Goal: Task Accomplishment & Management: Manage account settings

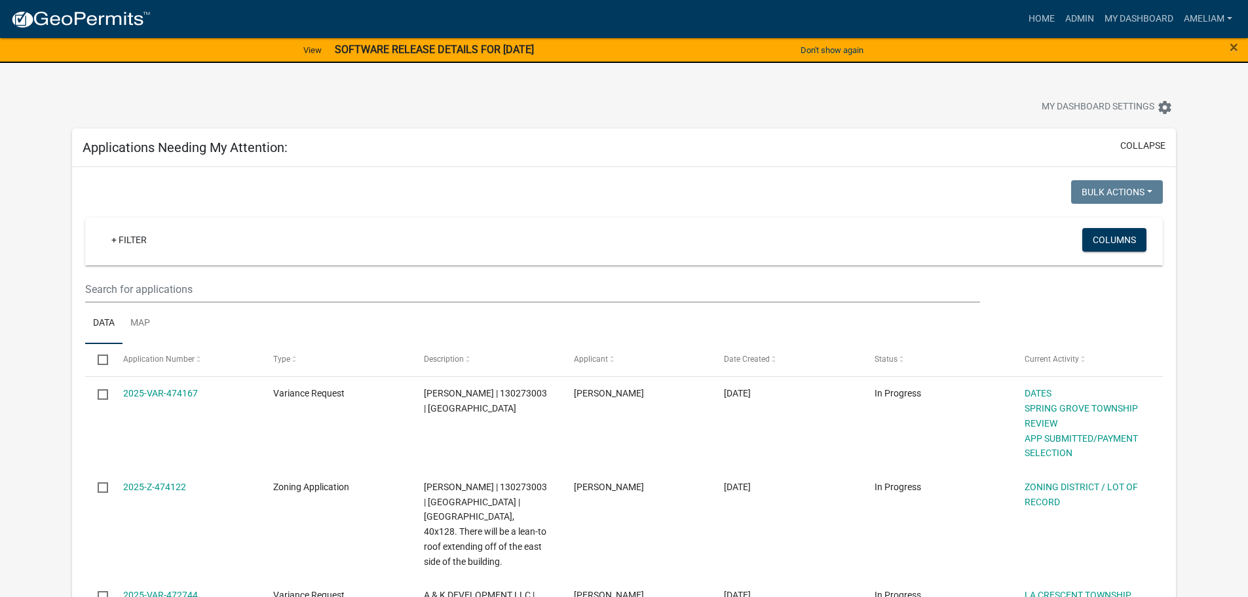
select select "3: 100"
click at [362, 50] on strong "SOFTWARE RELEASE DETAILS FOR [DATE]" at bounding box center [434, 49] width 199 height 12
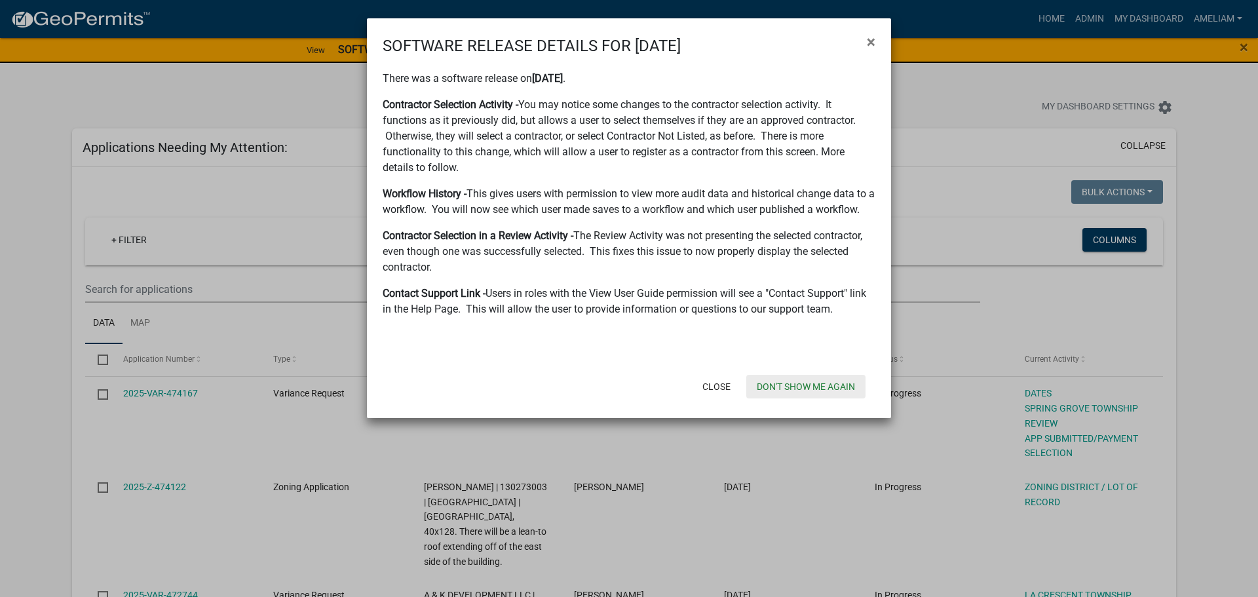
click at [819, 388] on button "Don't show me again" at bounding box center [805, 387] width 119 height 24
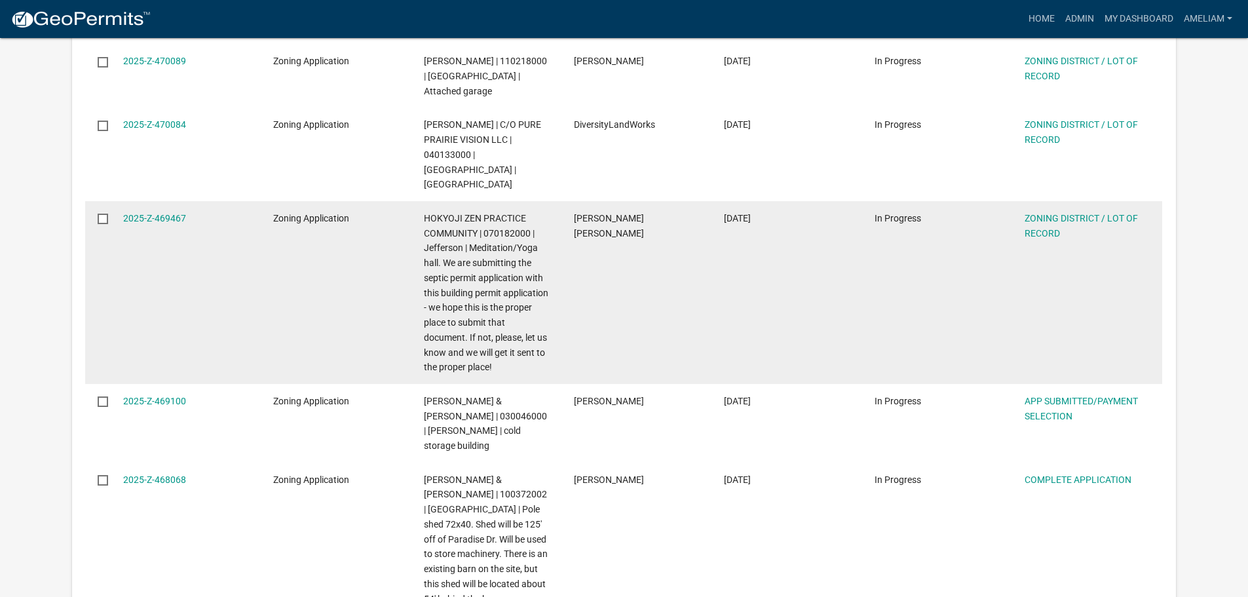
scroll to position [982, 0]
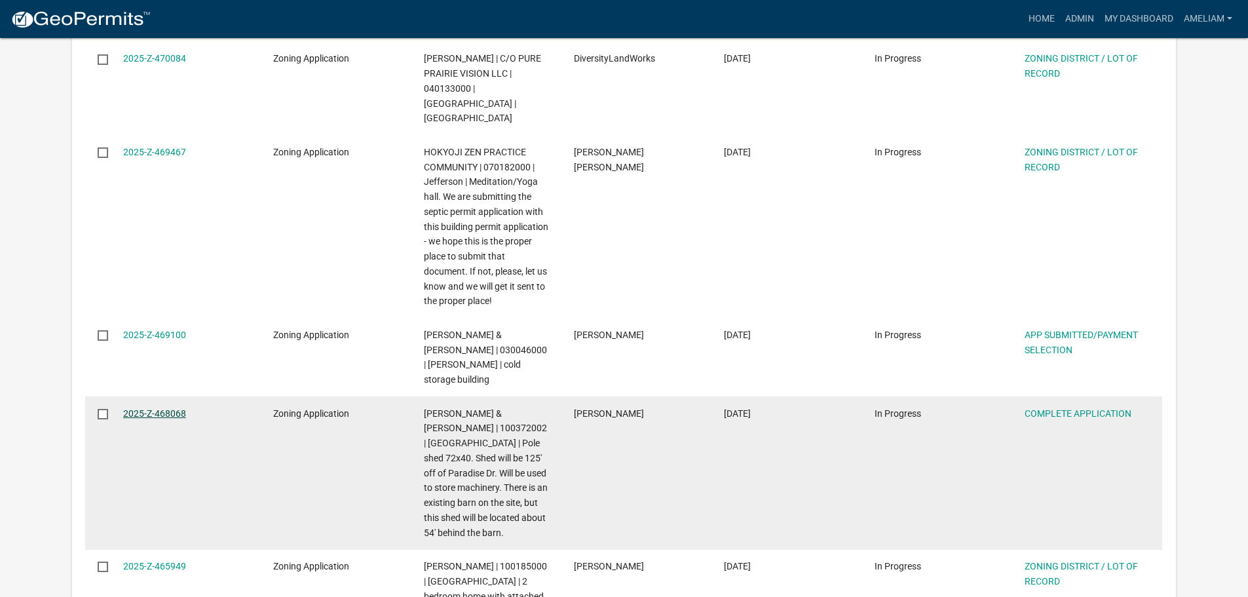
click at [153, 408] on link "2025-Z-468068" at bounding box center [154, 413] width 63 height 10
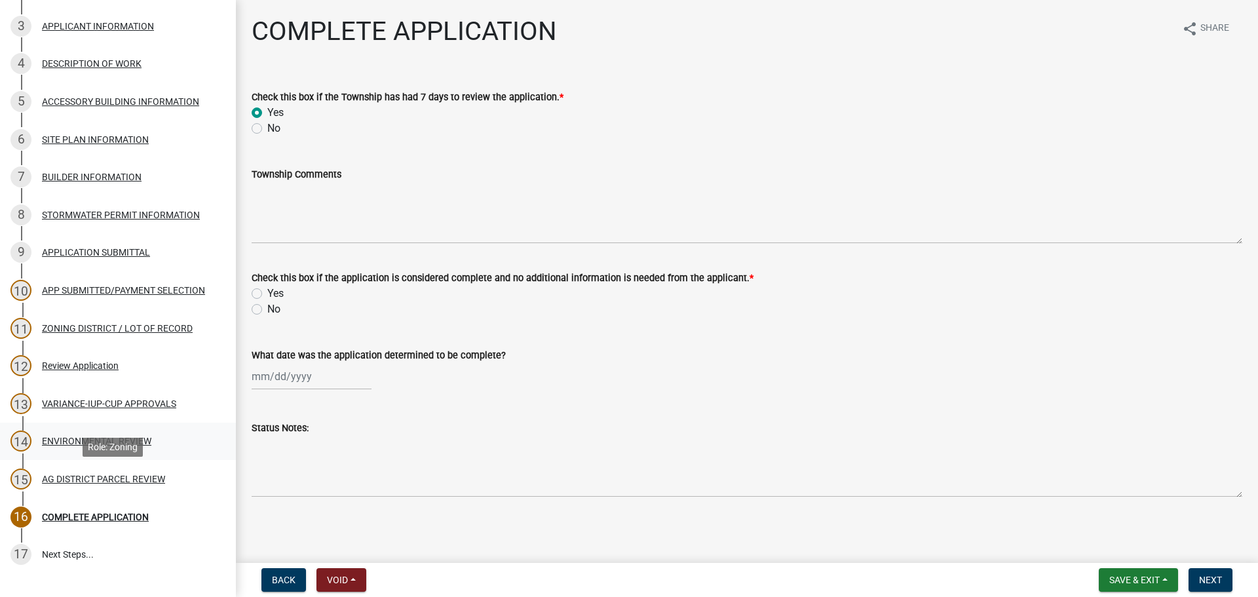
scroll to position [262, 0]
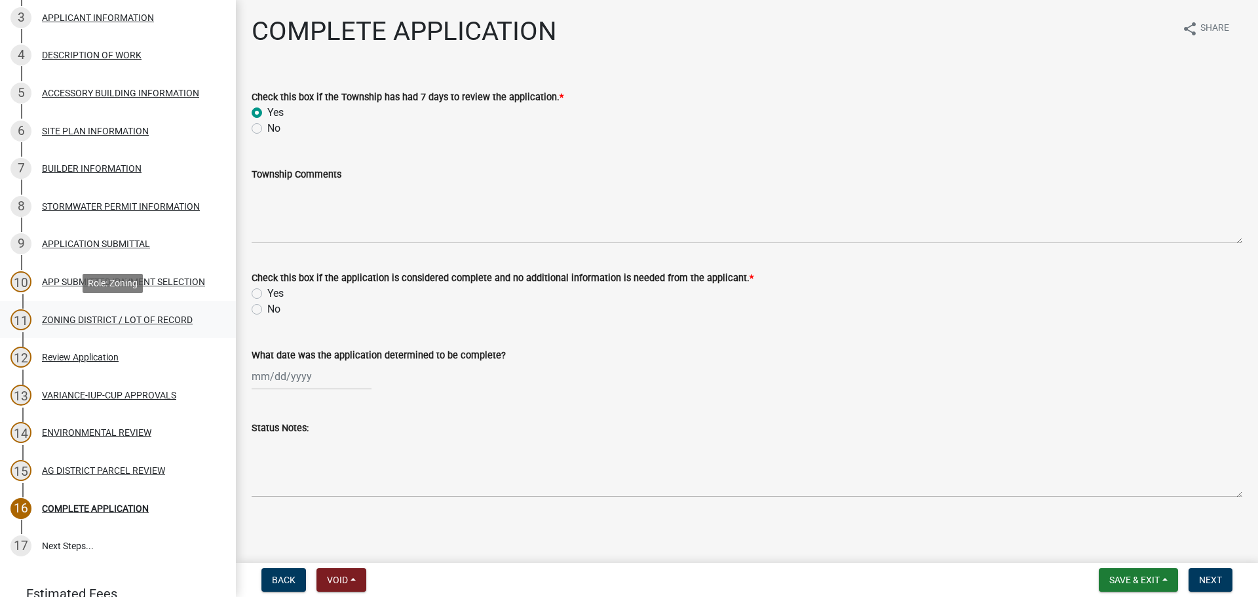
click at [102, 315] on div "ZONING DISTRICT / LOT OF RECORD" at bounding box center [117, 319] width 151 height 9
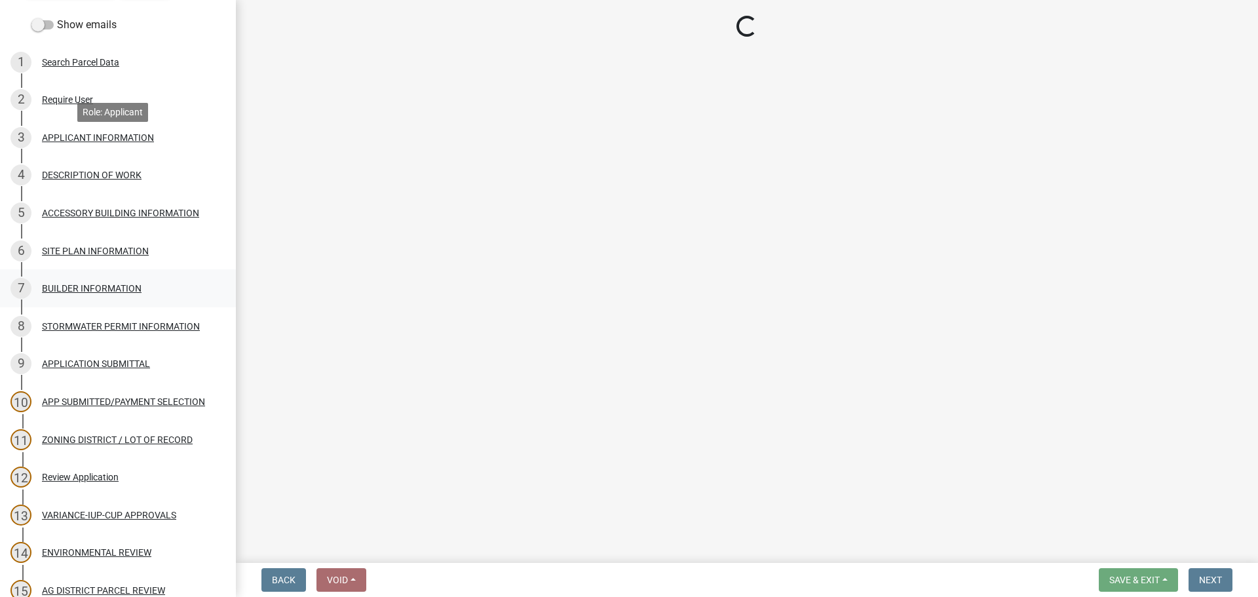
scroll to position [131, 0]
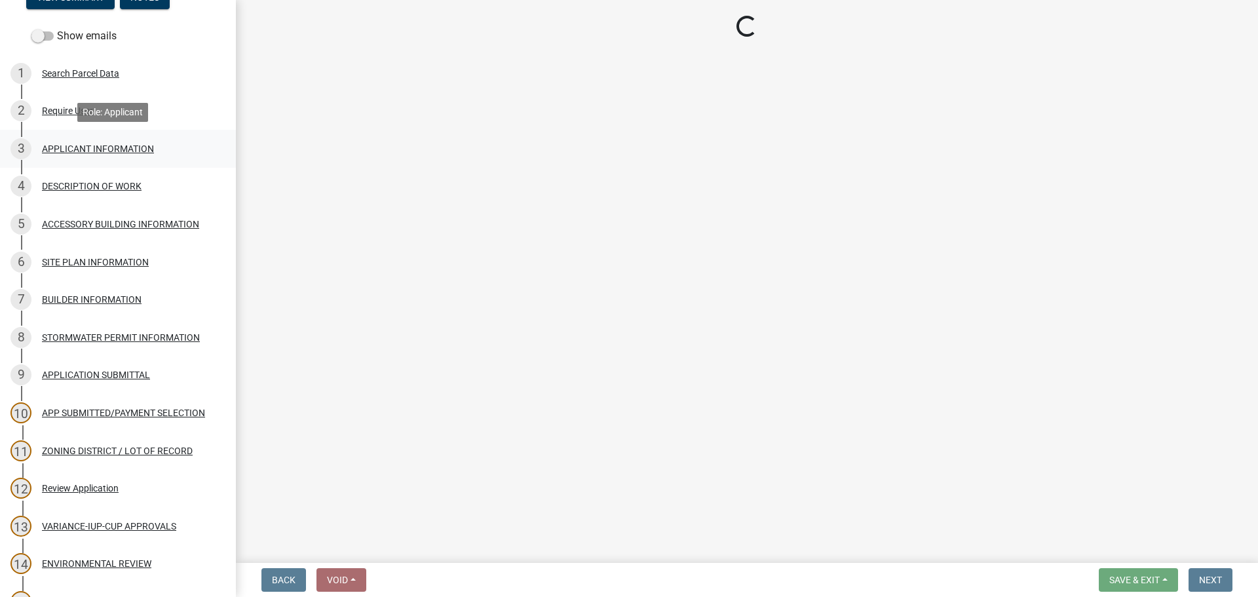
click at [117, 152] on div "APPLICANT INFORMATION" at bounding box center [98, 148] width 112 height 9
select select "4e40cecd-d56d-4d3a-a779-2c11c403f329"
select select "8fe8ed3e-c0e1-408b-96fc-f68303b4ae81"
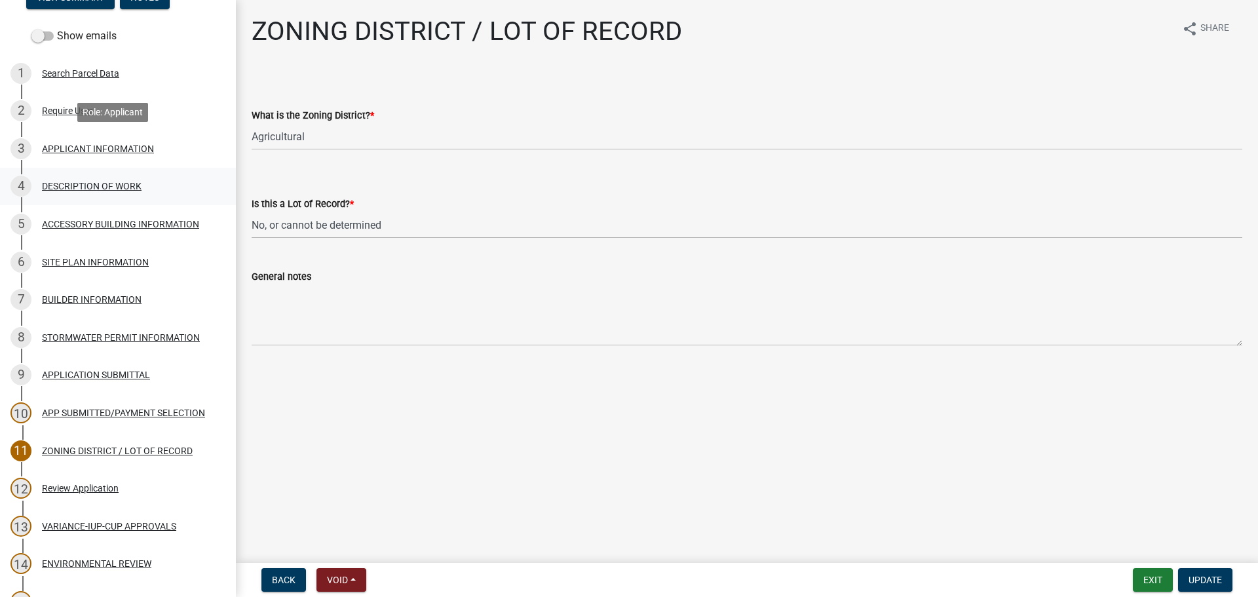
select select "884de254-84a4-4256-8abe-0e7e5fcf6e66"
select select "d14d1f4c-a28c-4eb0-8a73-cde11adbe8d4"
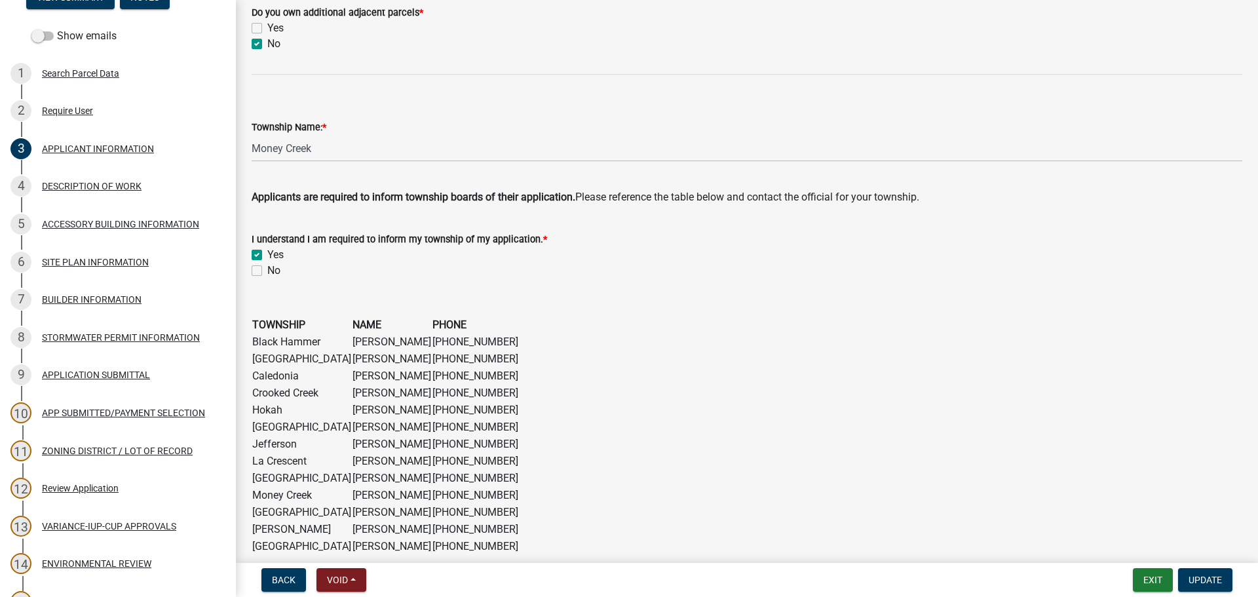
scroll to position [1026, 0]
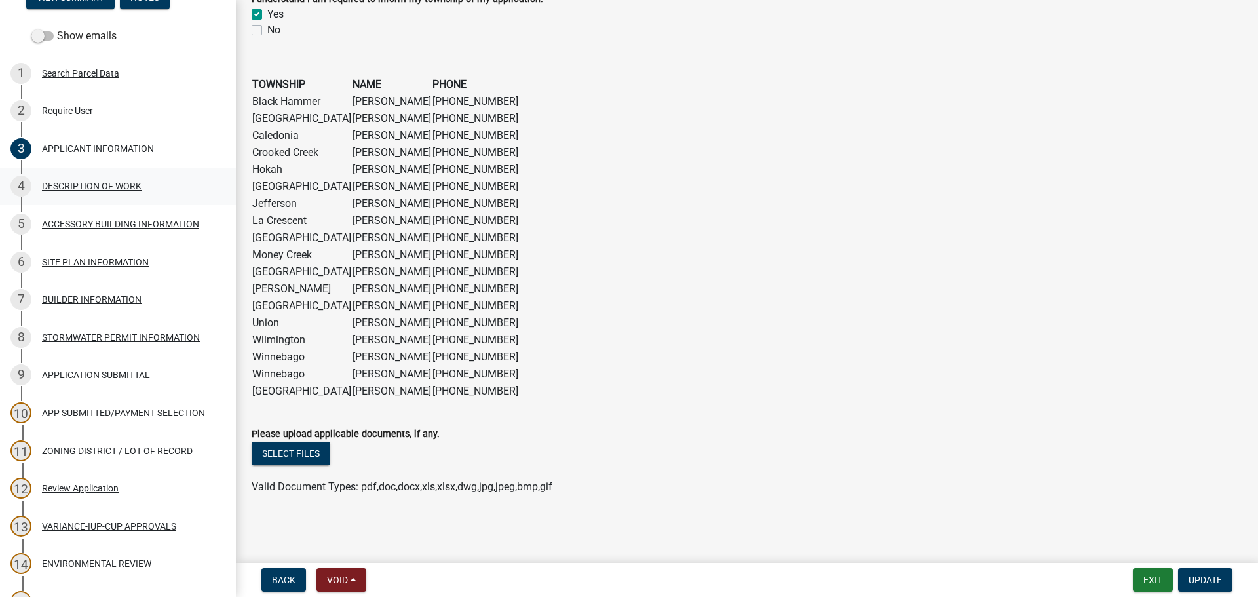
click at [91, 181] on div "DESCRIPTION OF WORK" at bounding box center [92, 185] width 100 height 9
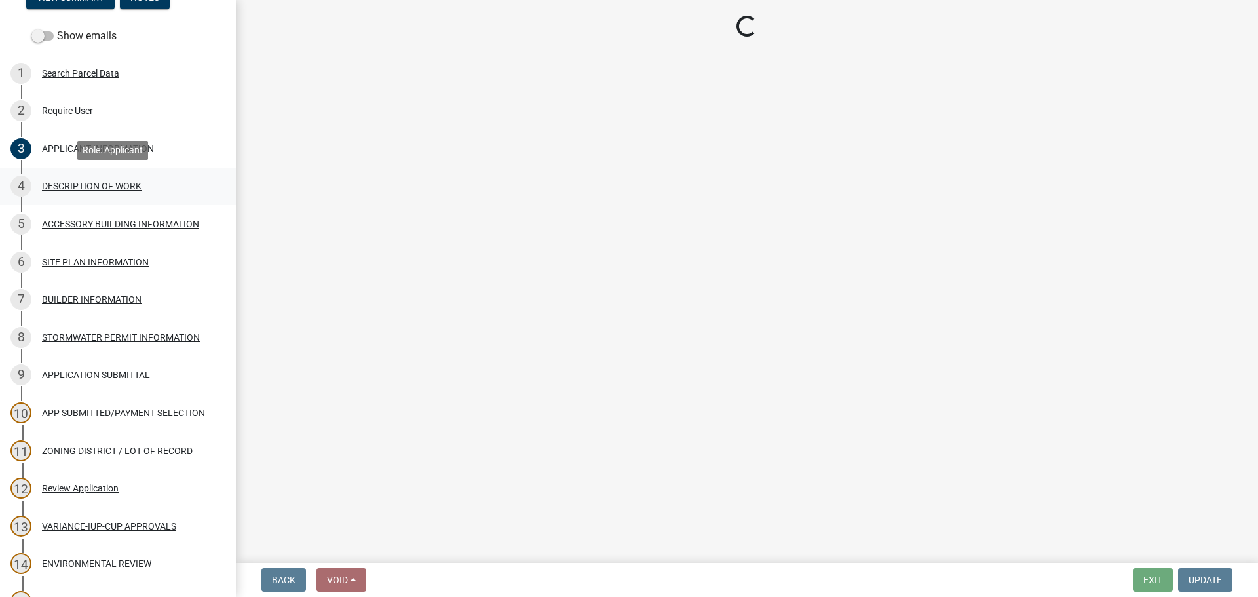
scroll to position [0, 0]
select select "8a50126a-ac8f-44d1-8890-2a914b053a60"
select select "b77d4c88-b606-4875-889f-ef493ebc67f8"
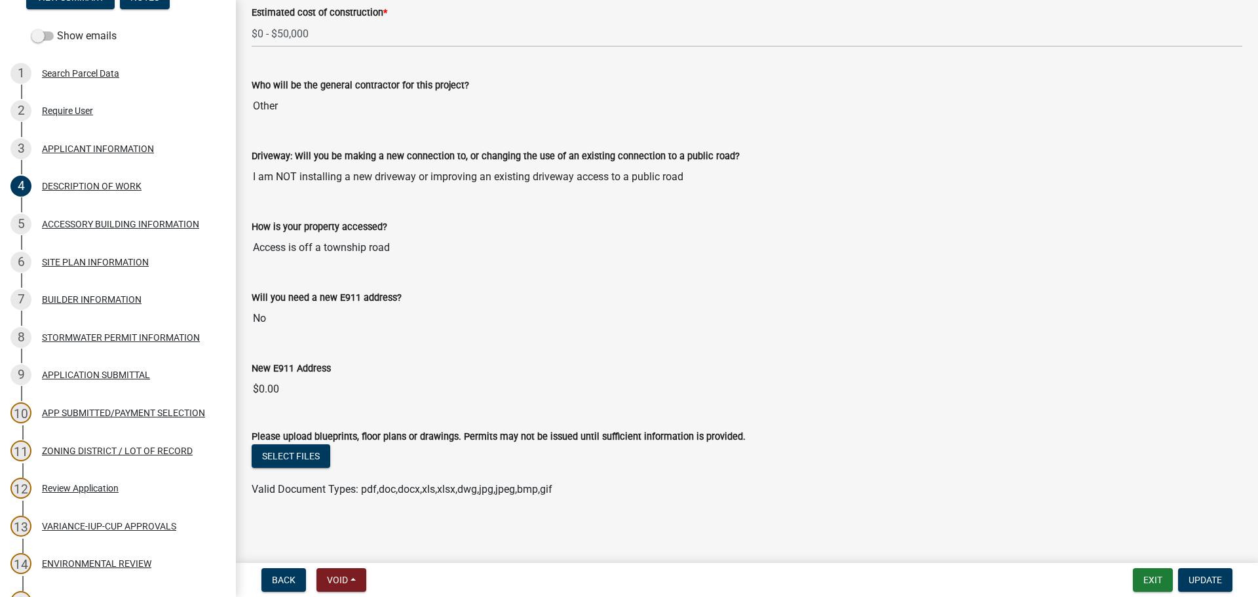
scroll to position [757, 0]
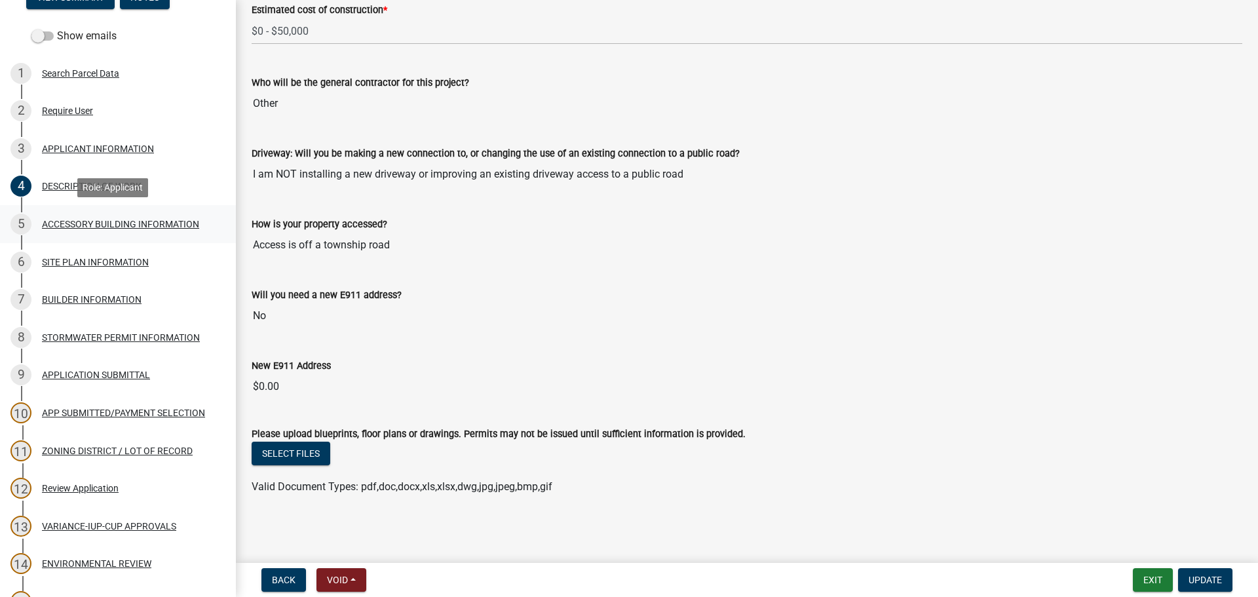
click at [124, 219] on div "ACCESSORY BUILDING INFORMATION" at bounding box center [120, 223] width 157 height 9
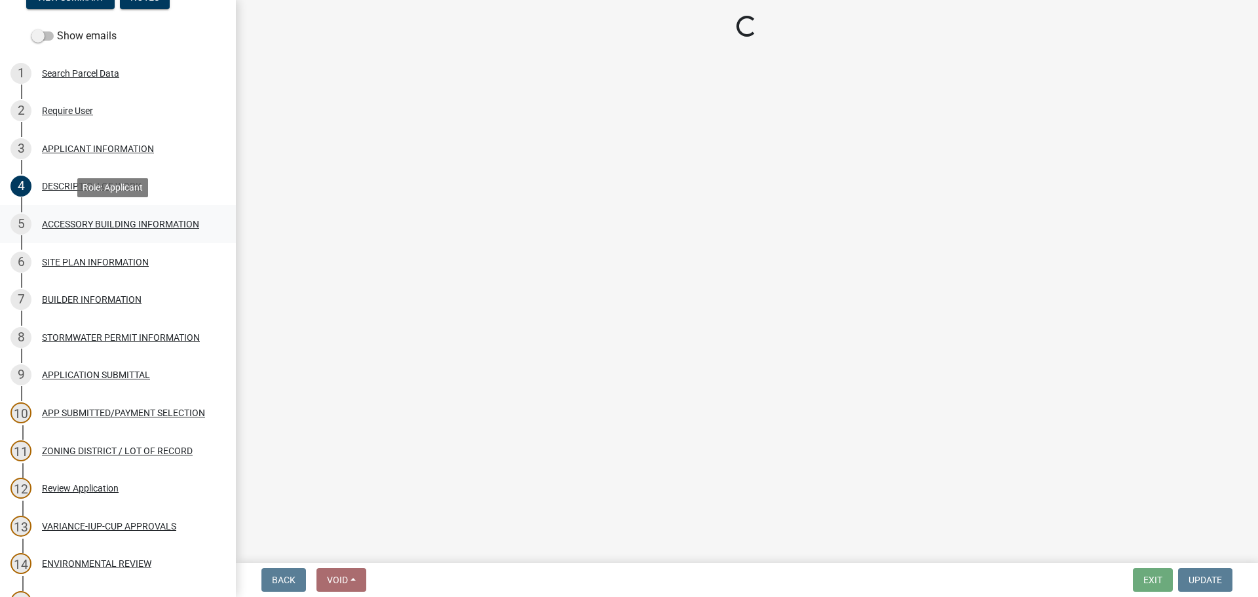
scroll to position [0, 0]
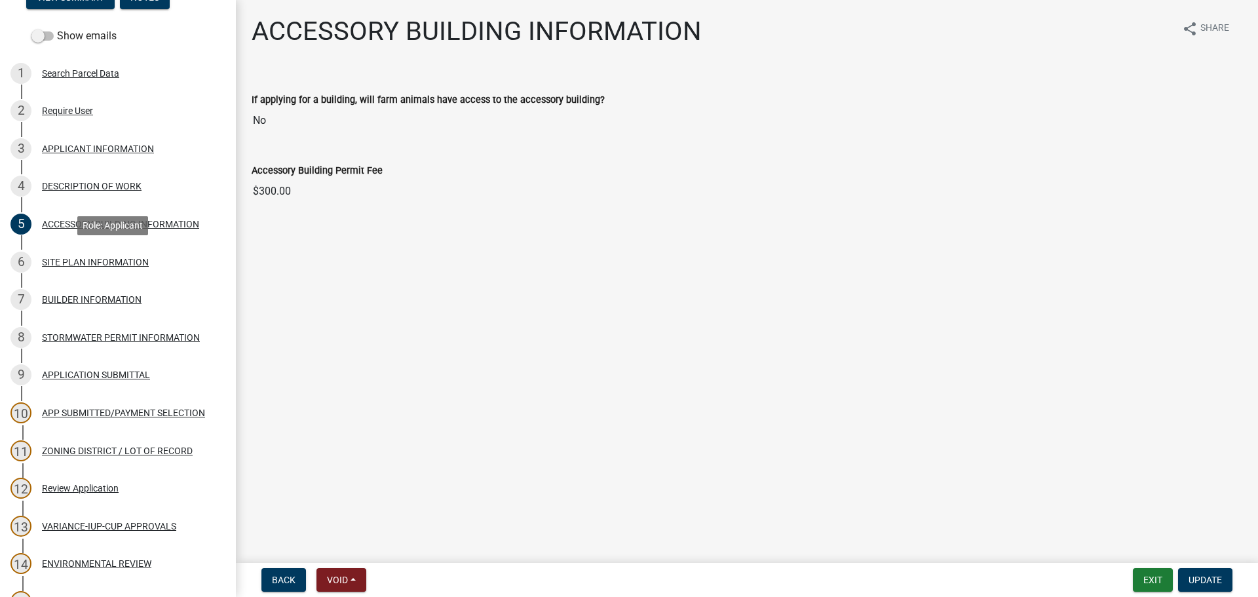
click at [133, 261] on div "SITE PLAN INFORMATION" at bounding box center [95, 261] width 107 height 9
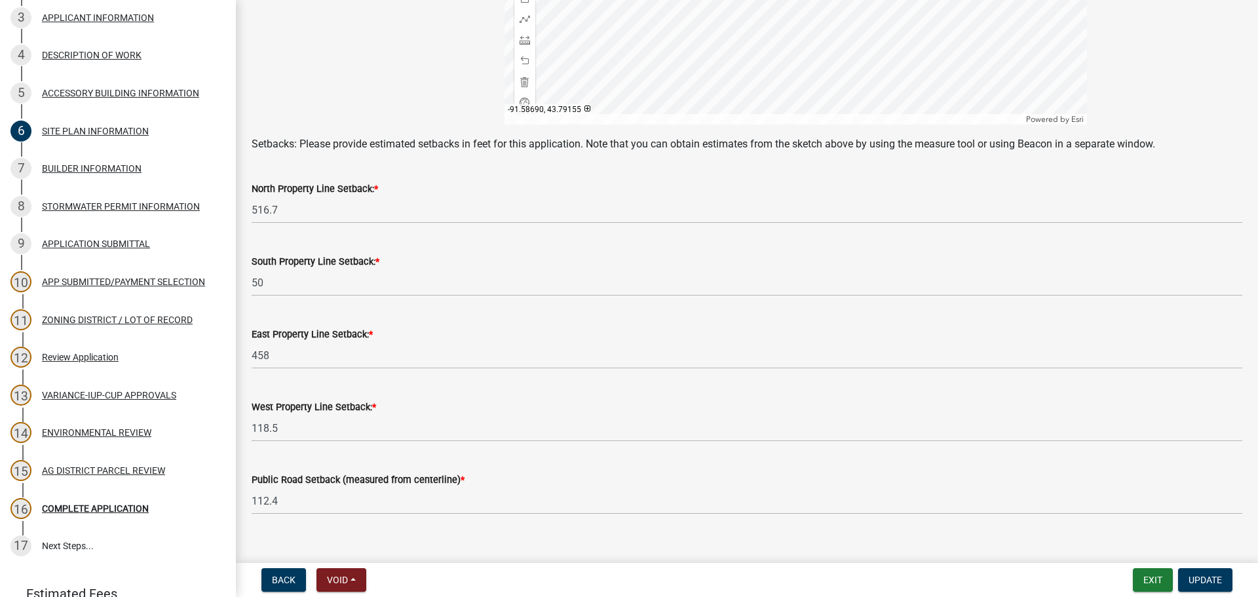
scroll to position [519, 0]
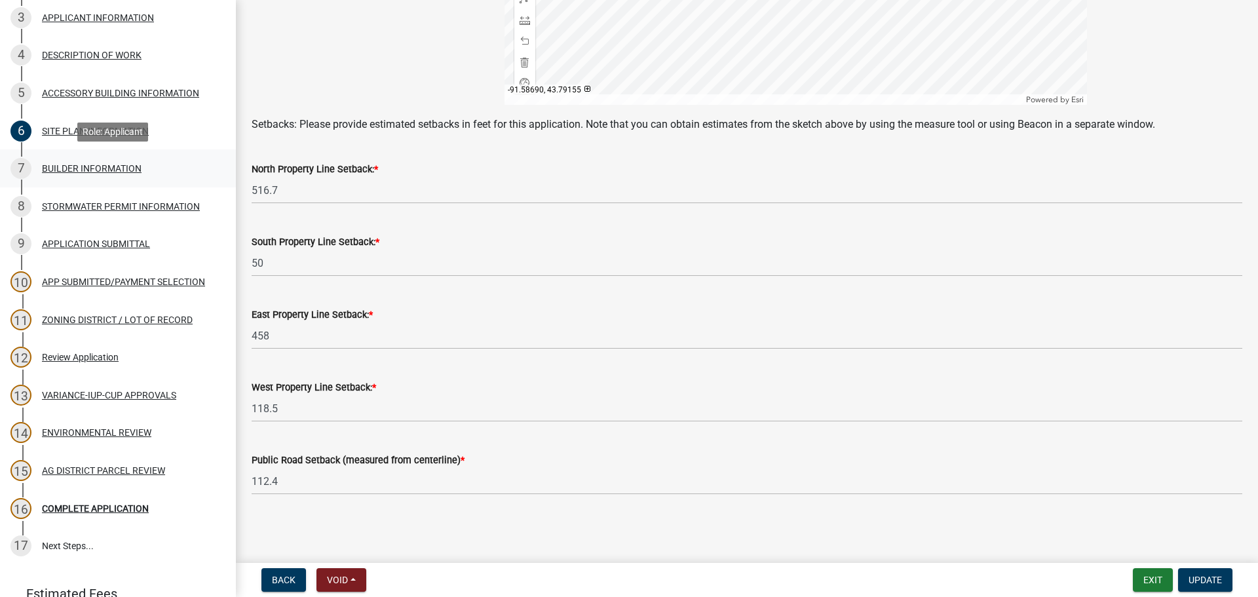
click at [111, 161] on div "7 BUILDER INFORMATION" at bounding box center [112, 168] width 204 height 21
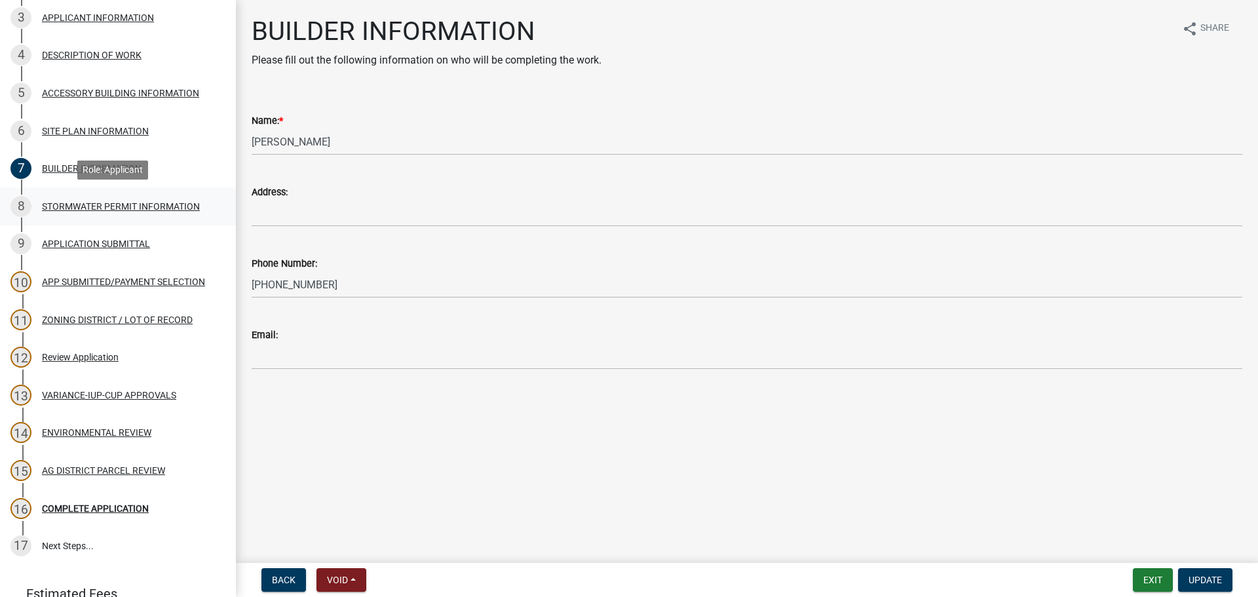
click at [168, 220] on link "8 STORMWATER PERMIT INFORMATION" at bounding box center [118, 206] width 236 height 38
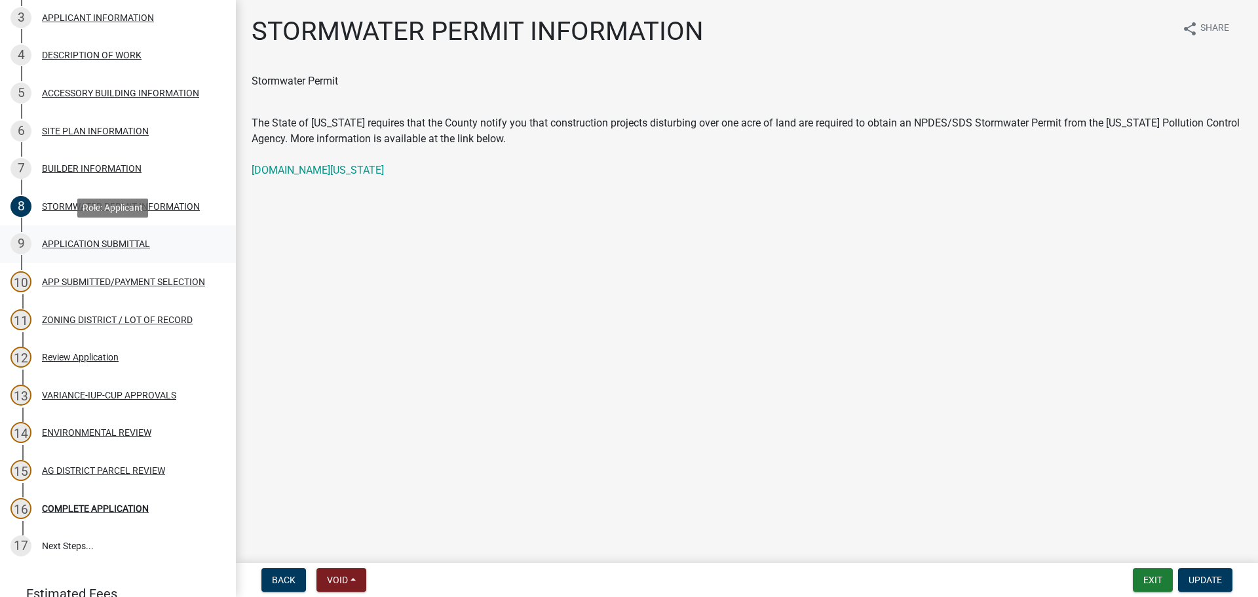
click at [135, 252] on div "9 APPLICATION SUBMITTAL" at bounding box center [112, 243] width 204 height 21
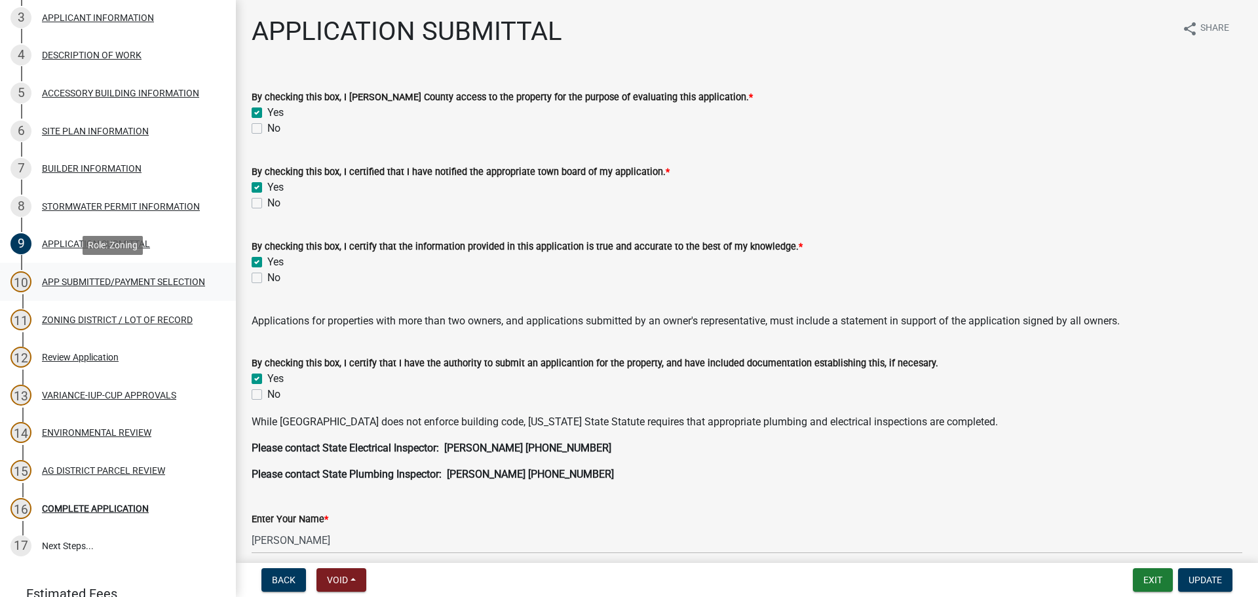
click at [127, 277] on div "APP SUBMITTED/PAYMENT SELECTION" at bounding box center [123, 281] width 163 height 9
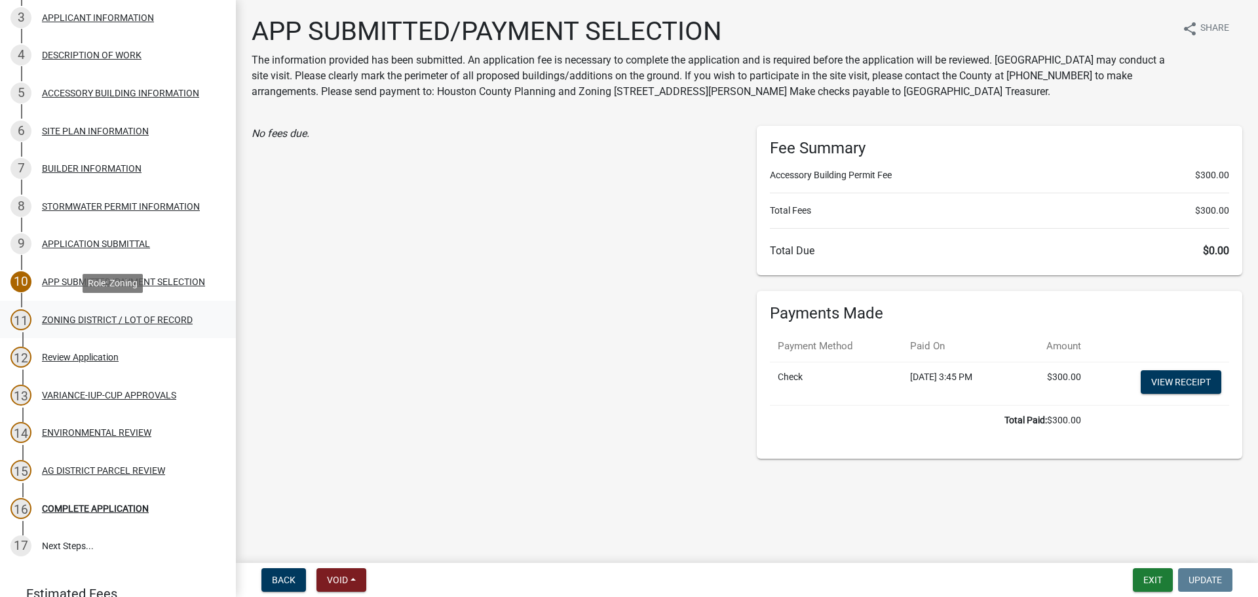
click at [91, 318] on div "ZONING DISTRICT / LOT OF RECORD" at bounding box center [117, 319] width 151 height 9
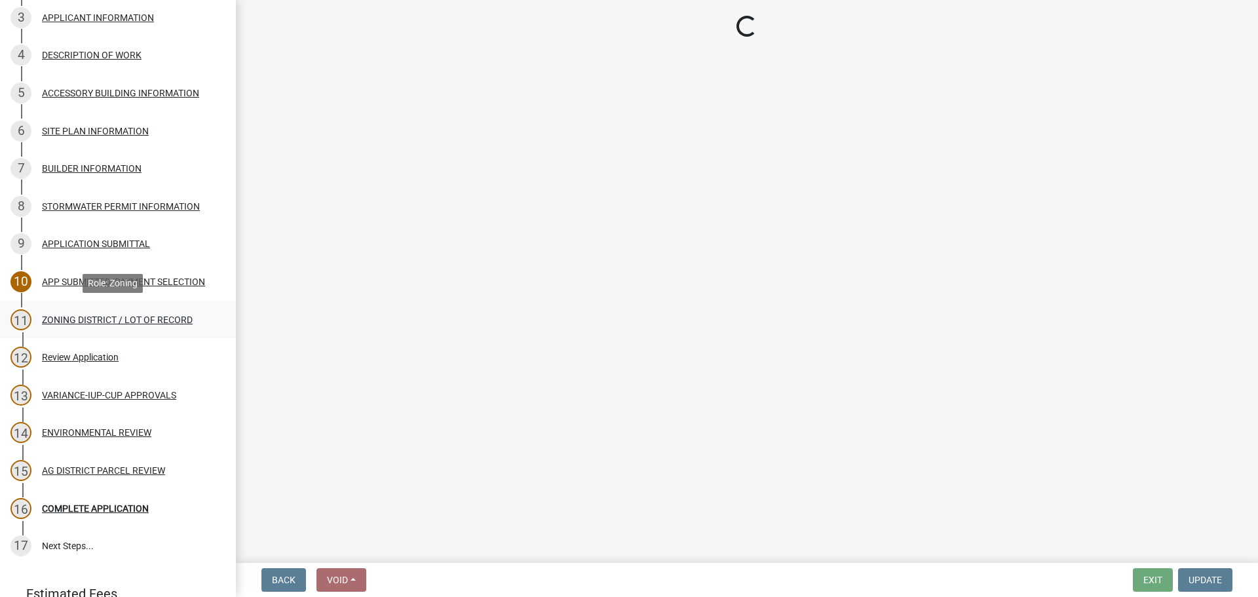
select select "4e40cecd-d56d-4d3a-a779-2c11c403f329"
select select "8fe8ed3e-c0e1-408b-96fc-f68303b4ae81"
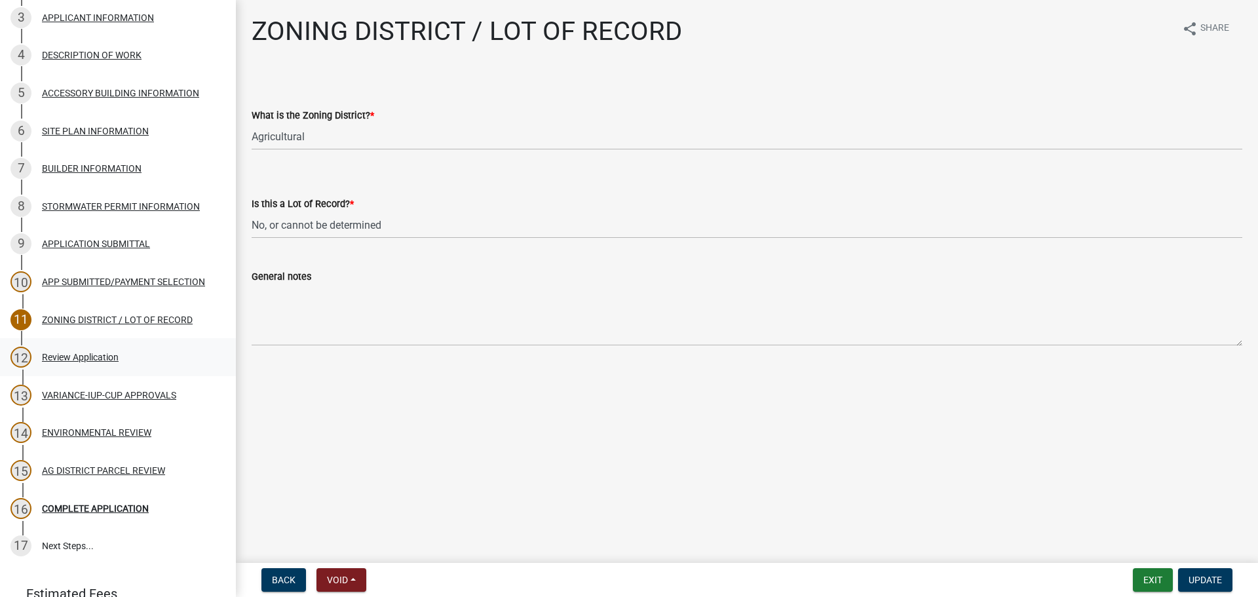
click at [98, 357] on div "Review Application" at bounding box center [80, 356] width 77 height 9
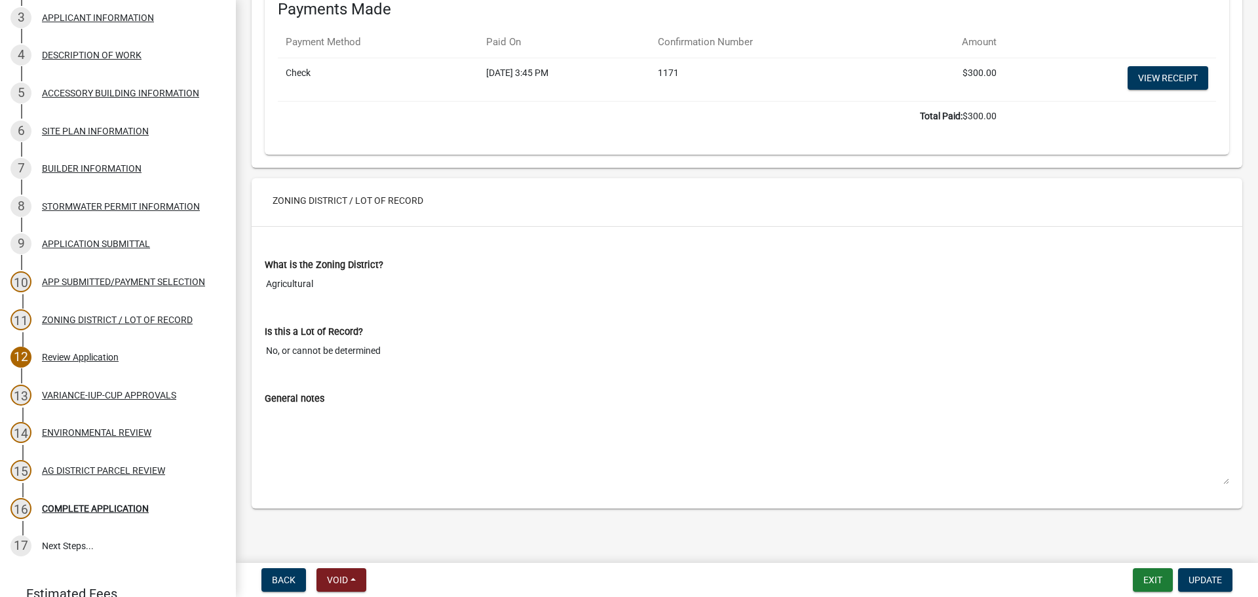
scroll to position [5712, 0]
click at [86, 475] on div "AG DISTRICT PARCEL REVIEW" at bounding box center [103, 470] width 123 height 9
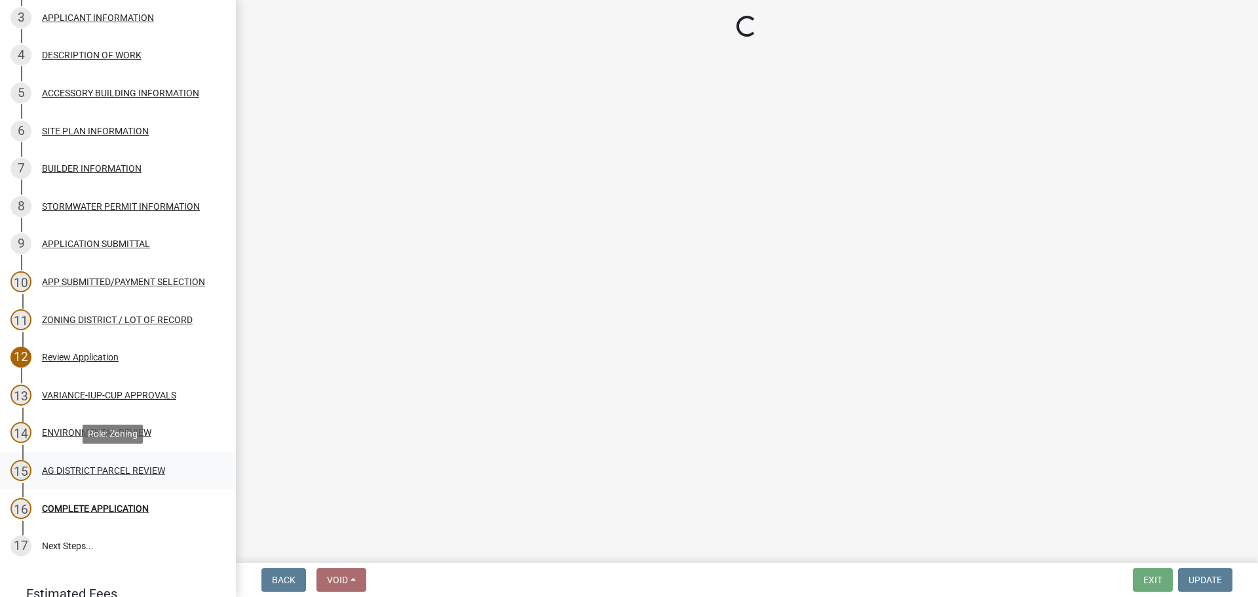
scroll to position [0, 0]
select select "fe23c68f-3976-40fb-92de-7ec6f88d0010"
select select "b48fe14e-3327-4657-9cad-e69f0ec06152"
select select "e720d887-05b7-48e7-b675-04570e4c9f75"
select select "3e342f75-9fb1-4b8c-bbeb-47cfa96347ca"
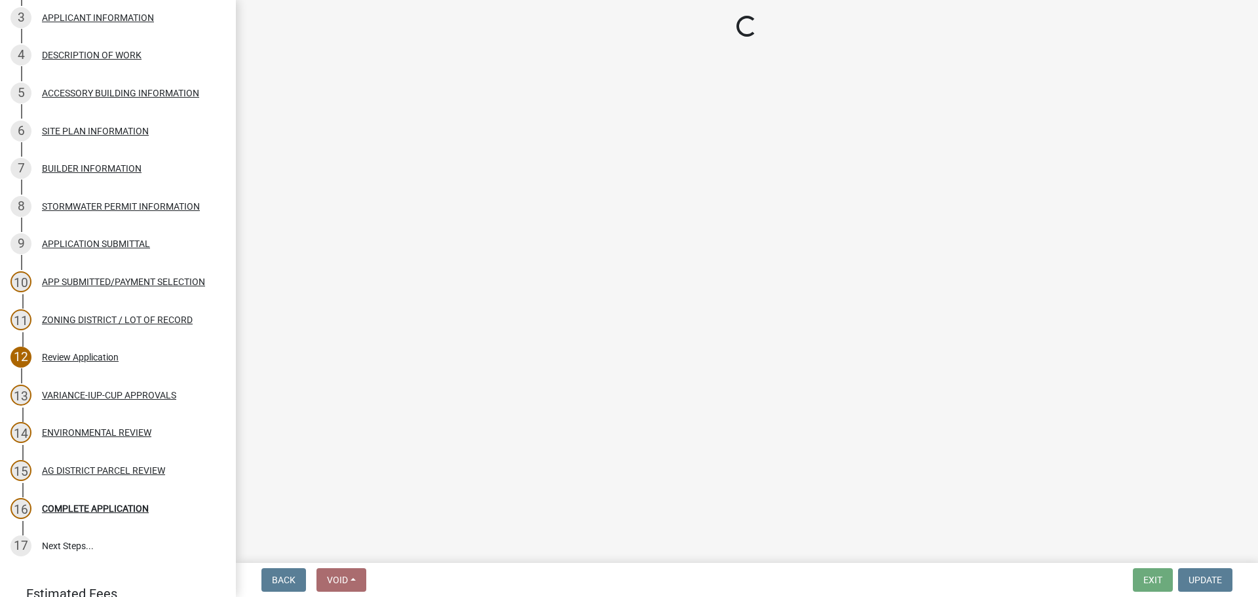
select select "c756e23e-ff22-4e58-8178-2621bc441b49"
select select "93514e09-9993-4aea-b530-60a9708c3e74"
select select "a045efff-9645-47c6-b046-89cf1e905dd6"
select select "4125b28f-eff4-4a4f-91ac-a0224d6e09bd"
select select "f47993c2-143f-42b0-843f-88b20baa7a0f"
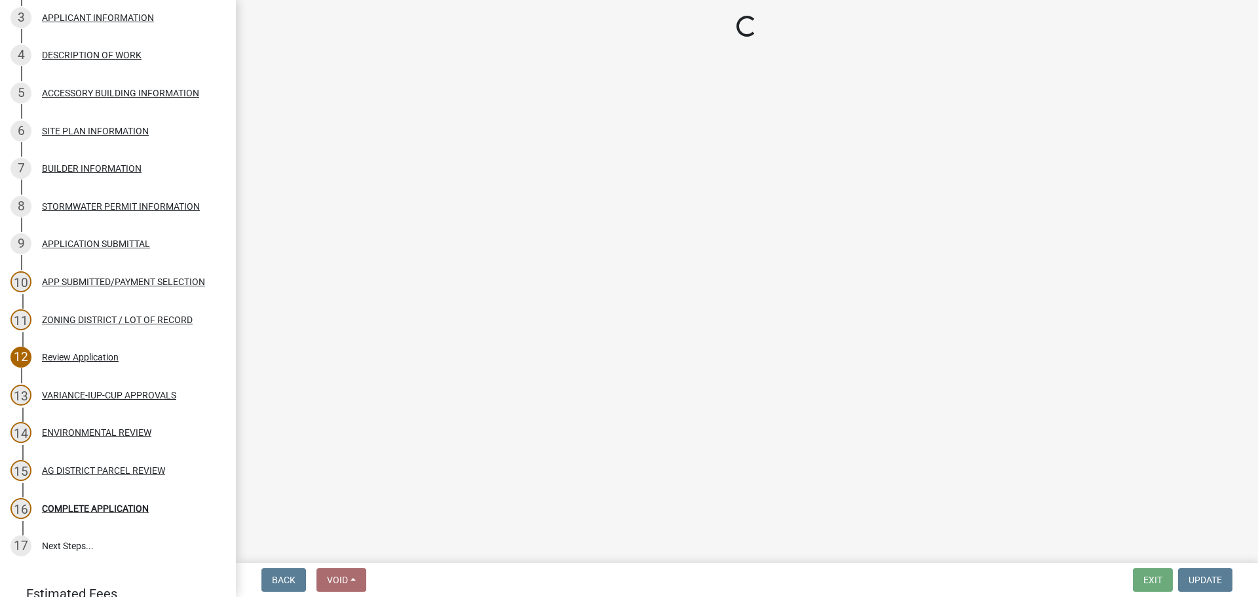
select select "010a36e8-78ab-47dd-88f8-ccc0edf139b8"
select select "eb9c2223-c953-4544-9121-5e5481ae533e"
select select "2afcbc7a-ba70-4308-bdab-ed49491d43d0"
select select "2040f1b6-20ab-401b-9b6f-6f3fd46d4e8e"
select select "6e389f70-961b-4b78-9c47-c422b69289d9"
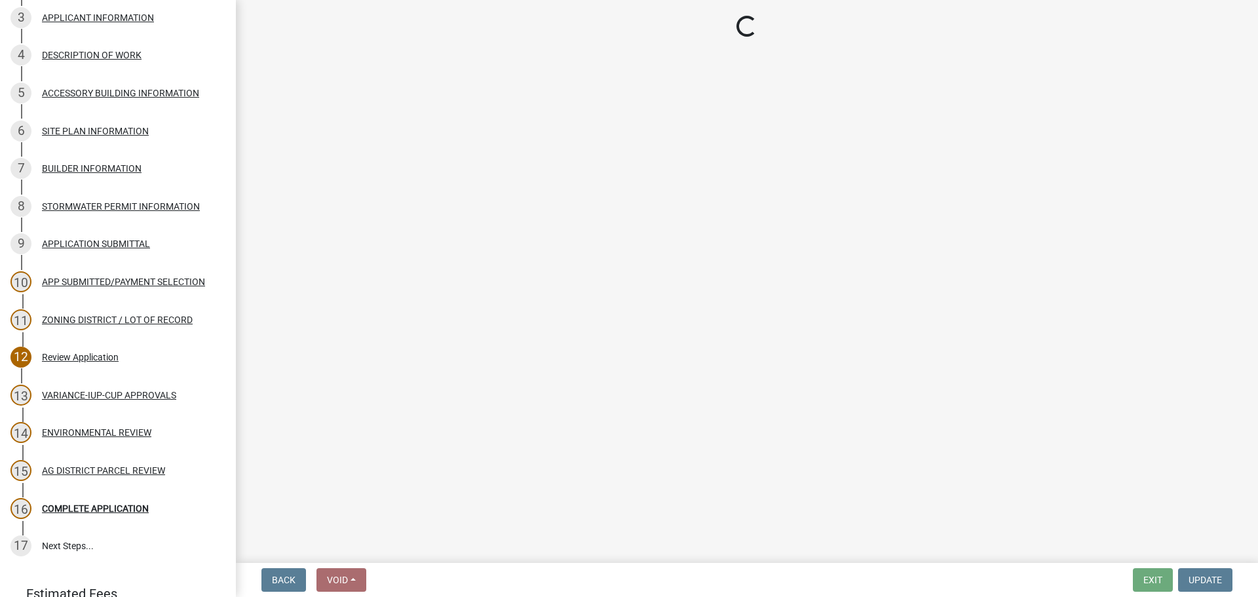
select select "1e0d970e-6746-4216-b065-d6933a69b3fa"
select select "44b75d30-e230-4ce0-8c0f-1ddadfe5cfb2"
select select "6d223645-95f1-4b70-a074-2c09099ea196"
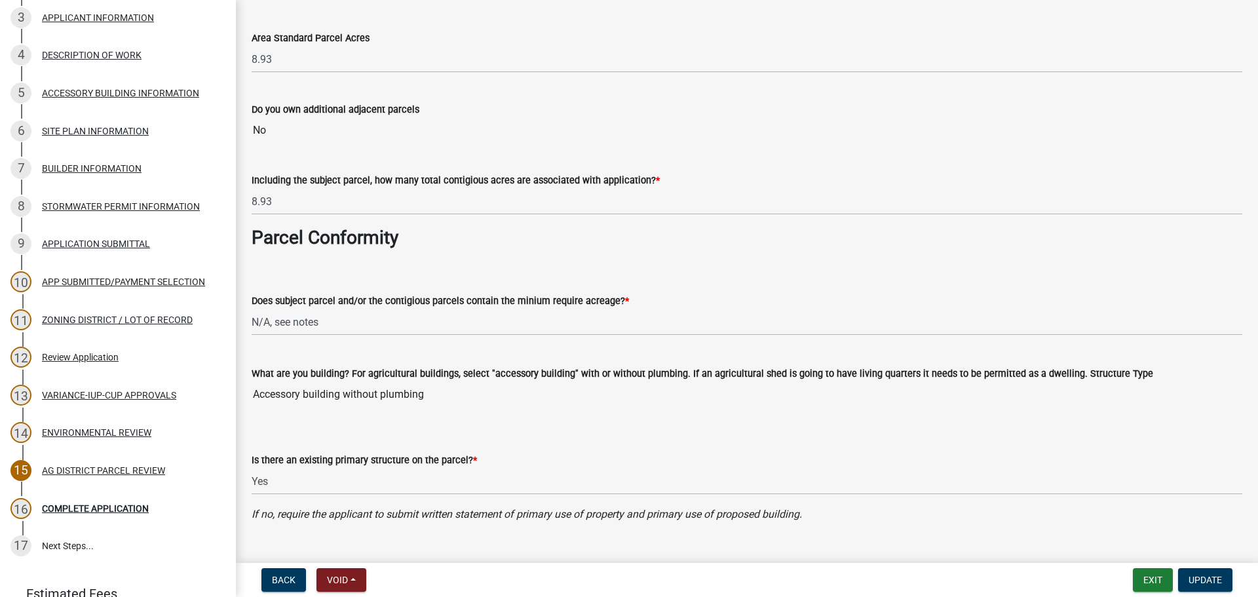
scroll to position [196, 0]
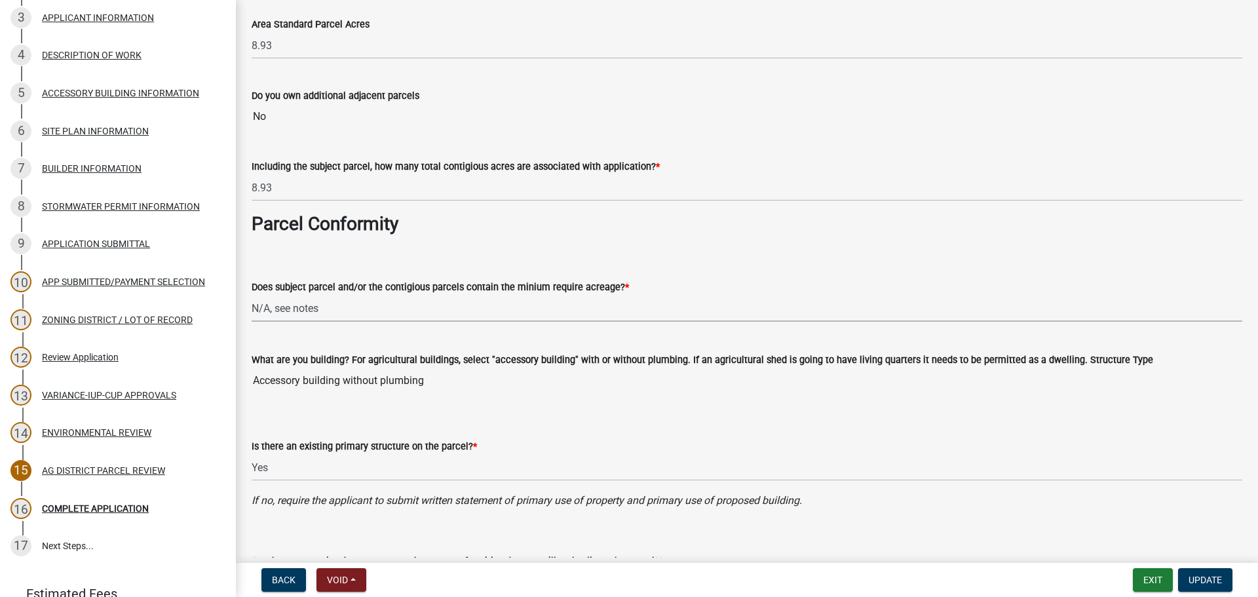
click at [367, 312] on select "Select Item... Yes, for a dwelling, 40 or more acres with one or more acres con…" at bounding box center [747, 308] width 990 height 27
click at [252, 295] on select "Select Item... Yes, for a dwelling, 40 or more acres with one or more acres con…" at bounding box center [747, 308] width 990 height 27
select select "c27f3562-6487-48b9-bb79-d53cdb3b0a36"
click at [724, 470] on select "Select Item... Yes No" at bounding box center [747, 467] width 990 height 27
click at [717, 403] on wm-data-entity-input "What are you building? For agricultural buildings, select "accessory building" …" at bounding box center [747, 368] width 990 height 71
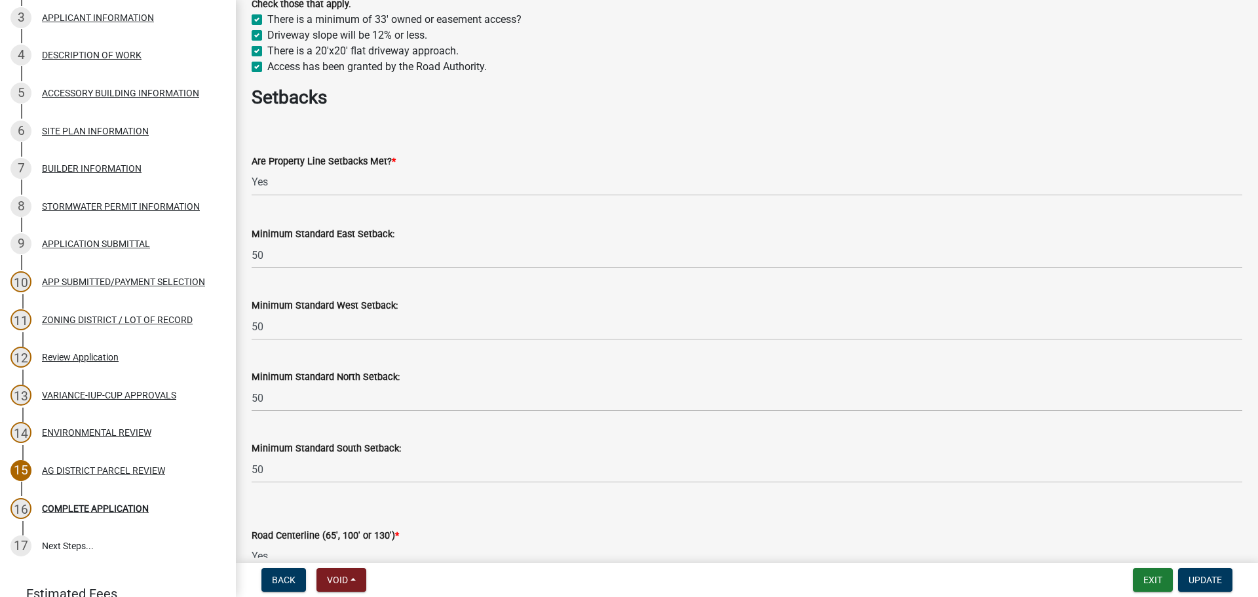
scroll to position [1244, 0]
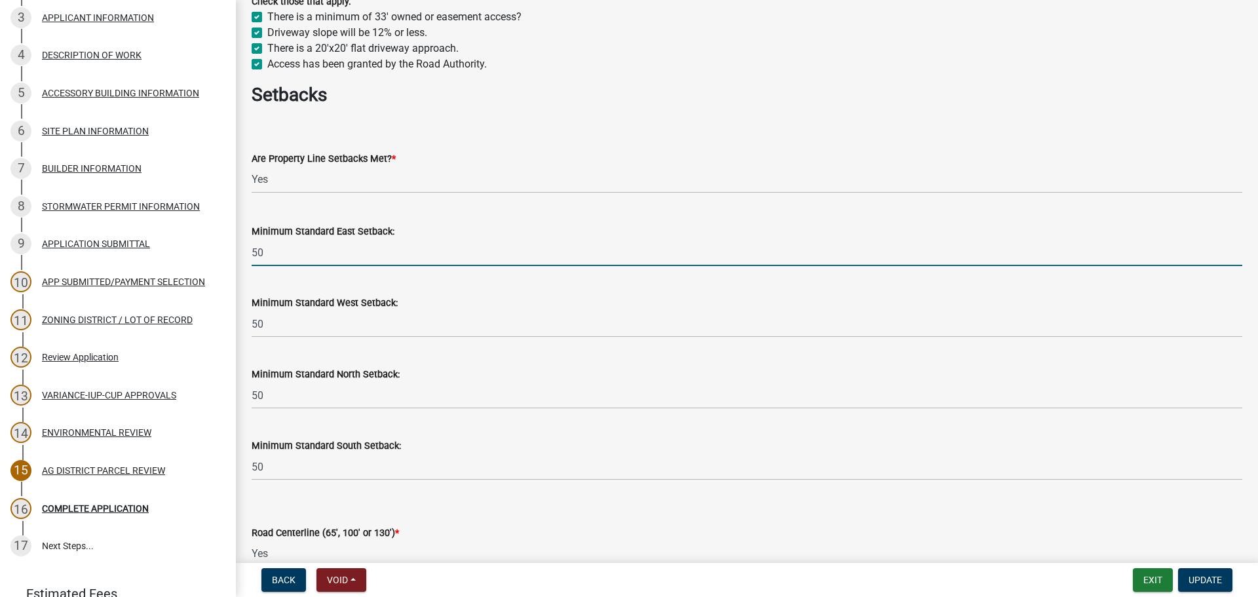
click at [354, 247] on input "50" at bounding box center [747, 252] width 990 height 27
type input "50 ft"
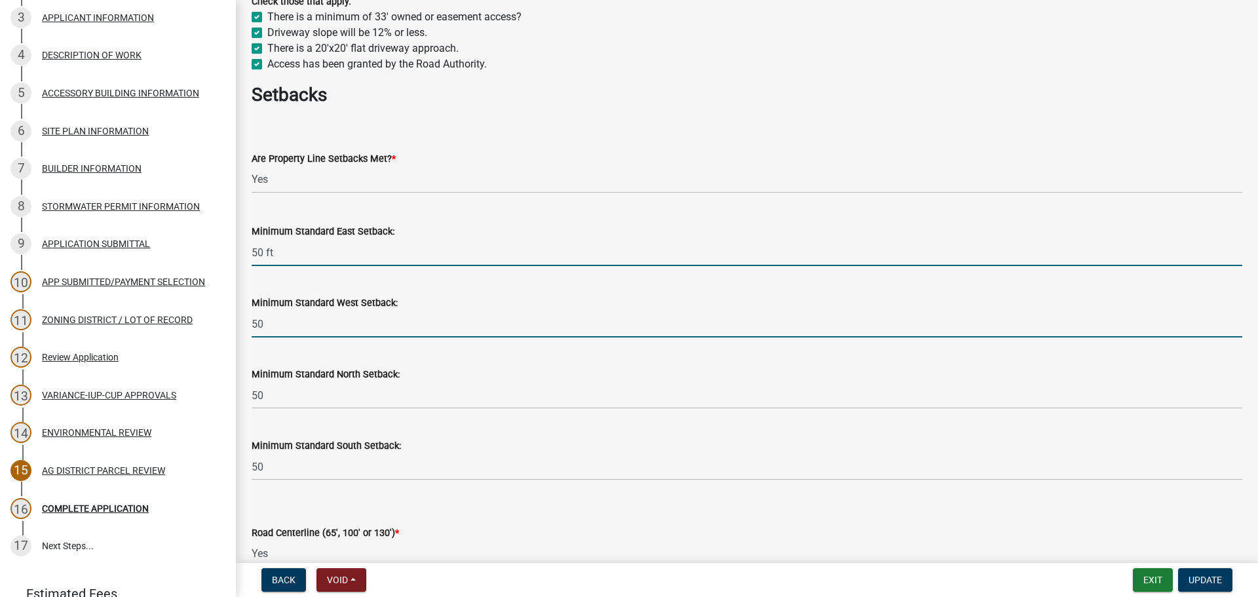
click at [349, 323] on input "50" at bounding box center [747, 323] width 990 height 27
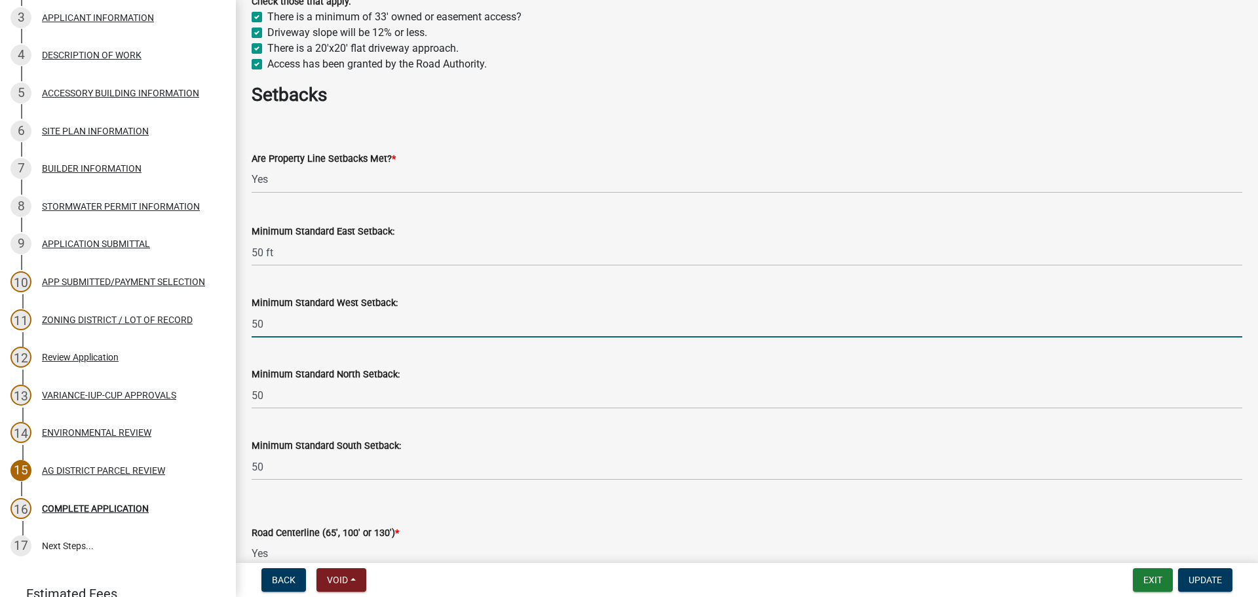
type input "50 ft"
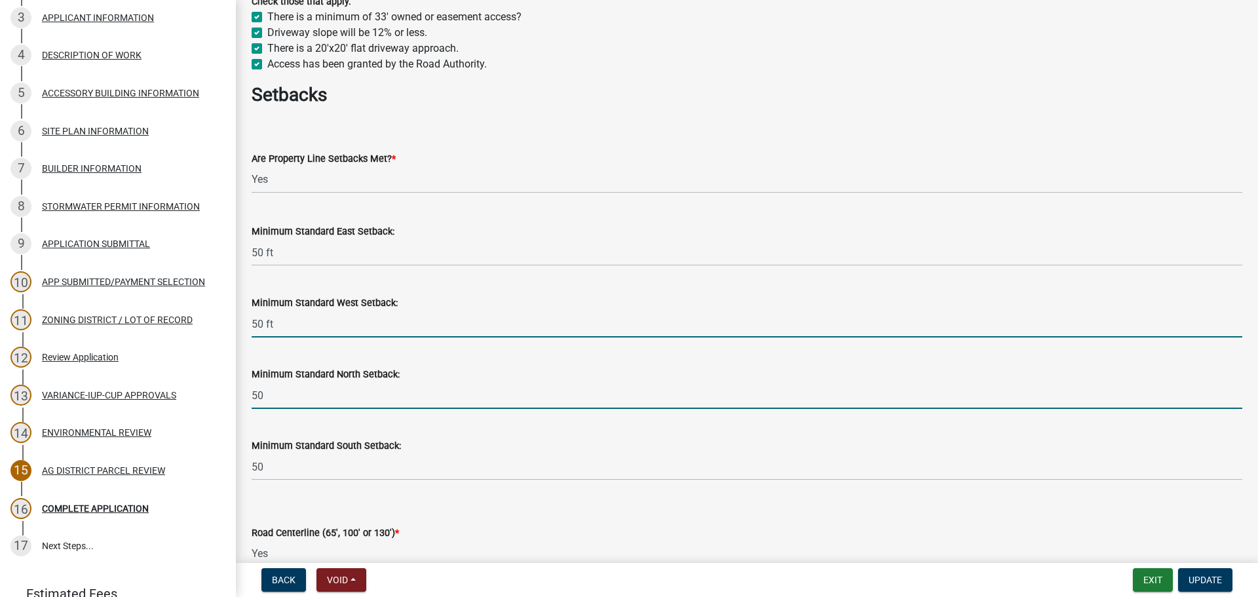
click at [367, 388] on input "50" at bounding box center [747, 395] width 990 height 27
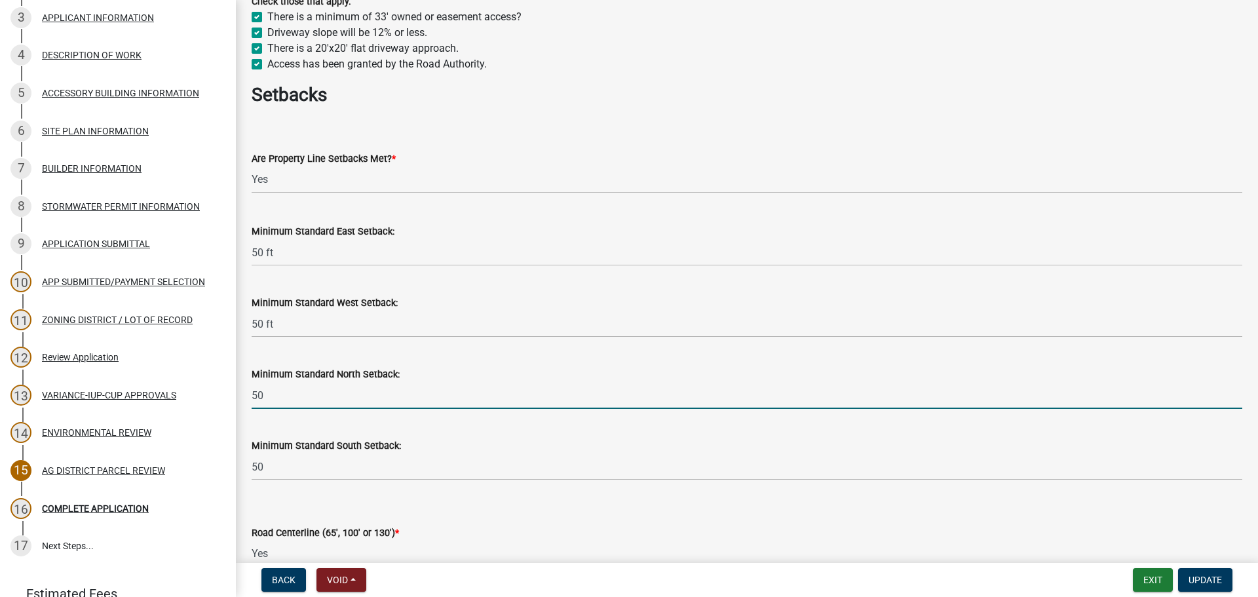
type input "50 ft"
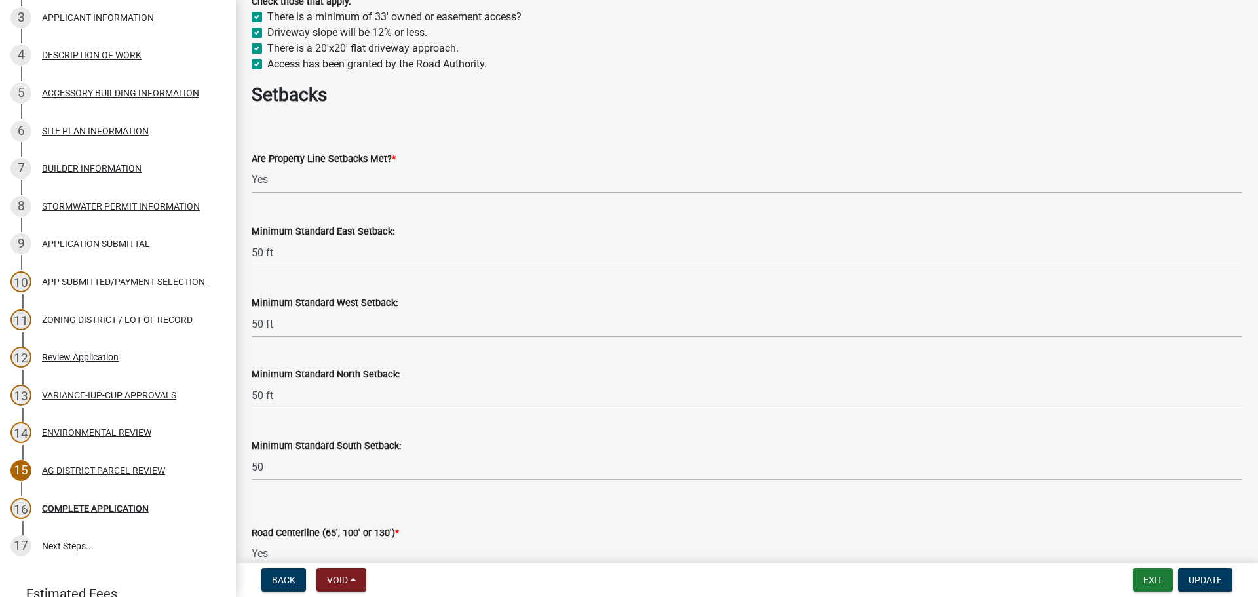
click at [380, 481] on wm-data-entity-input "Minimum Standard South Setback: 50" at bounding box center [747, 454] width 990 height 71
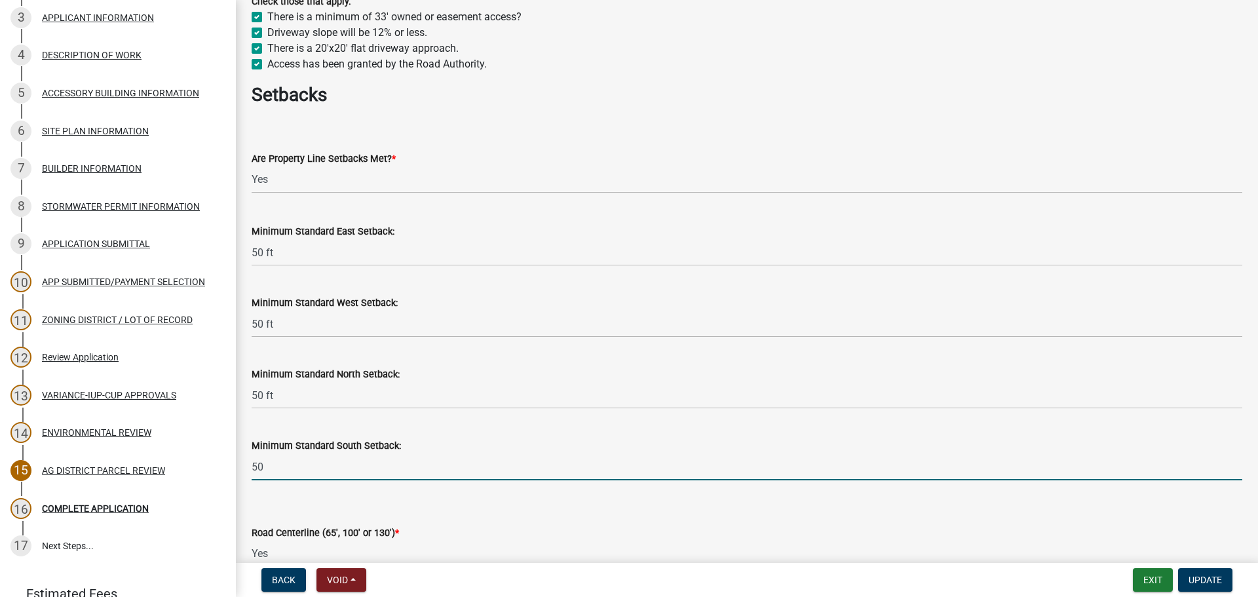
click at [381, 472] on input "50" at bounding box center [747, 466] width 990 height 27
type input "50 ft"
click at [582, 520] on form "Road Centerline (65', 100' or 130') * Select Item... Yes No" at bounding box center [747, 538] width 990 height 58
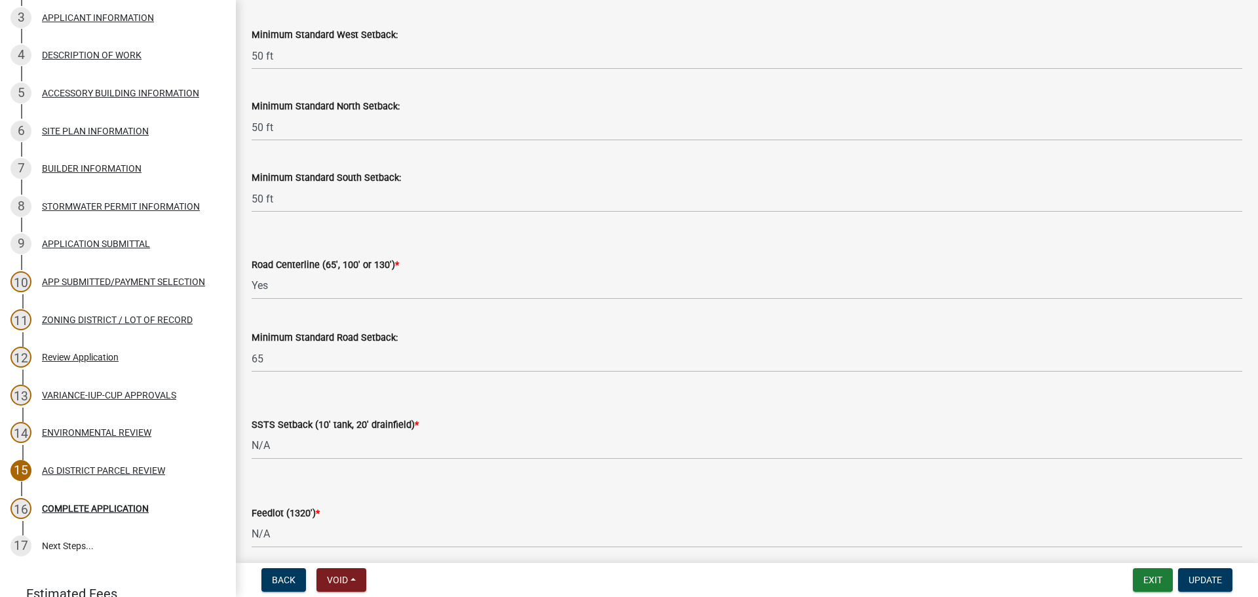
scroll to position [1637, 0]
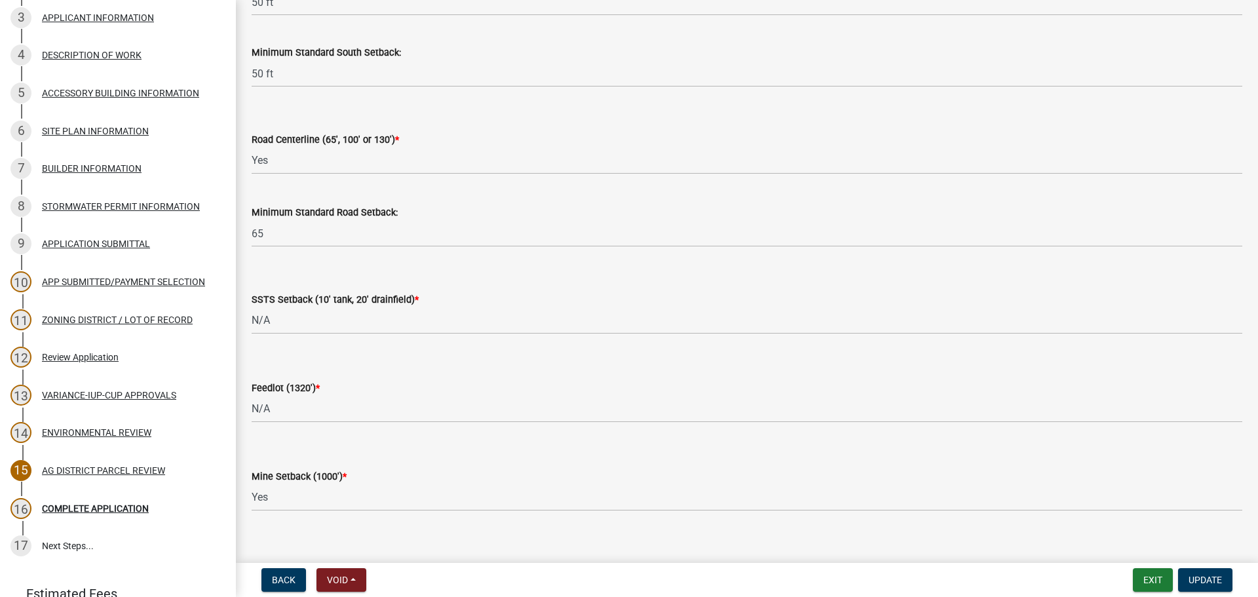
click at [280, 251] on wm-data-entity-input "Minimum Standard Road Setback: 65" at bounding box center [747, 221] width 990 height 71
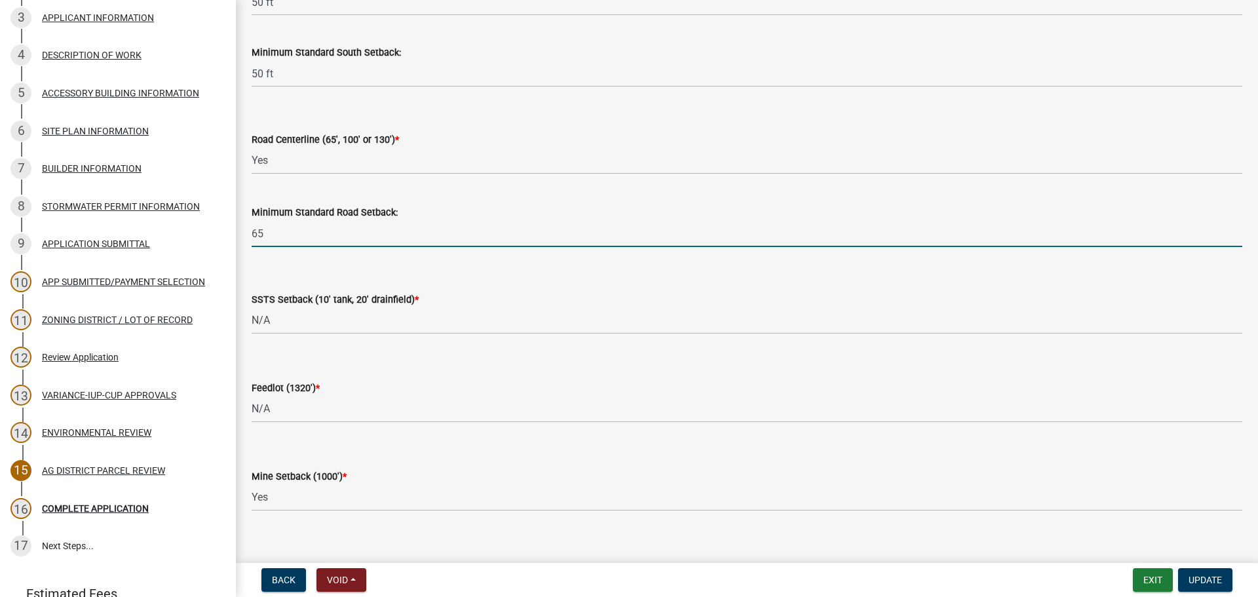
click at [285, 230] on input "65" at bounding box center [747, 233] width 990 height 27
type input "65 ft"
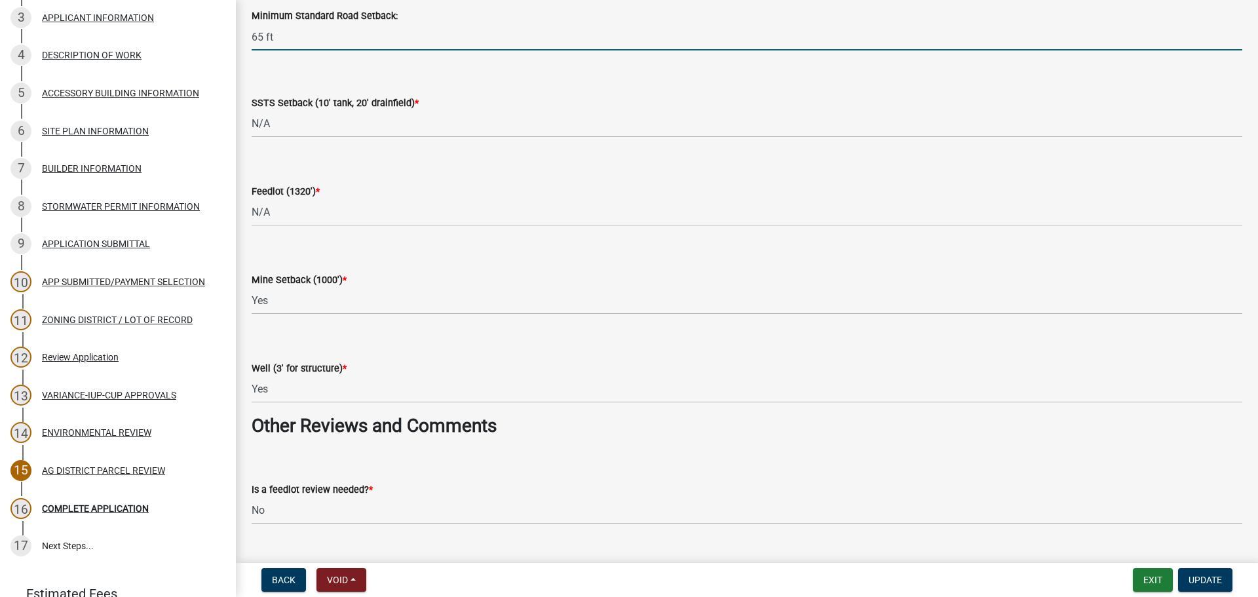
scroll to position [1899, 0]
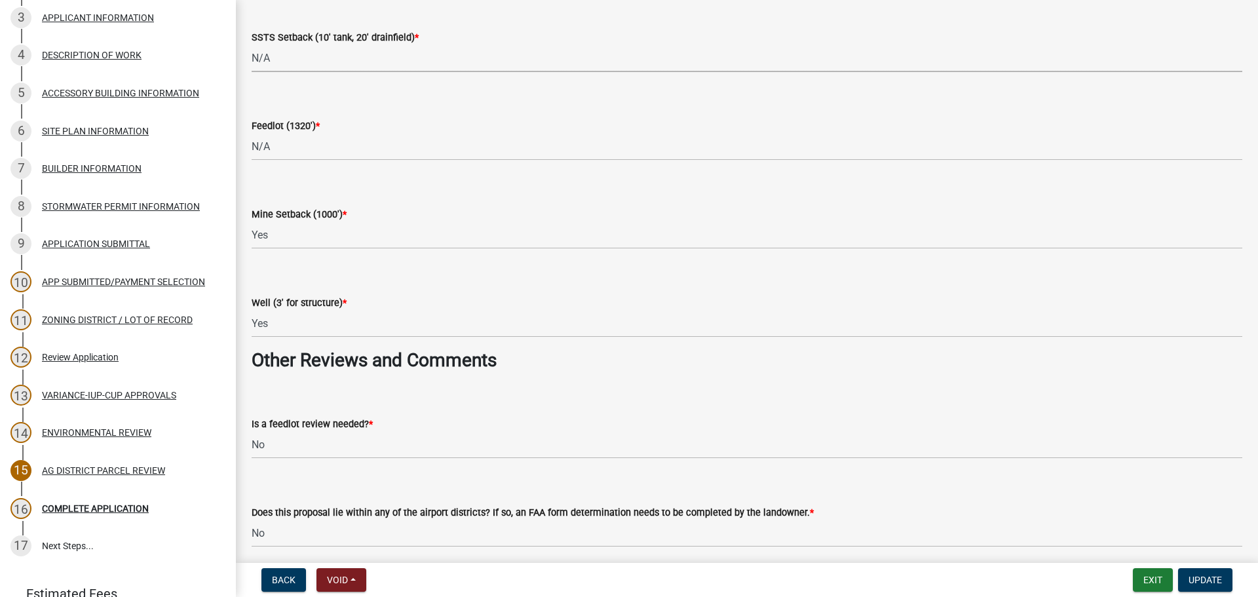
click at [368, 58] on select "Select Item... Yes No N/A" at bounding box center [747, 58] width 990 height 27
click at [252, 45] on select "Select Item... Yes No N/A" at bounding box center [747, 58] width 990 height 27
select select "617636dc-6122-45c9-991a-bd8b90cb2b24"
click at [329, 156] on select "Select Item... Yes No N/A" at bounding box center [747, 147] width 990 height 27
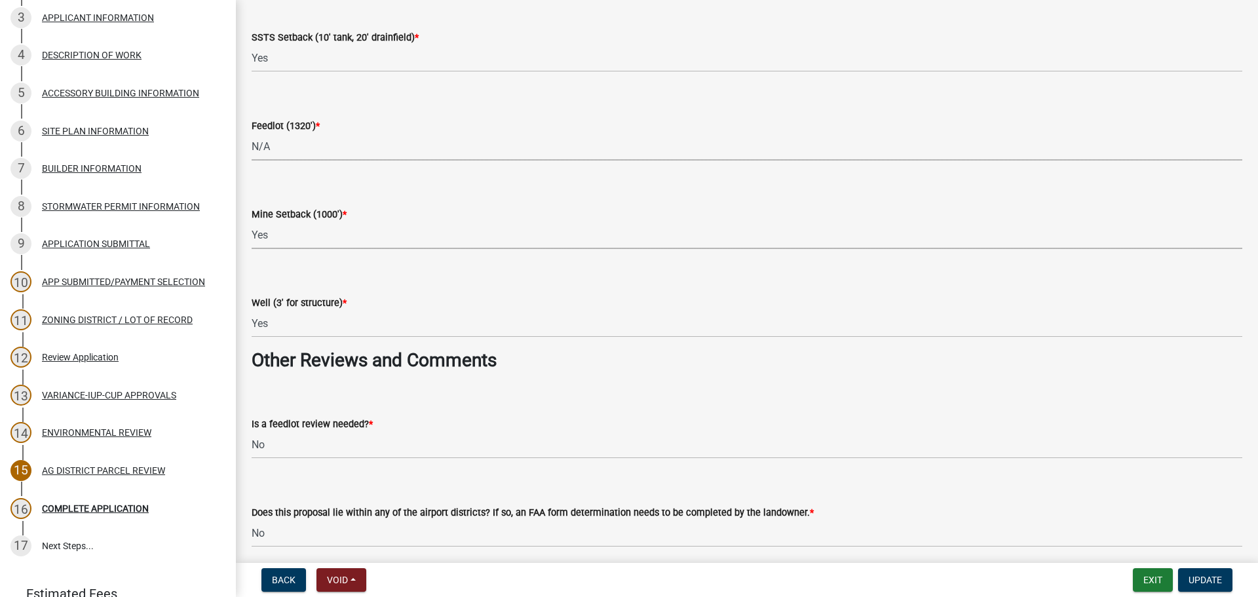
click at [324, 236] on select "Select Item... Yes No N/A" at bounding box center [747, 235] width 990 height 27
click at [252, 222] on select "Select Item... Yes No N/A" at bounding box center [747, 235] width 990 height 27
select select "be49bf27-167c-4383-b137-854eb09e2cec"
click at [403, 392] on div "Is a feedlot review needed? * Select Item... Yes No" at bounding box center [747, 420] width 990 height 77
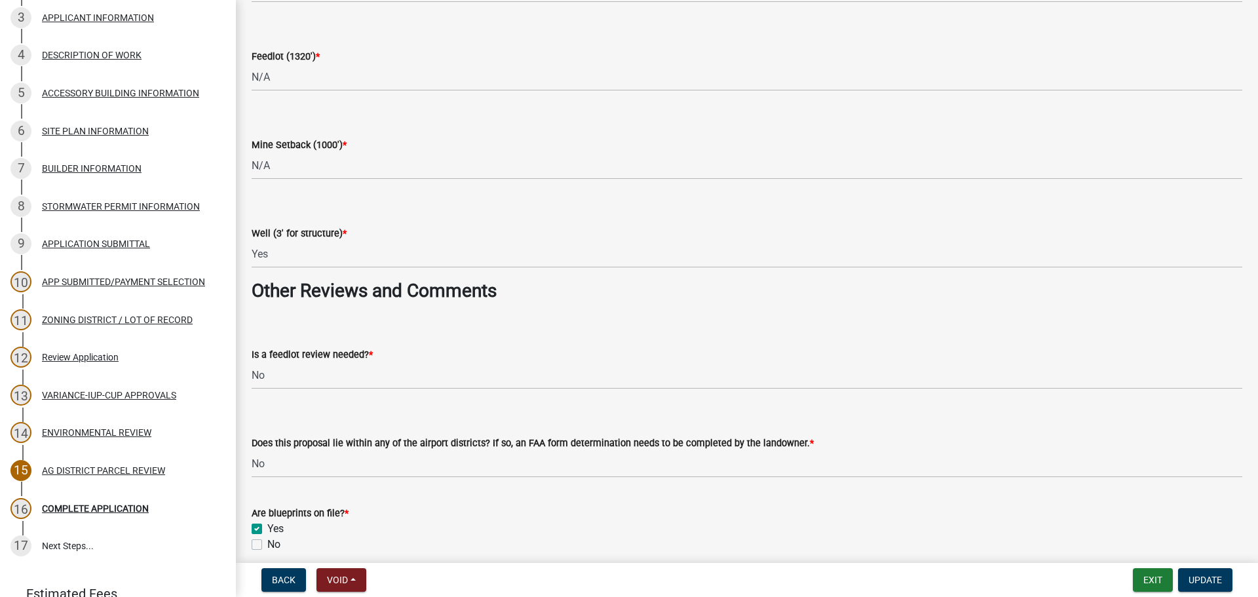
scroll to position [2030, 0]
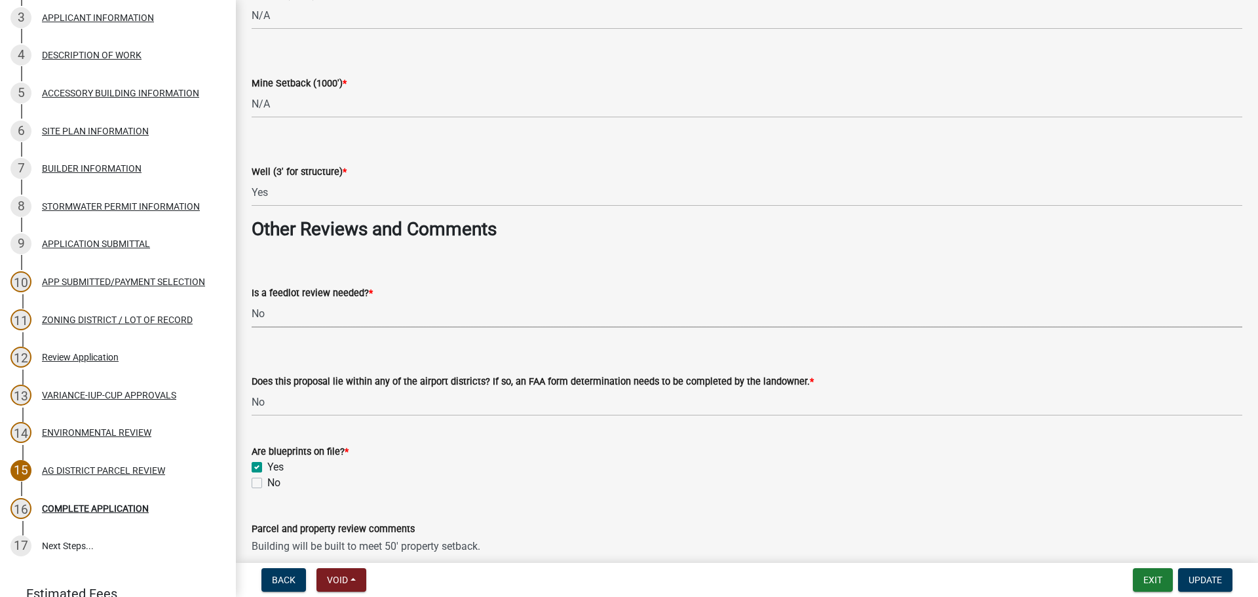
click at [319, 316] on select "Select Item... Yes No" at bounding box center [747, 314] width 990 height 27
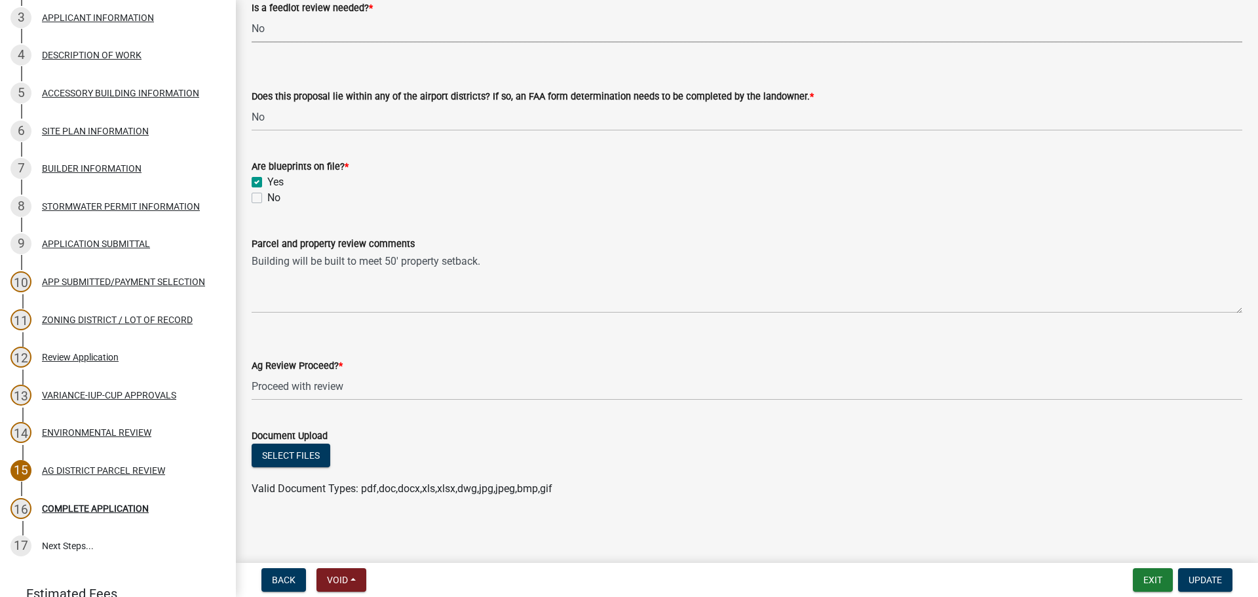
scroll to position [2317, 0]
click at [1209, 581] on span "Update" at bounding box center [1204, 579] width 33 height 10
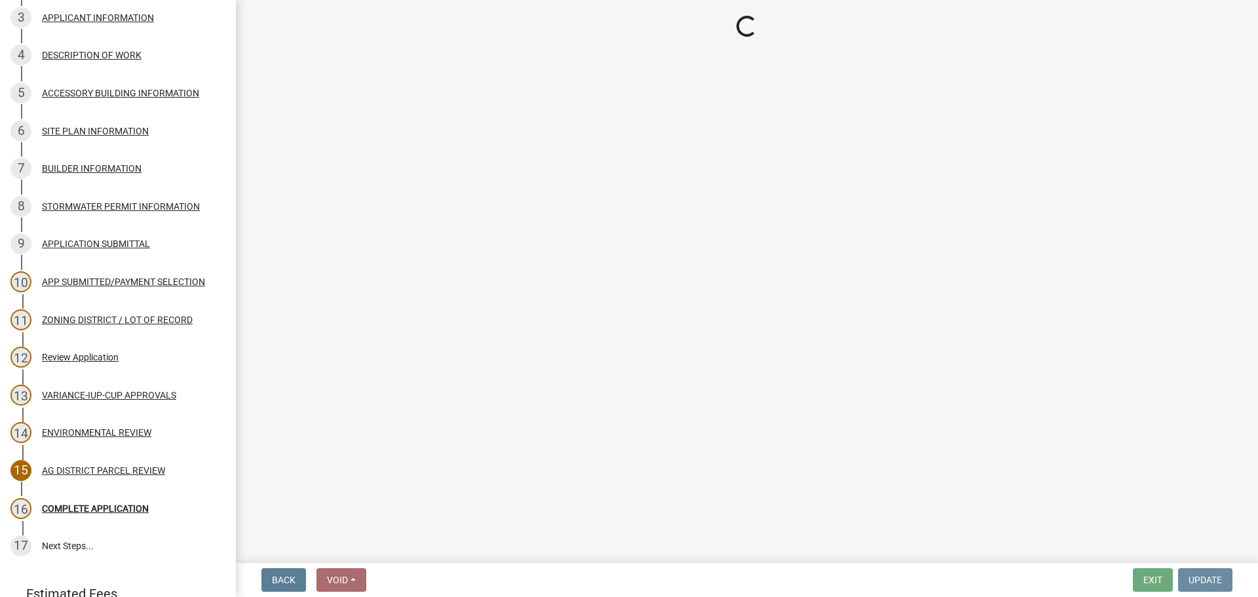
scroll to position [0, 0]
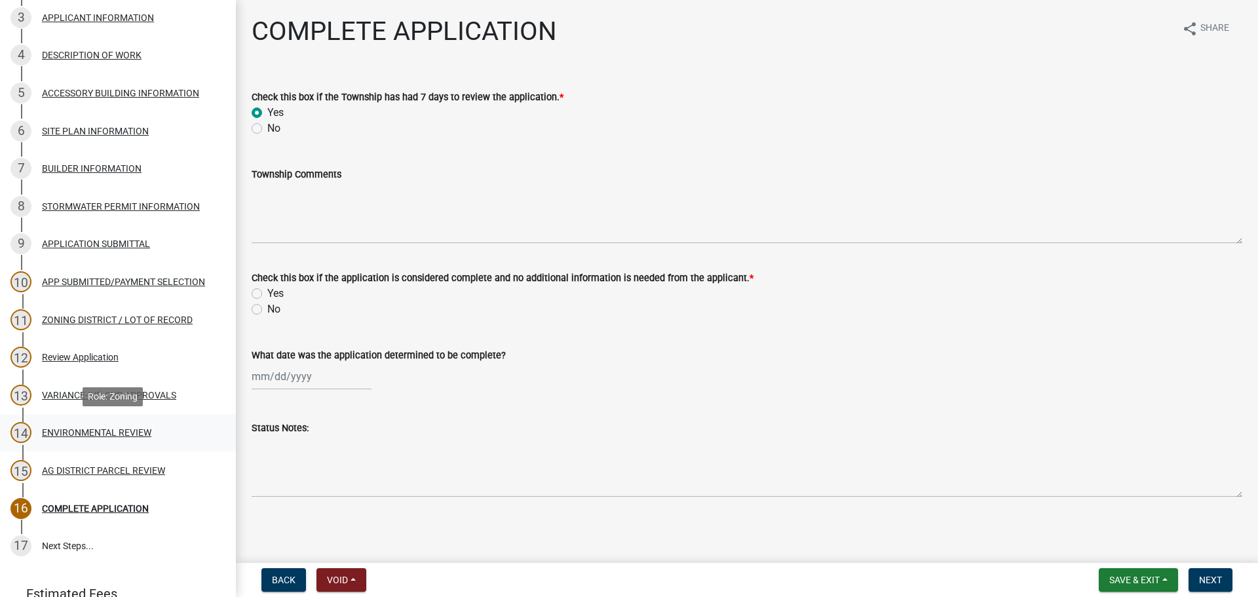
click at [45, 429] on div "ENVIRONMENTAL REVIEW" at bounding box center [96, 432] width 109 height 9
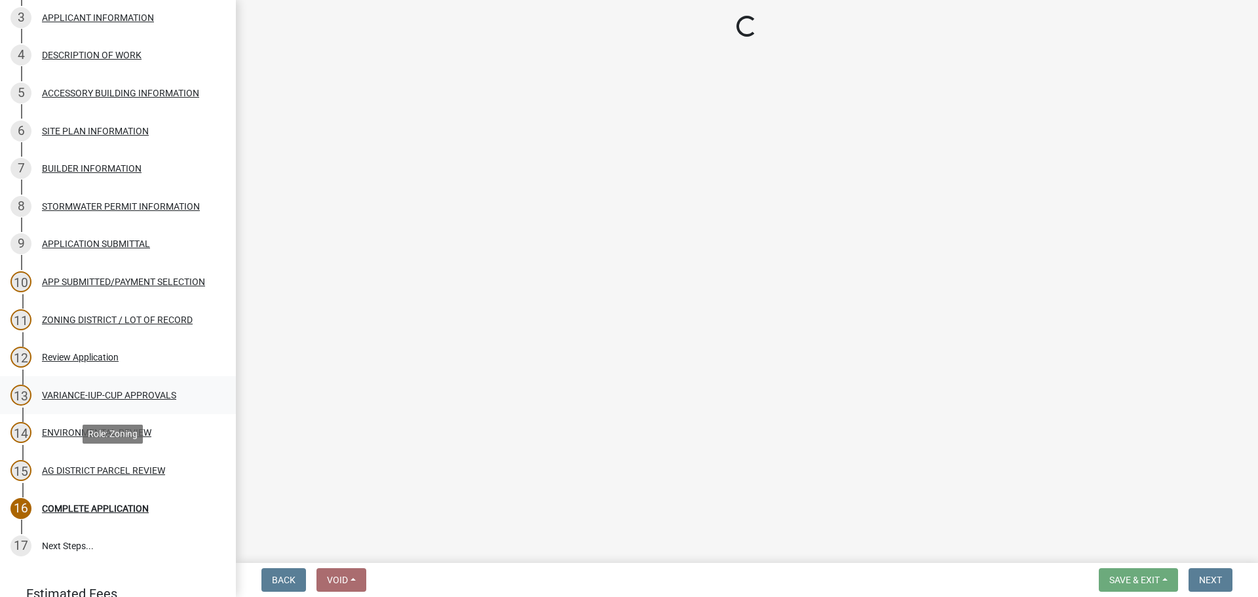
select select "294fbb0f-ef92-492d-a55d-6ae48f2d4023"
select select "5727336e-9a20-4bd2-a6f3-e7484509ff9a"
select select "e7961d78-4f82-4ea0-a075-1f680d90960e"
select select "32538aac-6b8c-4188-bd52-8c62054b7e7b"
select select "c0fe89da-e6be-4440-b09b-6bf401eca5d4"
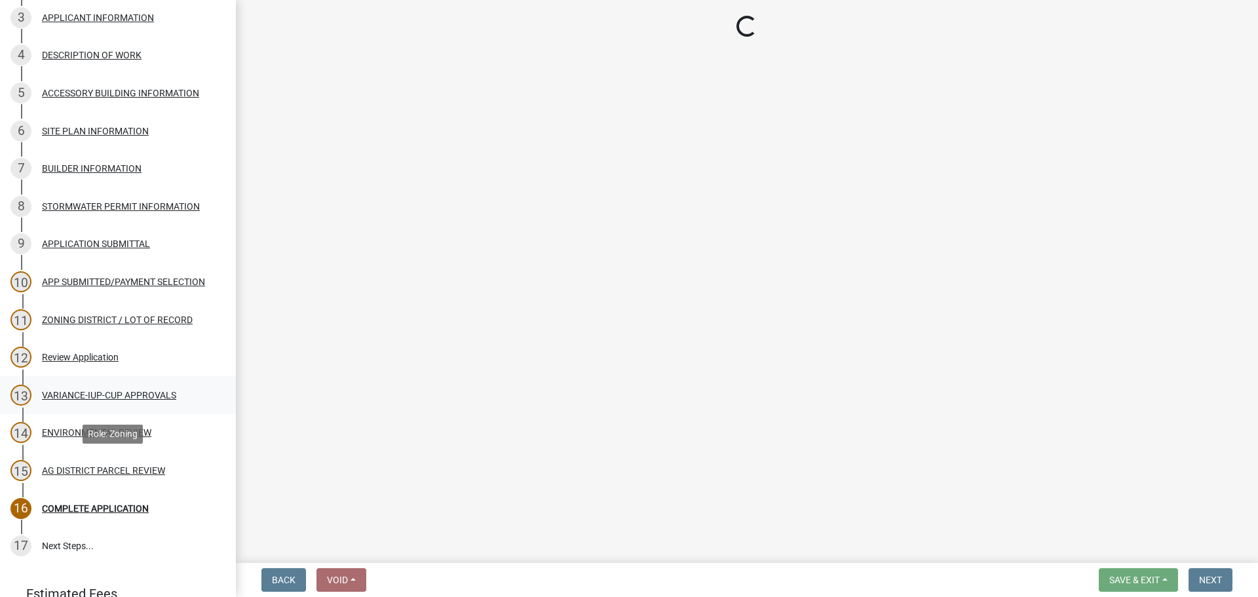
select select "cc045de0-ead4-414c-a886-12e51f2bc4aa"
select select "c55ed237-4e75-4d9e-9e6e-534c544ae652"
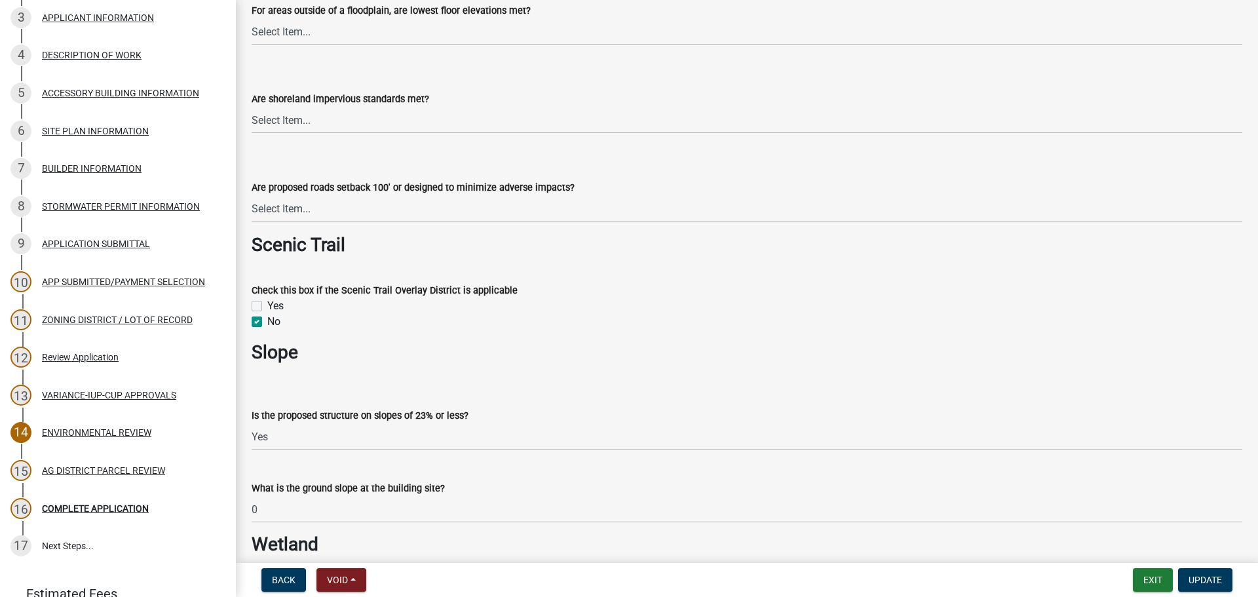
scroll to position [1506, 0]
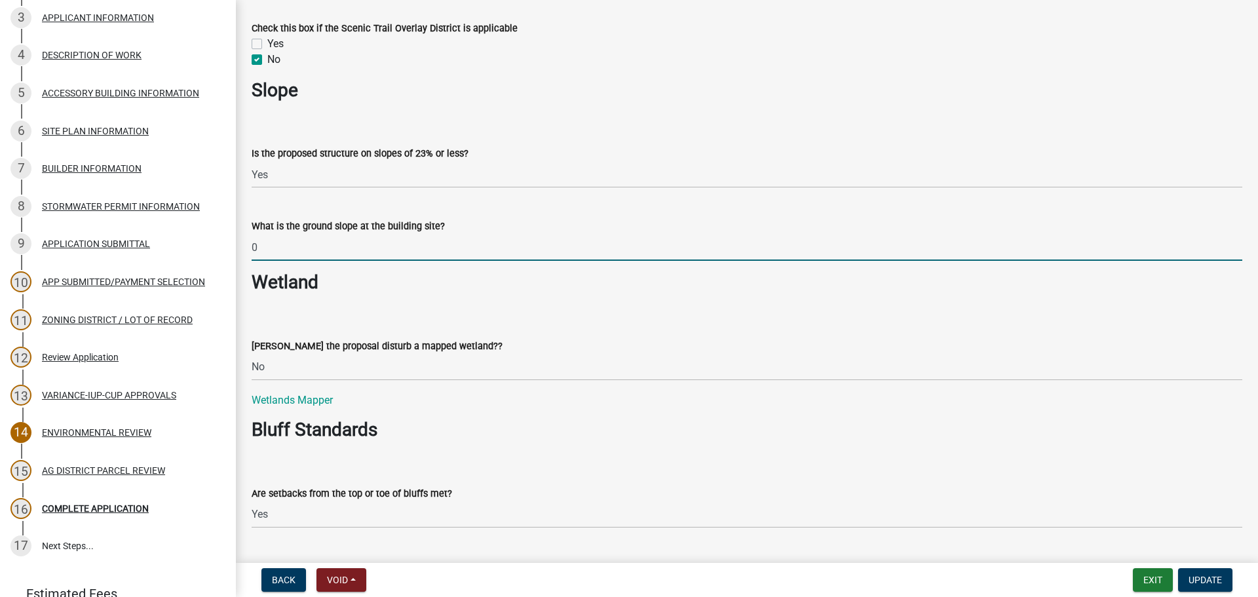
click at [375, 255] on input "0" at bounding box center [747, 247] width 990 height 27
click at [429, 365] on select "Select Item... Yes No N/A" at bounding box center [747, 367] width 990 height 27
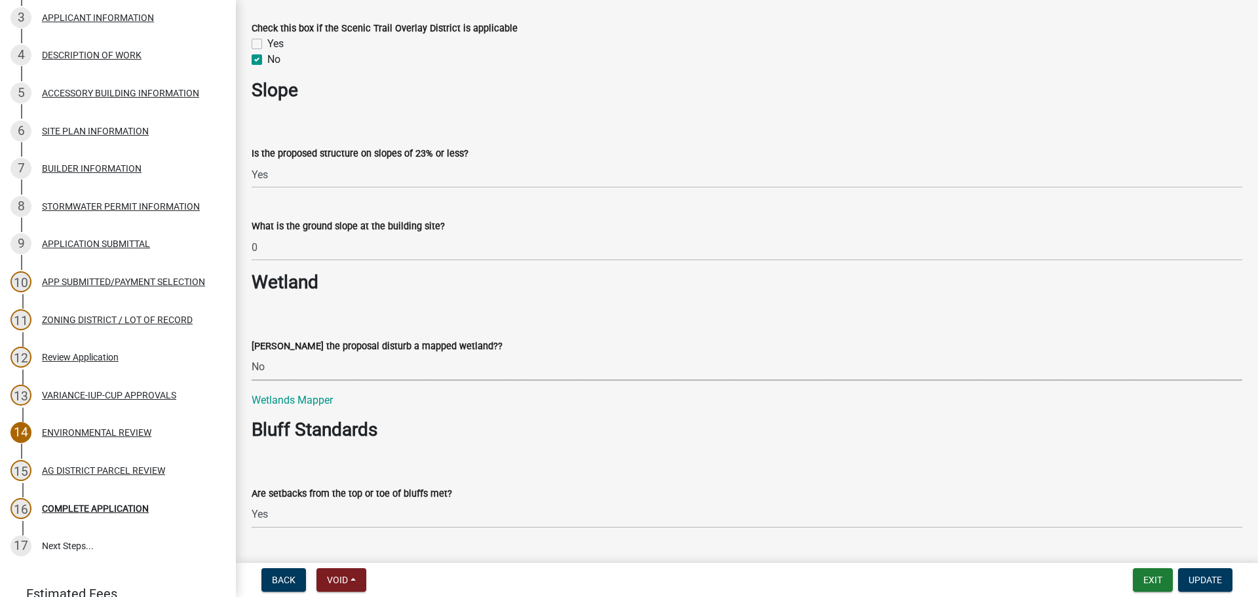
click at [428, 365] on select "Select Item... Yes No N/A" at bounding box center [747, 367] width 990 height 27
click at [432, 364] on select "Select Item... Yes No N/A" at bounding box center [747, 367] width 990 height 27
click at [519, 407] on p "Wetlands Mapper" at bounding box center [747, 400] width 990 height 16
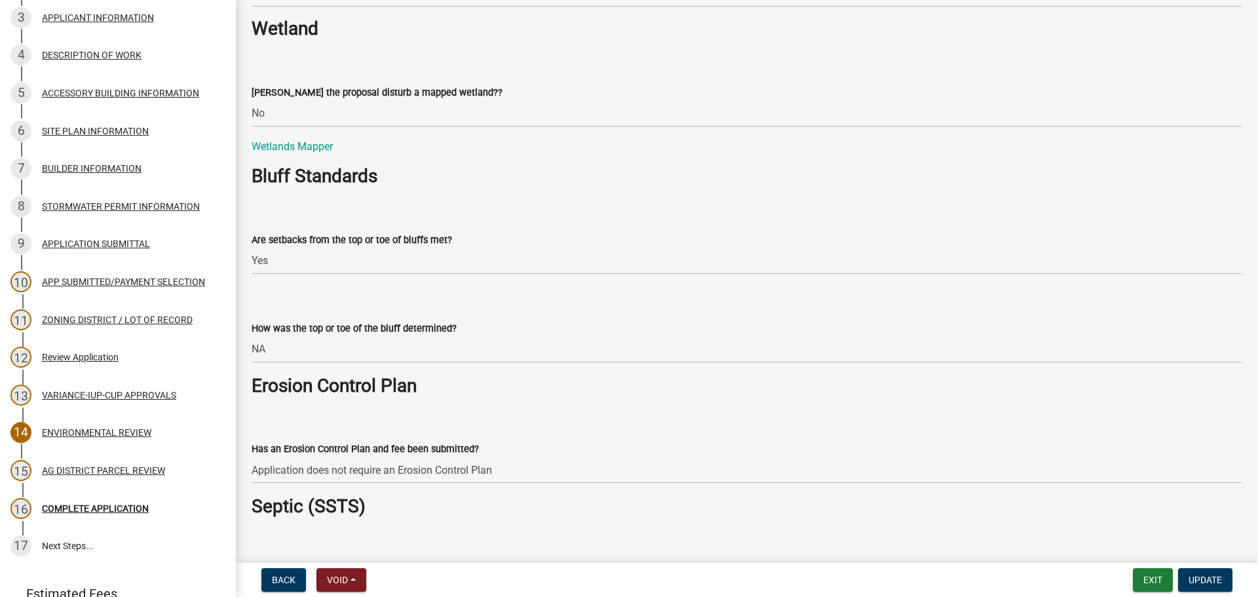
scroll to position [1834, 0]
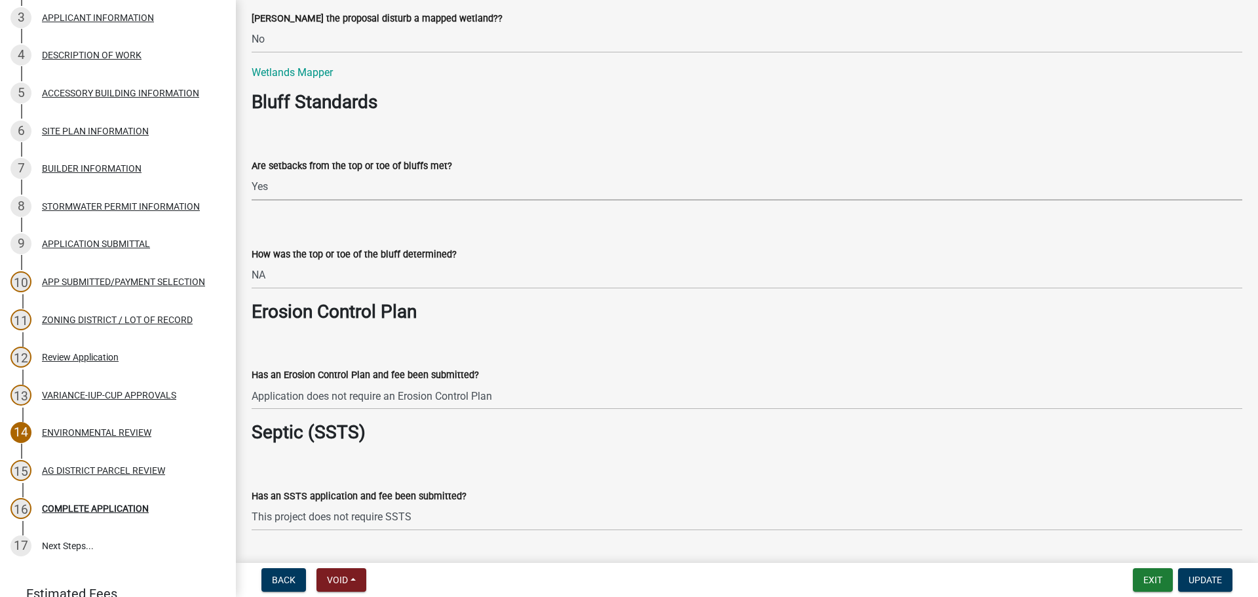
click at [324, 183] on select "Select Item... Yes No The proposal is not in the vicinity of a bluff" at bounding box center [747, 187] width 990 height 27
click at [252, 174] on select "Select Item... Yes No The proposal is not in the vicinity of a bluff" at bounding box center [747, 187] width 990 height 27
select select "92cce49e-9eda-4313-95a5-3dd445bd85bb"
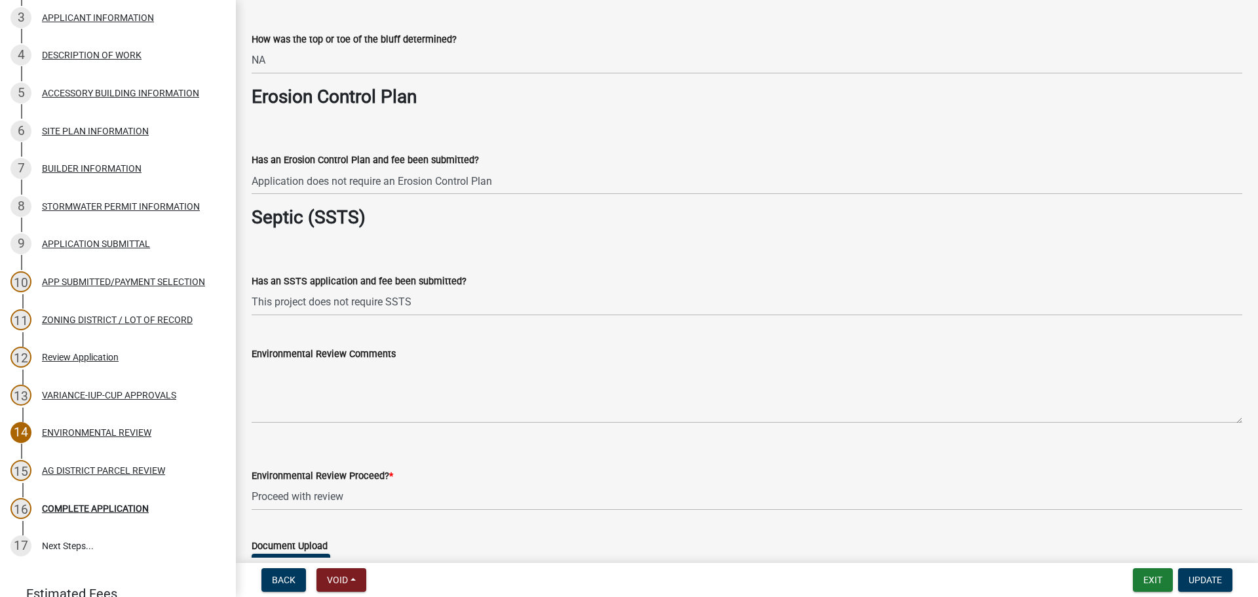
scroll to position [2161, 0]
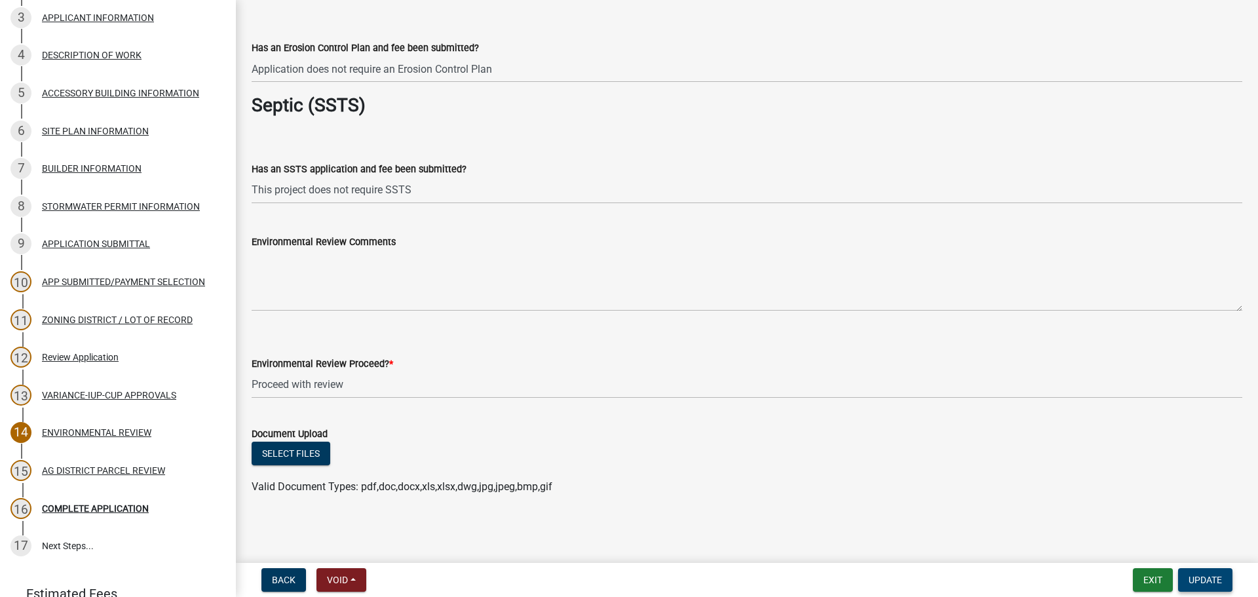
click at [1215, 582] on span "Update" at bounding box center [1204, 579] width 33 height 10
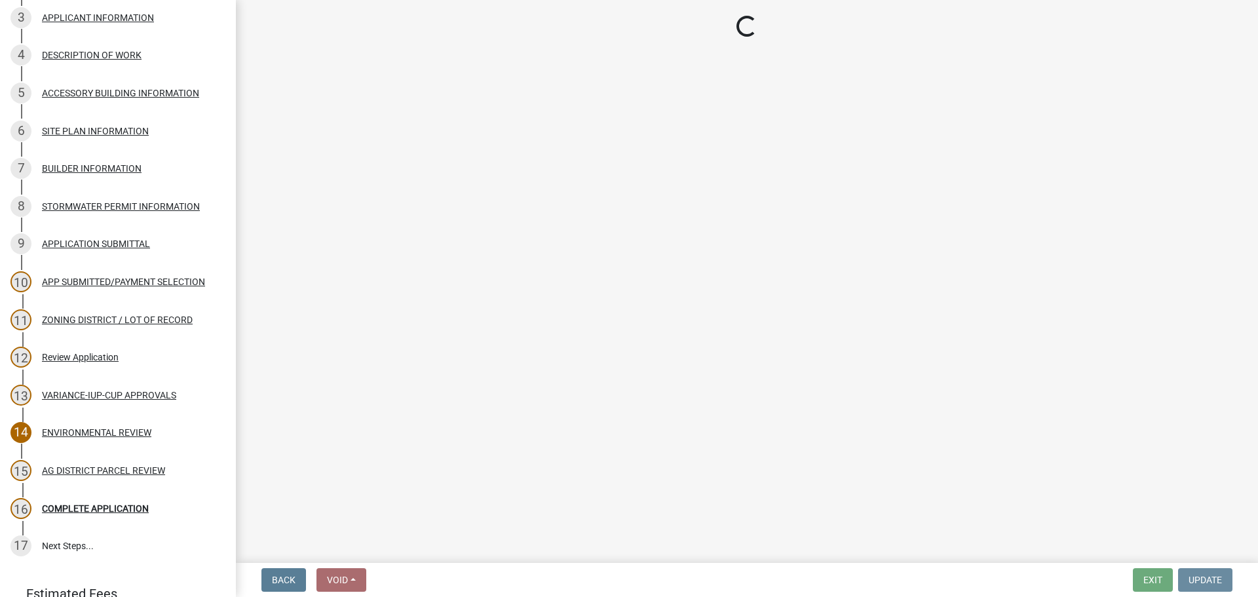
scroll to position [0, 0]
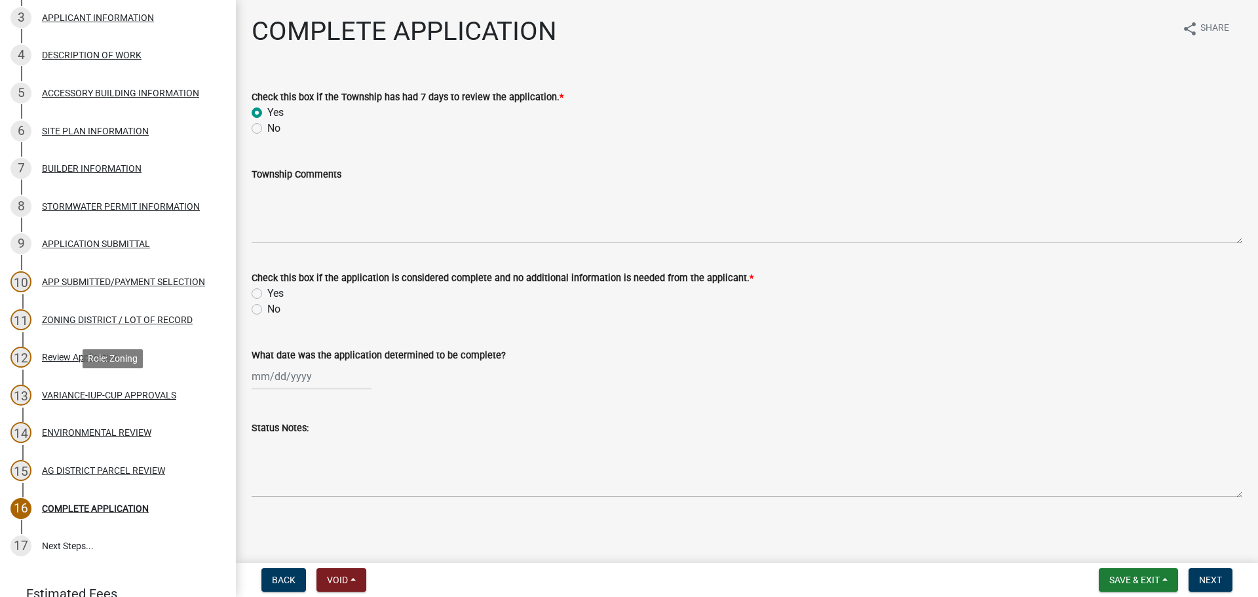
click at [94, 393] on div "VARIANCE-IUP-CUP APPROVALS" at bounding box center [109, 394] width 134 height 9
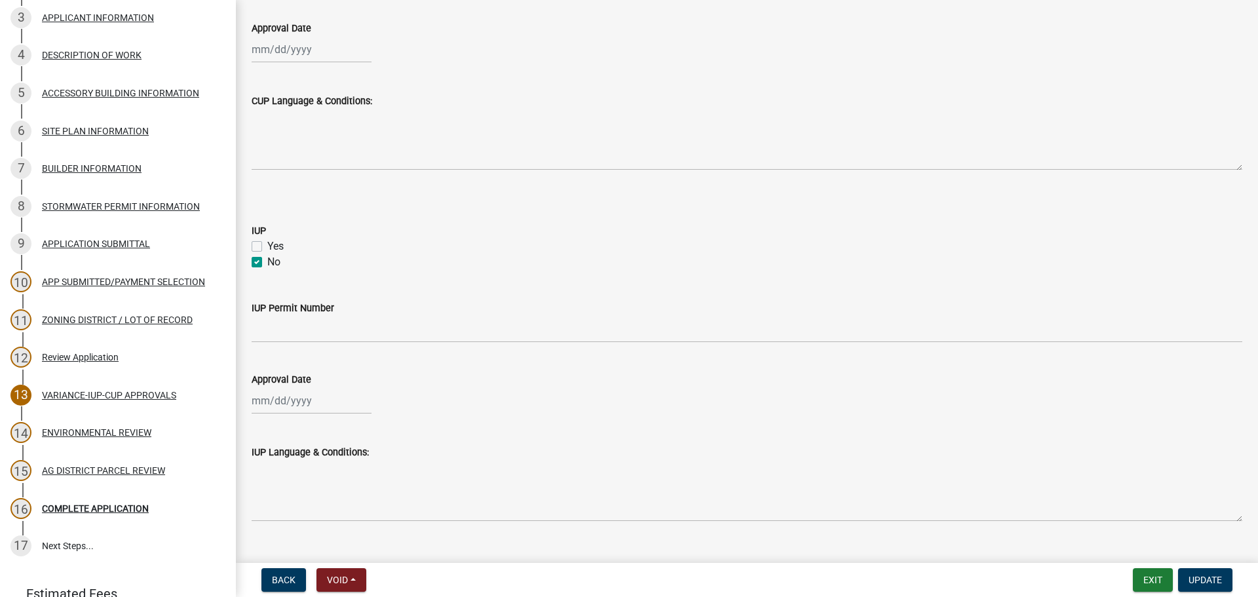
scroll to position [747, 0]
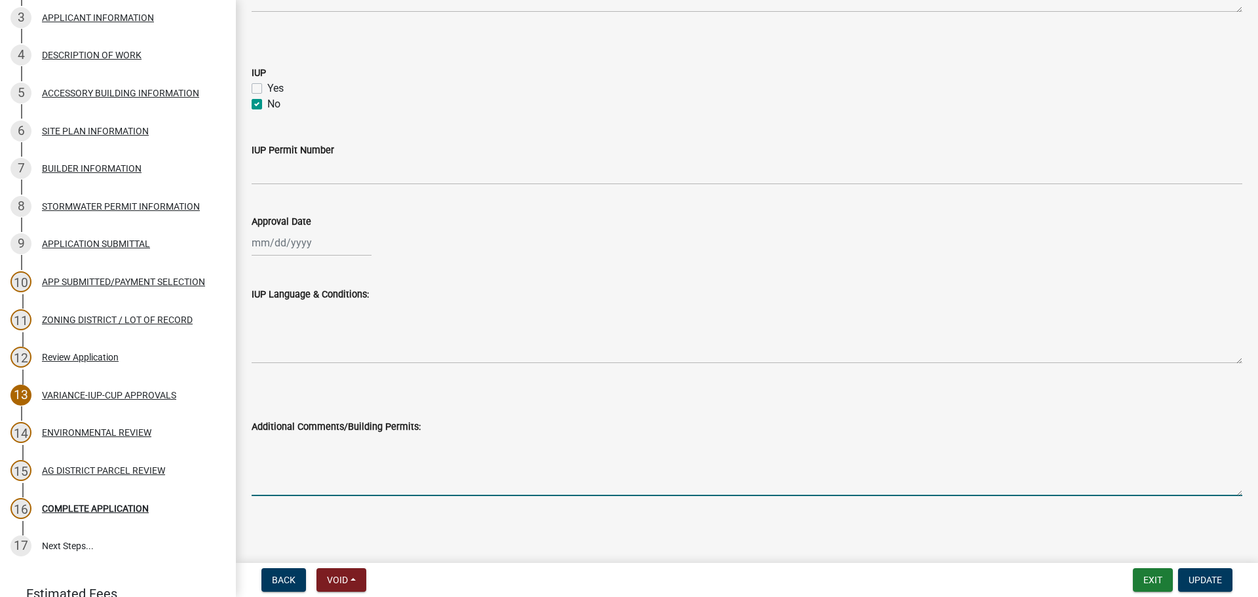
click at [374, 468] on textarea "Additional Comments/Building Permits:" at bounding box center [747, 465] width 990 height 62
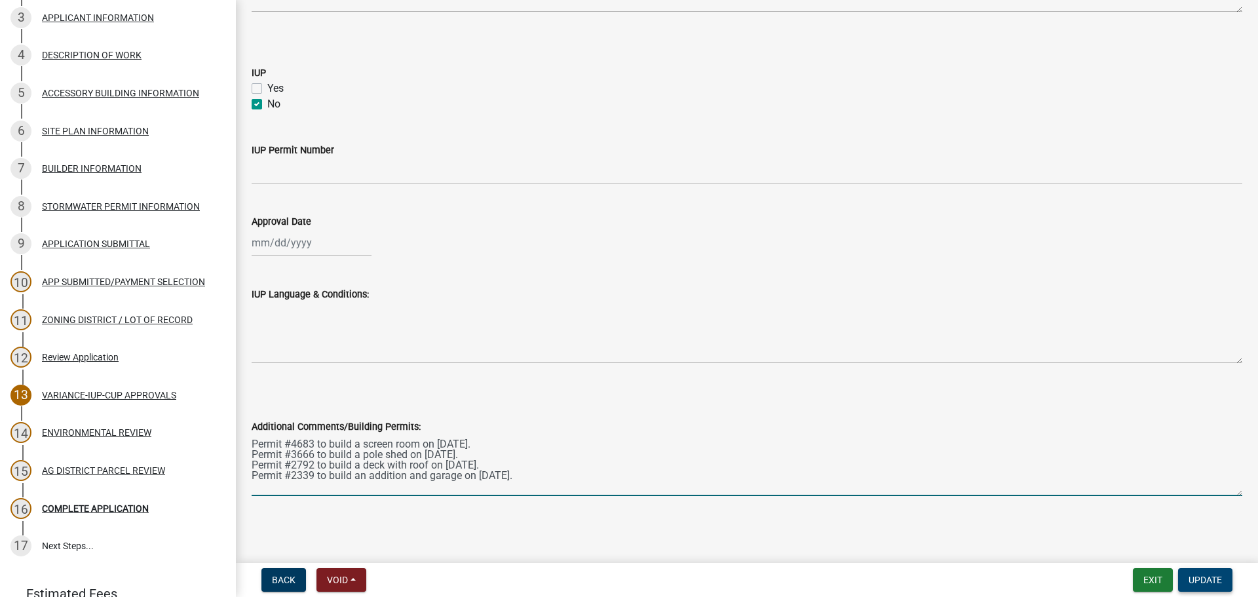
type textarea "Permit #4683 to build a screen room on [DATE]. Permit #3666 to build a pole she…"
click at [1220, 585] on span "Update" at bounding box center [1204, 579] width 33 height 10
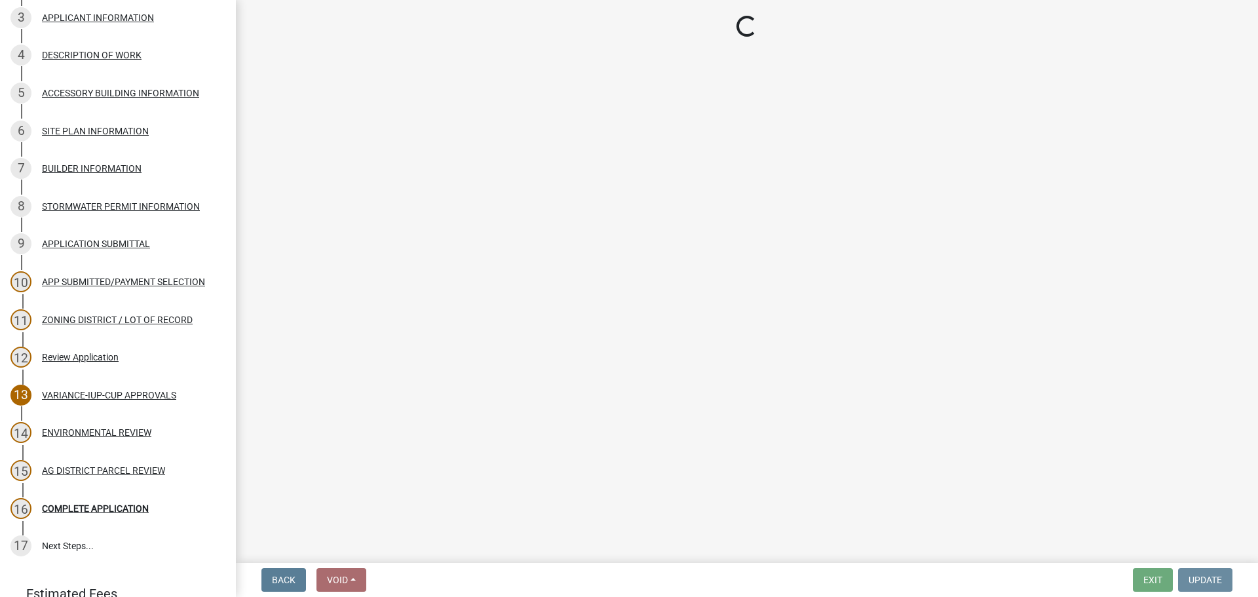
scroll to position [0, 0]
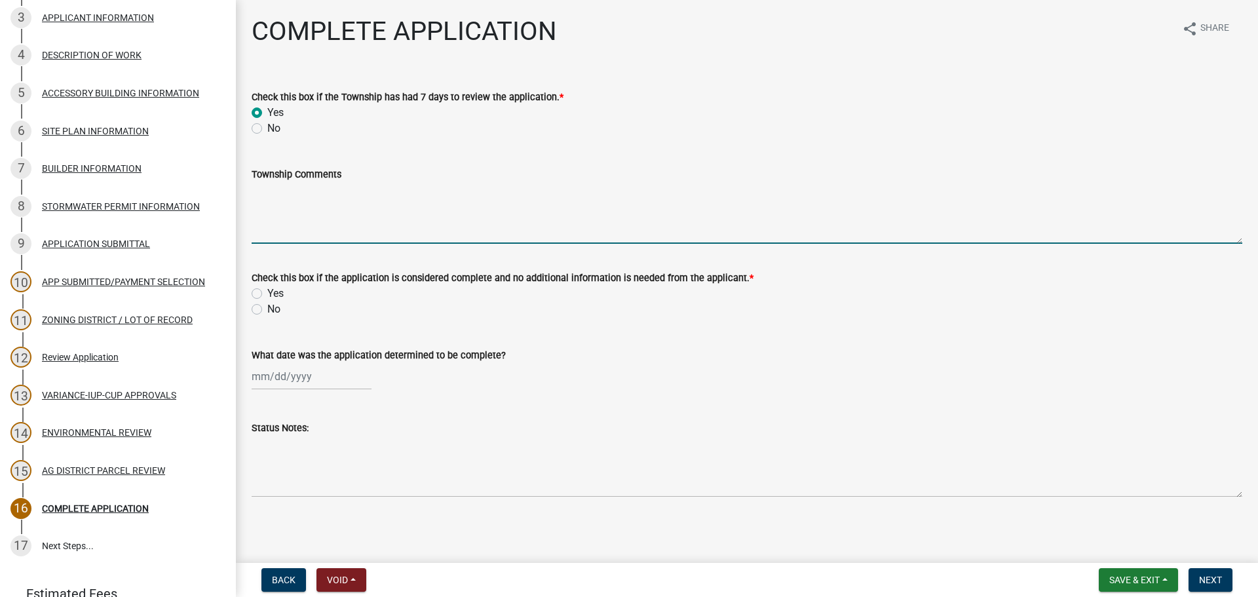
click at [394, 191] on textarea "Township Comments" at bounding box center [747, 213] width 990 height 62
click at [639, 192] on textarea "Notice was sent to [GEOGRAPHIC_DATA] on [DATE] and the township has not issue." at bounding box center [747, 213] width 990 height 62
type textarea "Notice was sent to [GEOGRAPHIC_DATA] on [DATE] and the township has no issue."
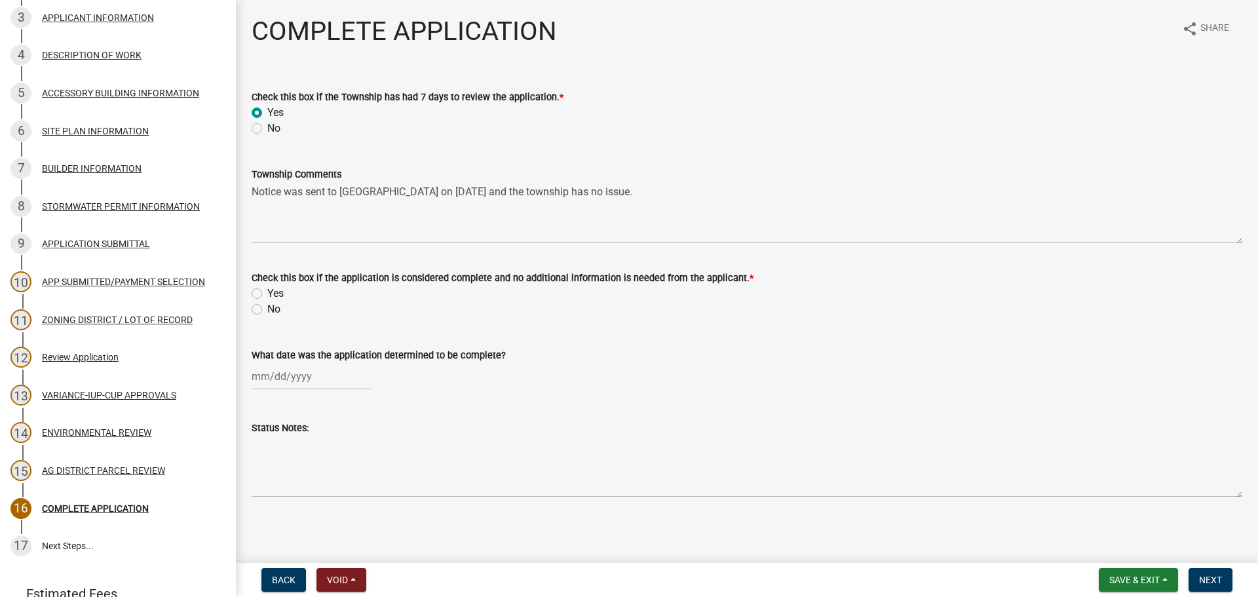
click at [267, 291] on label "Yes" at bounding box center [275, 294] width 16 height 16
click at [267, 291] on input "Yes" at bounding box center [271, 290] width 9 height 9
radio input "true"
click at [293, 373] on div at bounding box center [312, 376] width 120 height 27
select select "9"
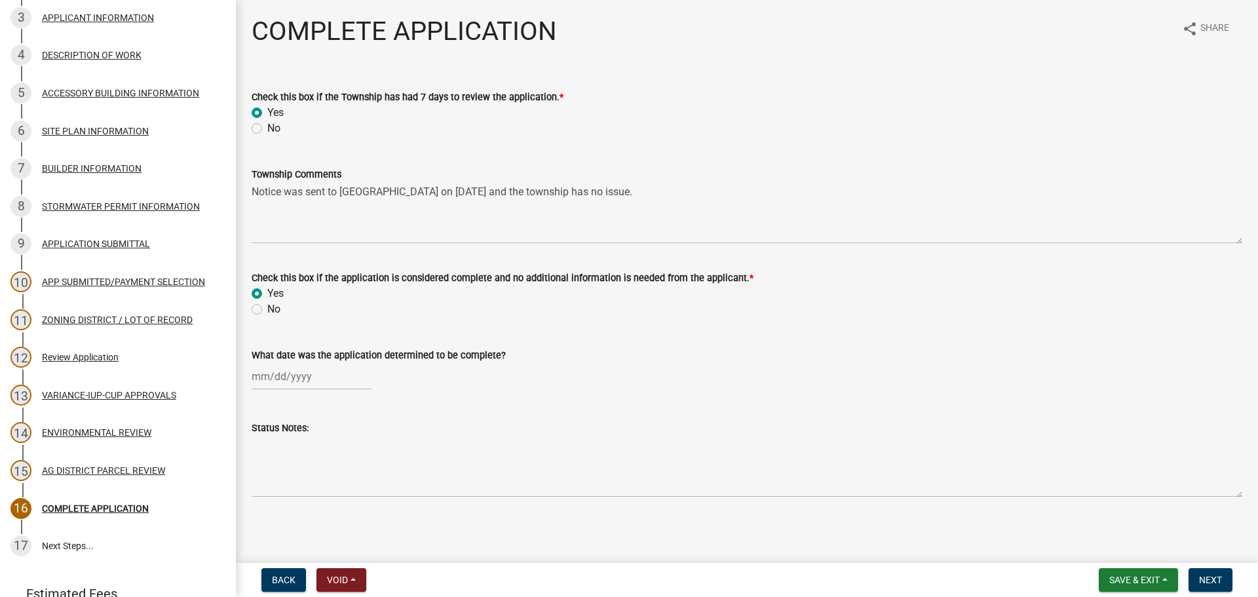
select select "2025"
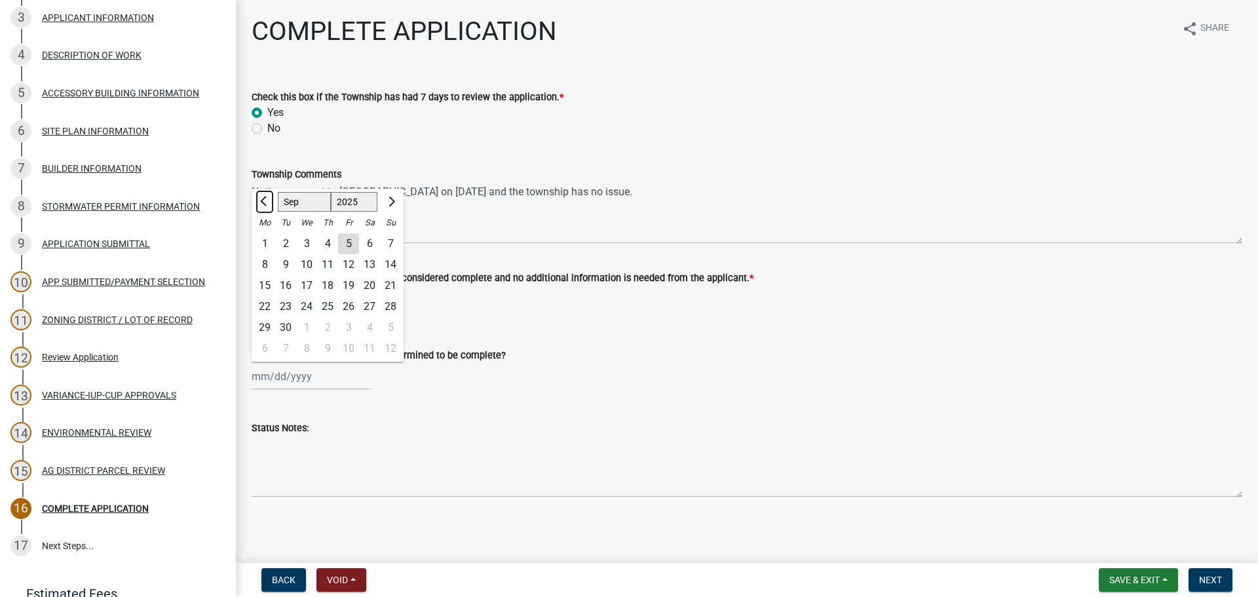
click at [262, 202] on span "Previous month" at bounding box center [265, 201] width 10 height 10
select select "8"
click at [347, 306] on div "22" at bounding box center [348, 306] width 21 height 21
type input "[DATE]"
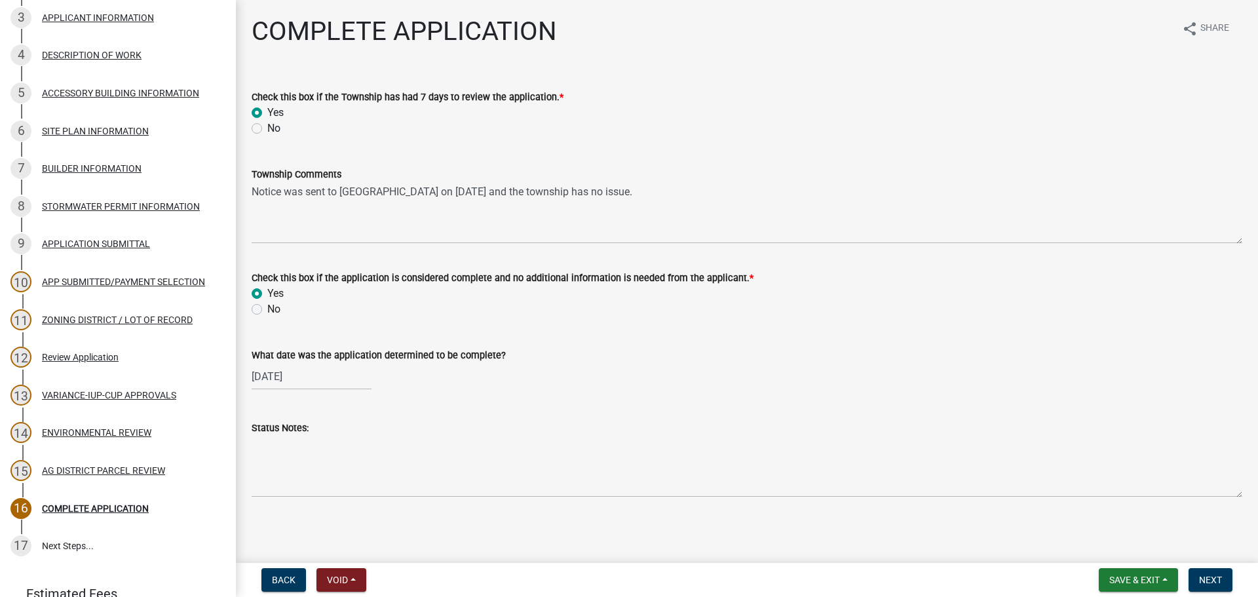
click at [532, 314] on div "No" at bounding box center [747, 309] width 990 height 16
click at [1212, 584] on span "Next" at bounding box center [1210, 579] width 23 height 10
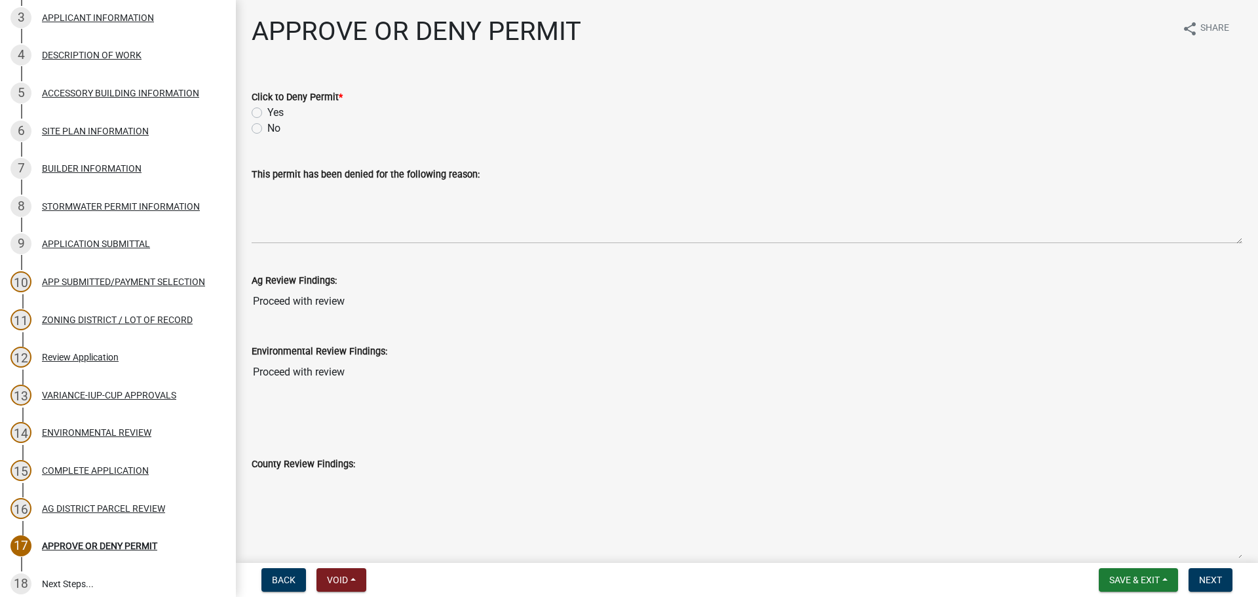
scroll to position [300, 0]
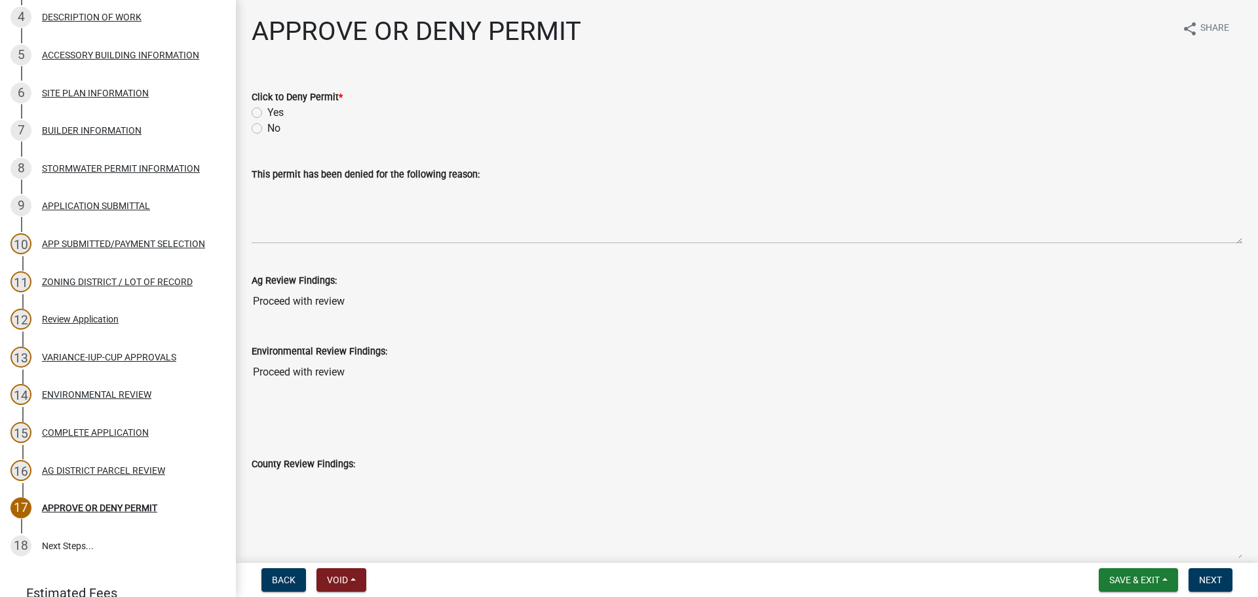
click at [267, 130] on label "No" at bounding box center [273, 129] width 13 height 16
click at [267, 129] on input "No" at bounding box center [271, 125] width 9 height 9
radio input "true"
click at [1224, 582] on button "Next" at bounding box center [1210, 580] width 44 height 24
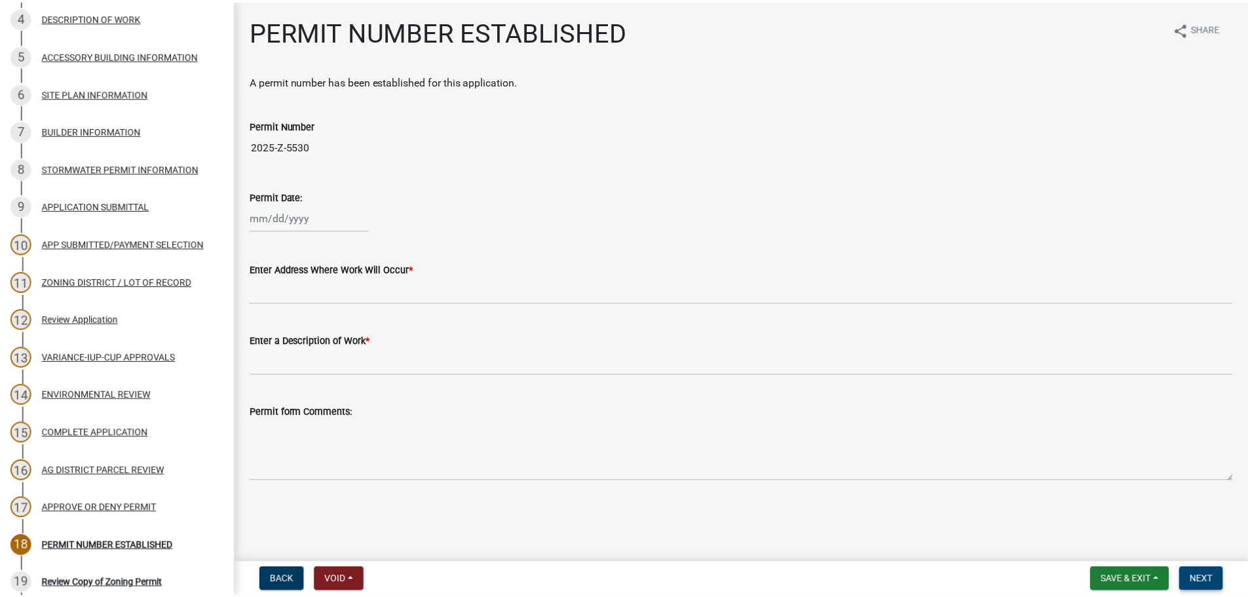
scroll to position [451, 0]
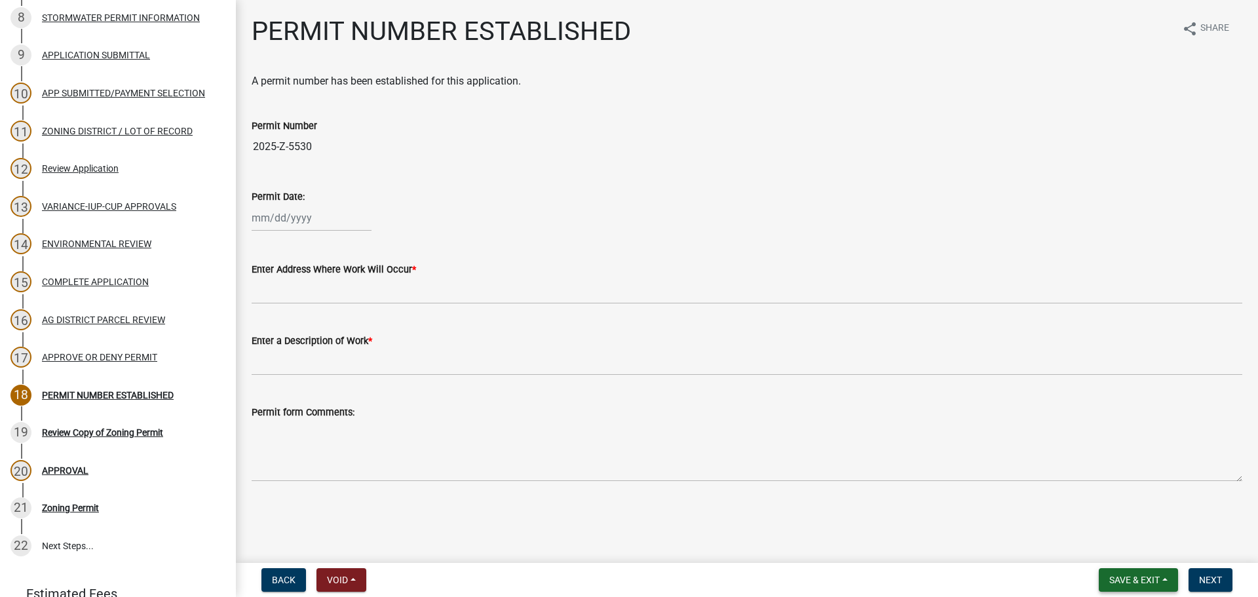
click at [1159, 586] on button "Save & Exit" at bounding box center [1137, 580] width 79 height 24
click at [1155, 554] on button "Save & Exit" at bounding box center [1125, 545] width 105 height 31
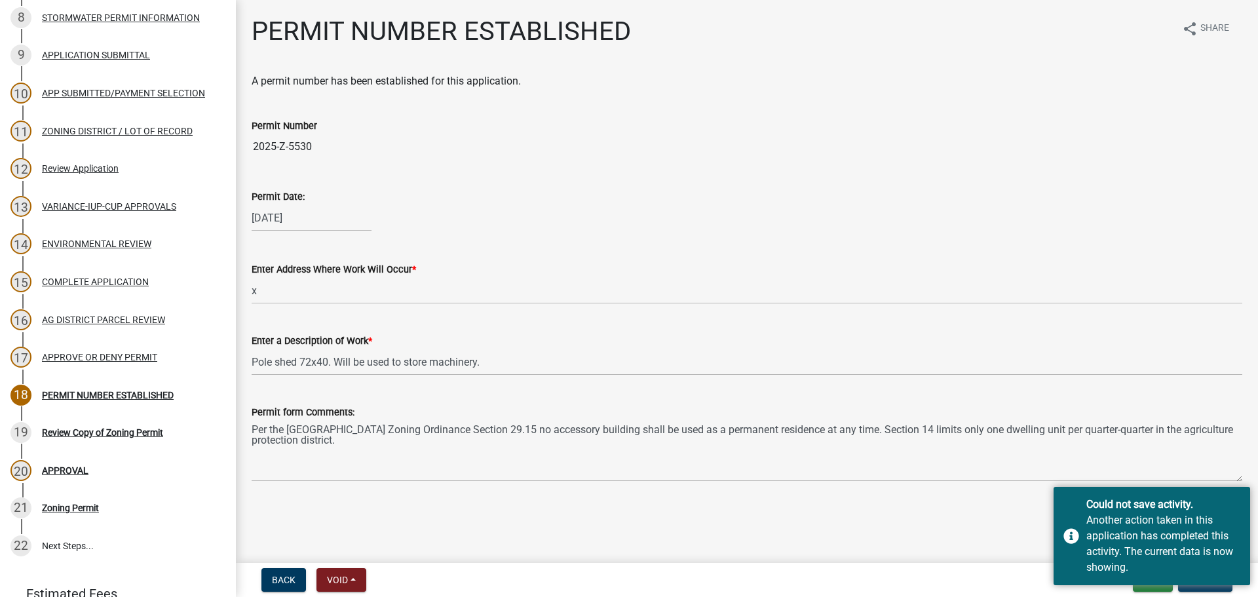
click at [650, 565] on nav "Back Void Withdraw Lock Expire Void Exit Update" at bounding box center [747, 580] width 1022 height 34
click at [882, 545] on main "PERMIT NUMBER ESTABLISHED share Share A permit number has been established for …" at bounding box center [747, 278] width 1022 height 557
click at [1157, 529] on div "Another action taken in this application has completed this activity. The curre…" at bounding box center [1163, 543] width 154 height 63
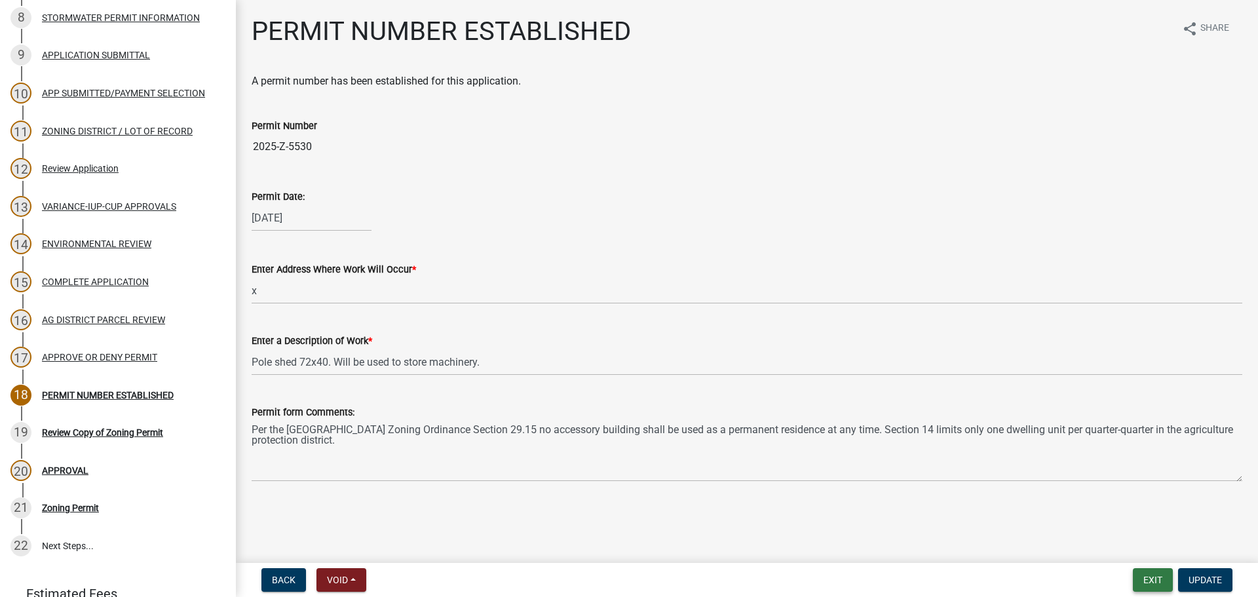
click at [1159, 583] on button "Exit" at bounding box center [1152, 580] width 40 height 24
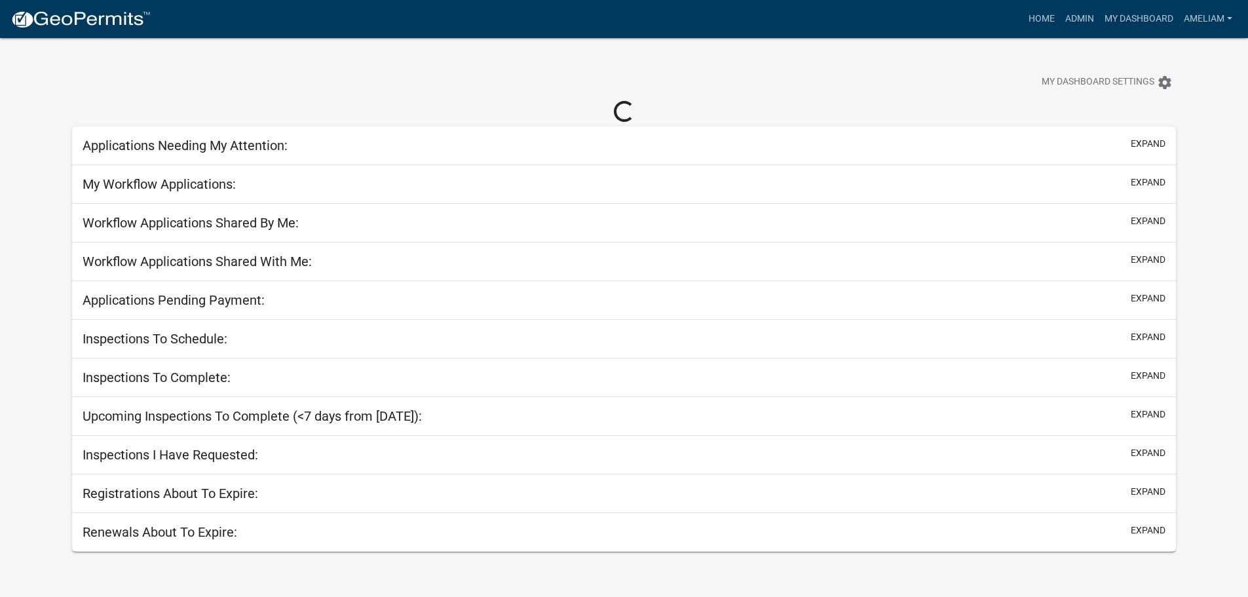
select select "3: 100"
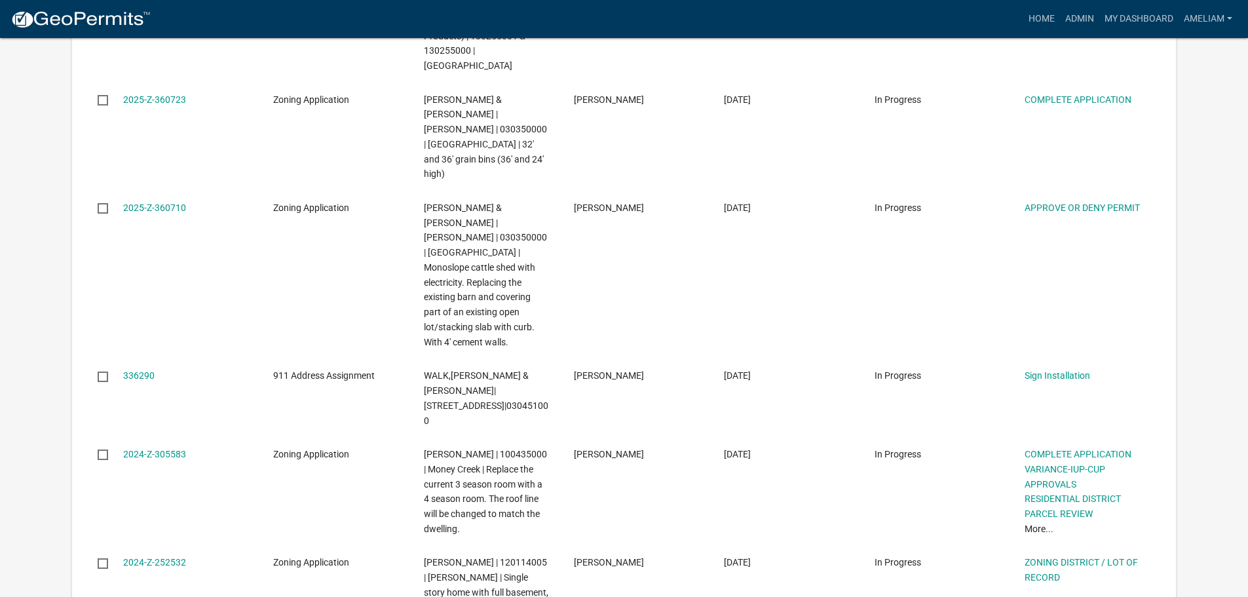
scroll to position [5085, 0]
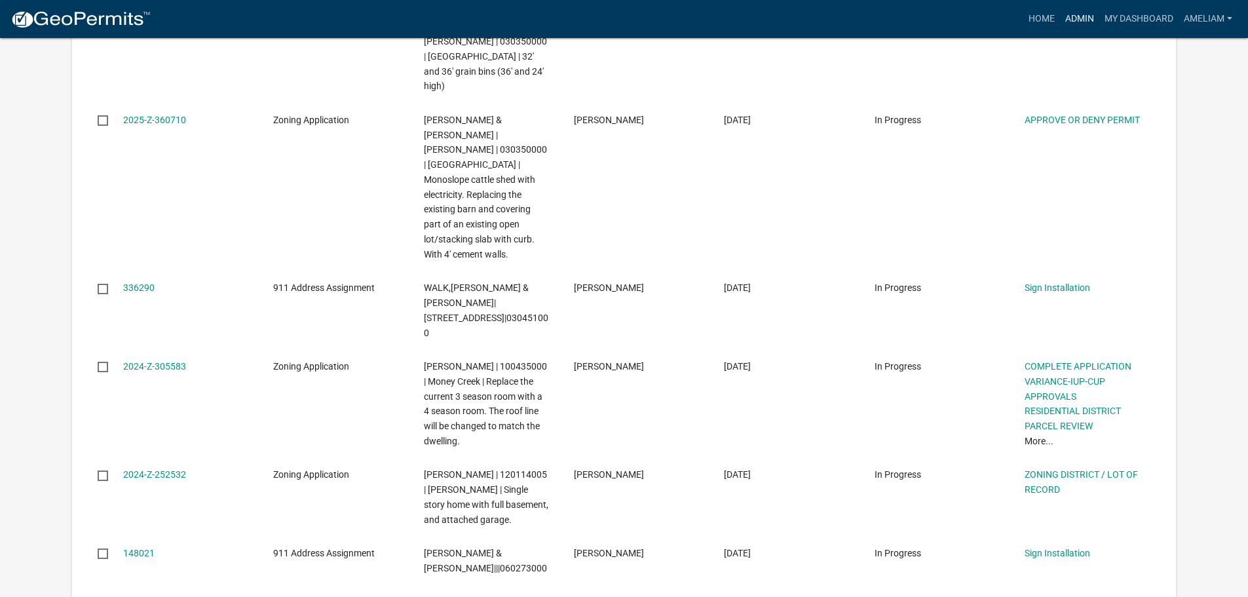
click at [1091, 20] on link "Admin" at bounding box center [1079, 19] width 39 height 25
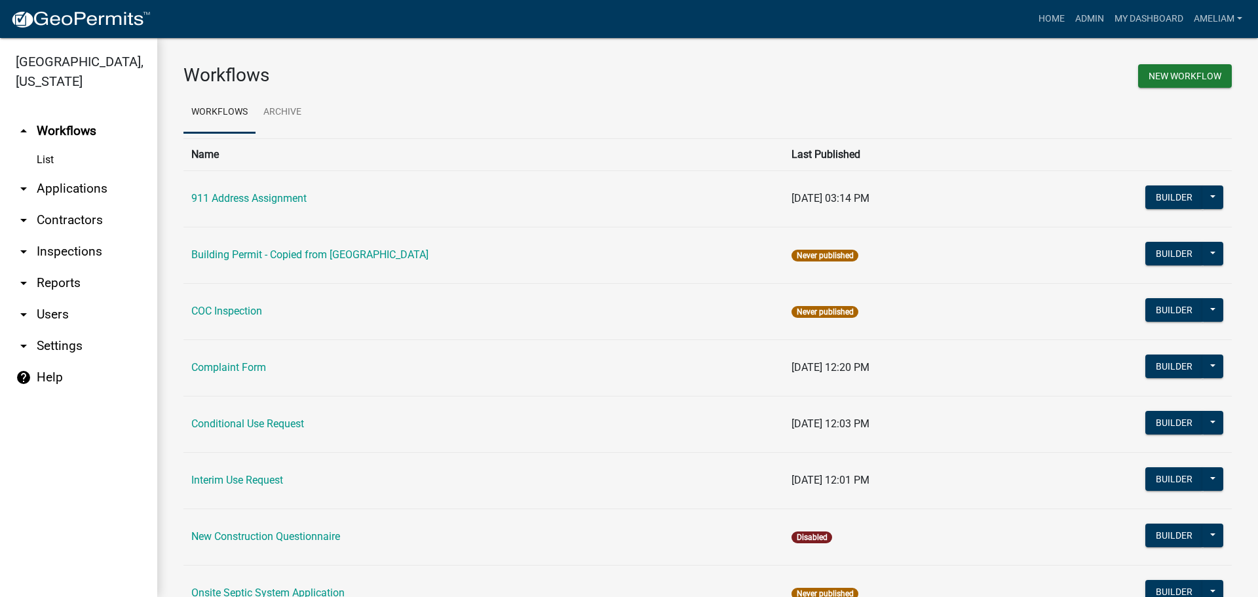
click at [24, 190] on icon "arrow_drop_down" at bounding box center [24, 189] width 16 height 16
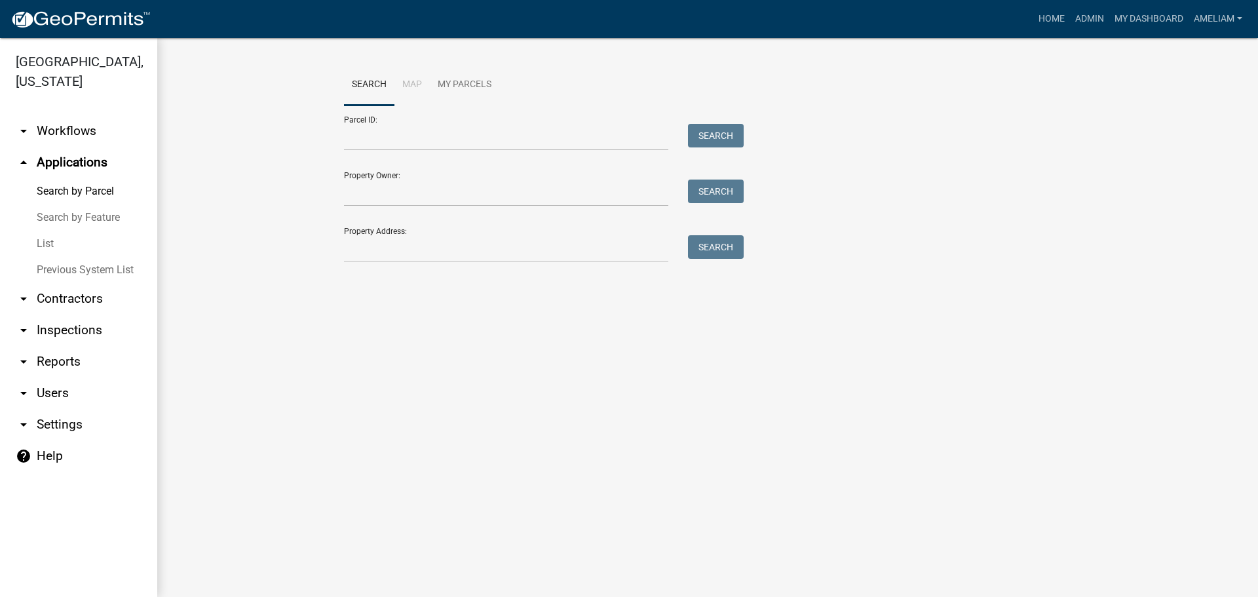
click at [20, 392] on icon "arrow_drop_down" at bounding box center [24, 393] width 16 height 16
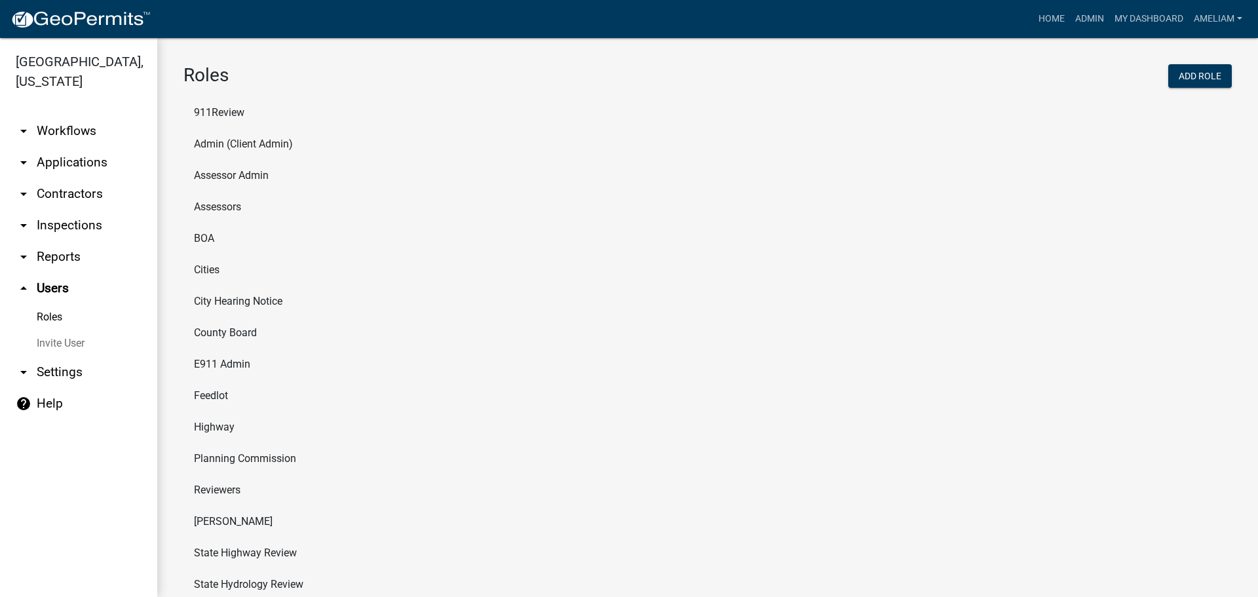
click at [55, 322] on link "Roles" at bounding box center [78, 317] width 157 height 26
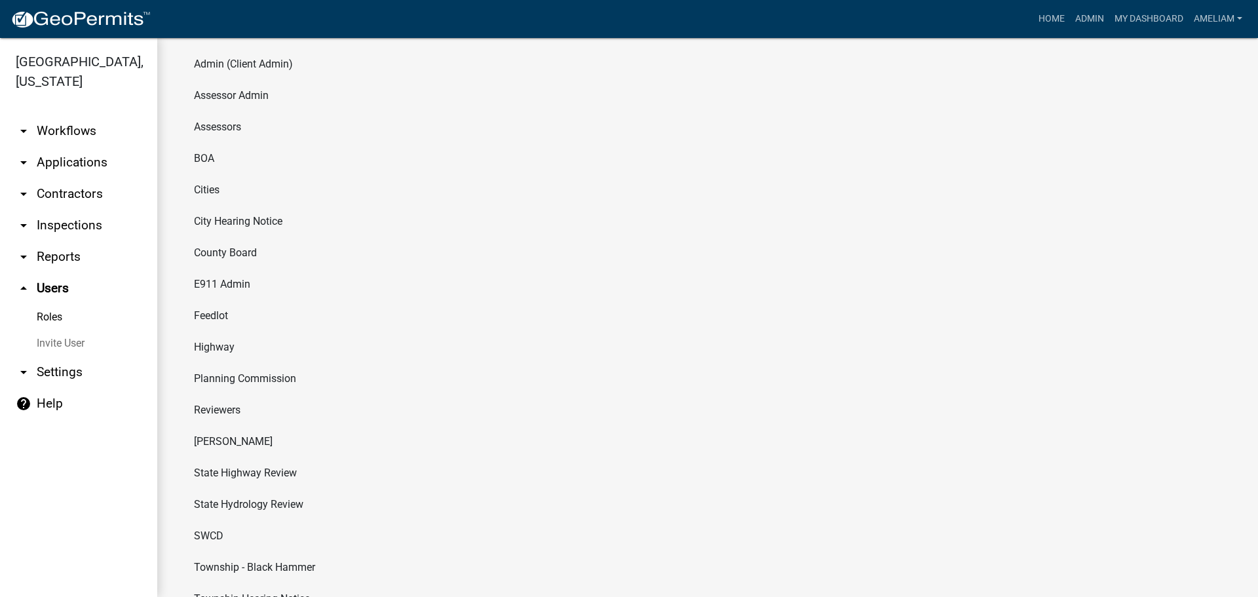
scroll to position [192, 0]
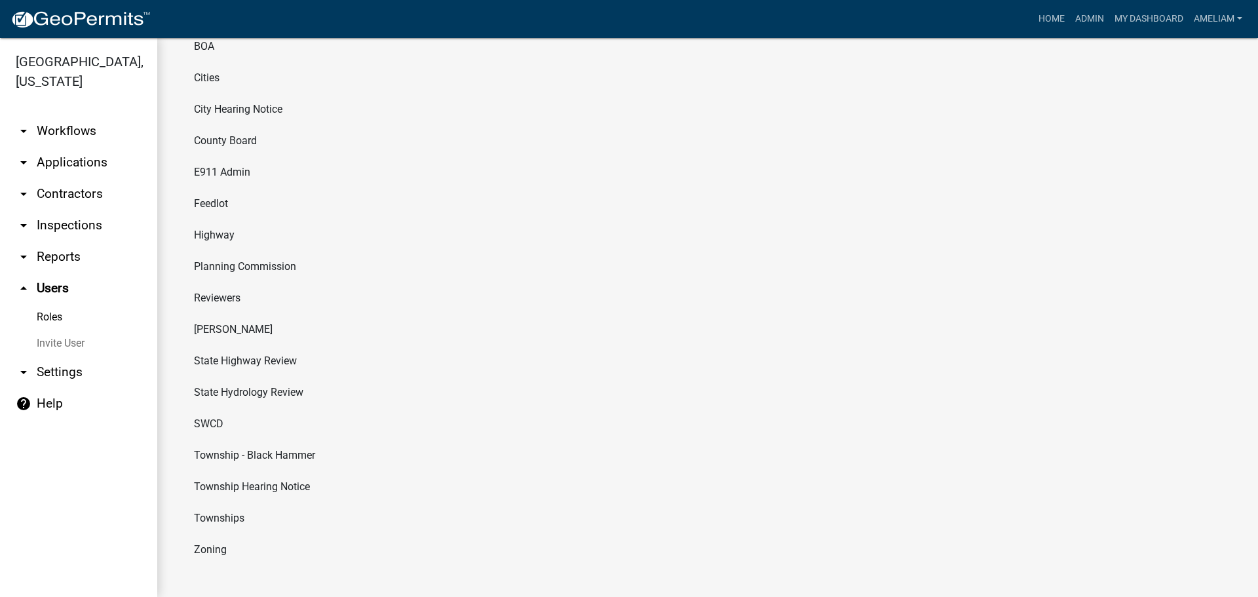
click at [214, 540] on li "Zoning" at bounding box center [707, 549] width 1048 height 31
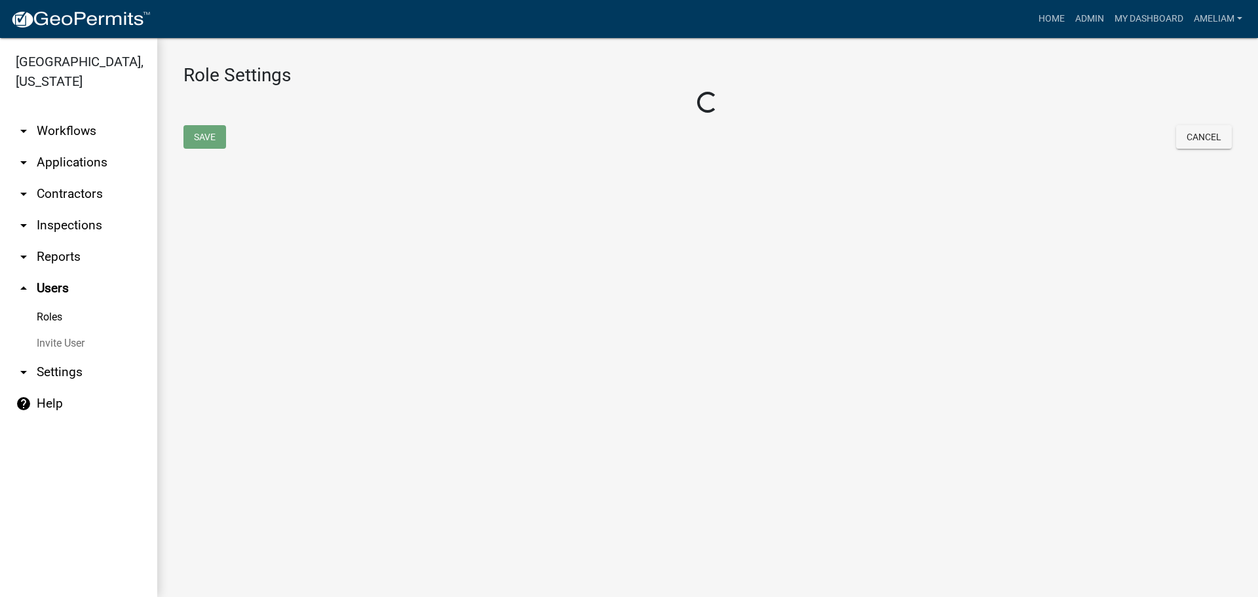
select select "3: orange"
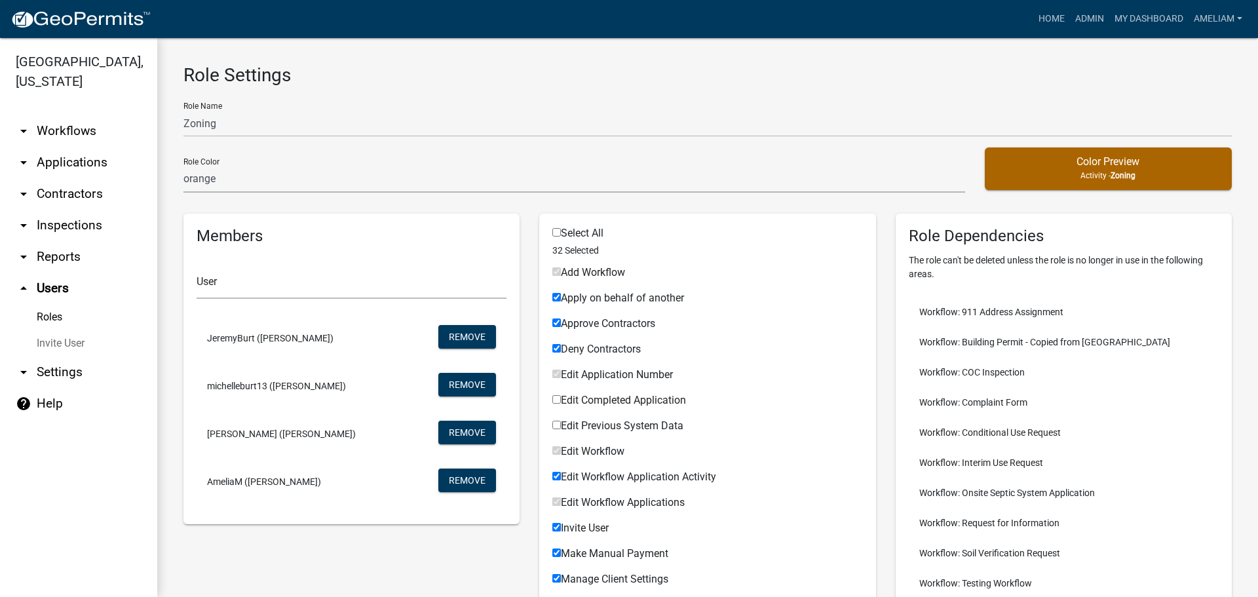
click at [54, 316] on link "Roles" at bounding box center [78, 317] width 157 height 26
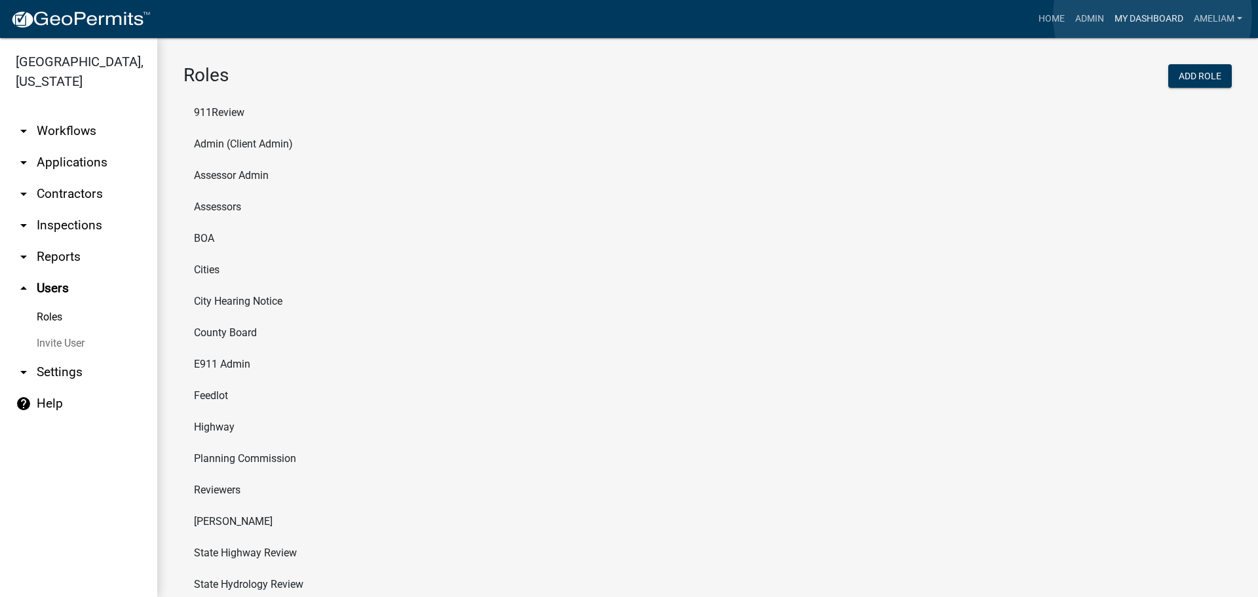
click at [1152, 16] on link "My Dashboard" at bounding box center [1148, 19] width 79 height 25
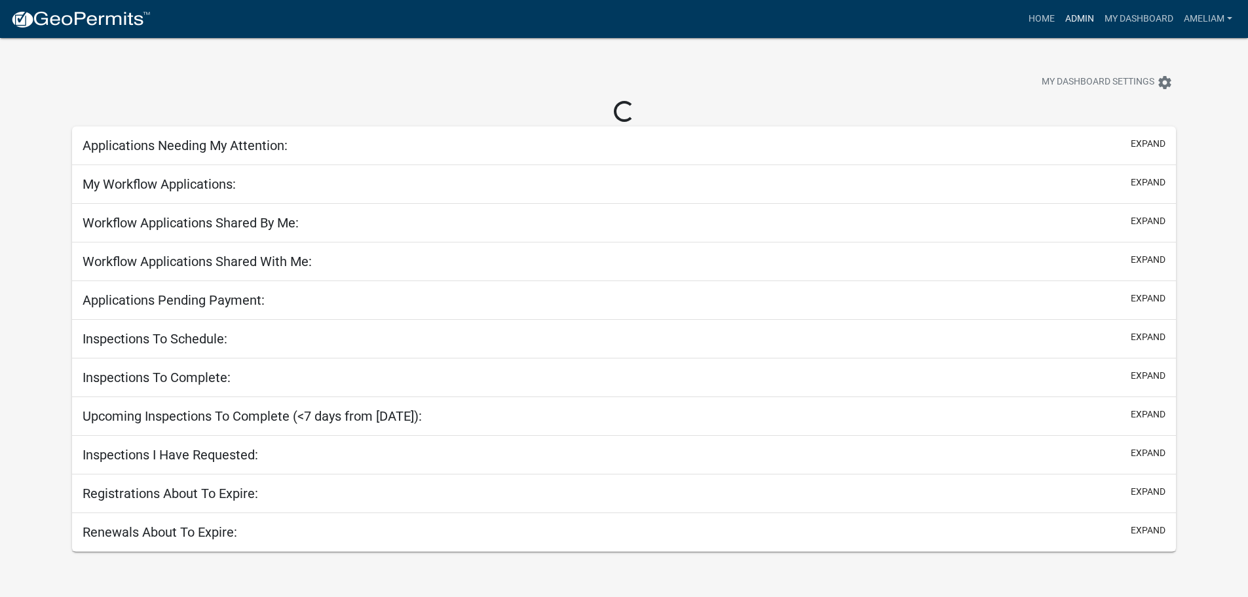
click at [1086, 15] on link "Admin" at bounding box center [1079, 19] width 39 height 25
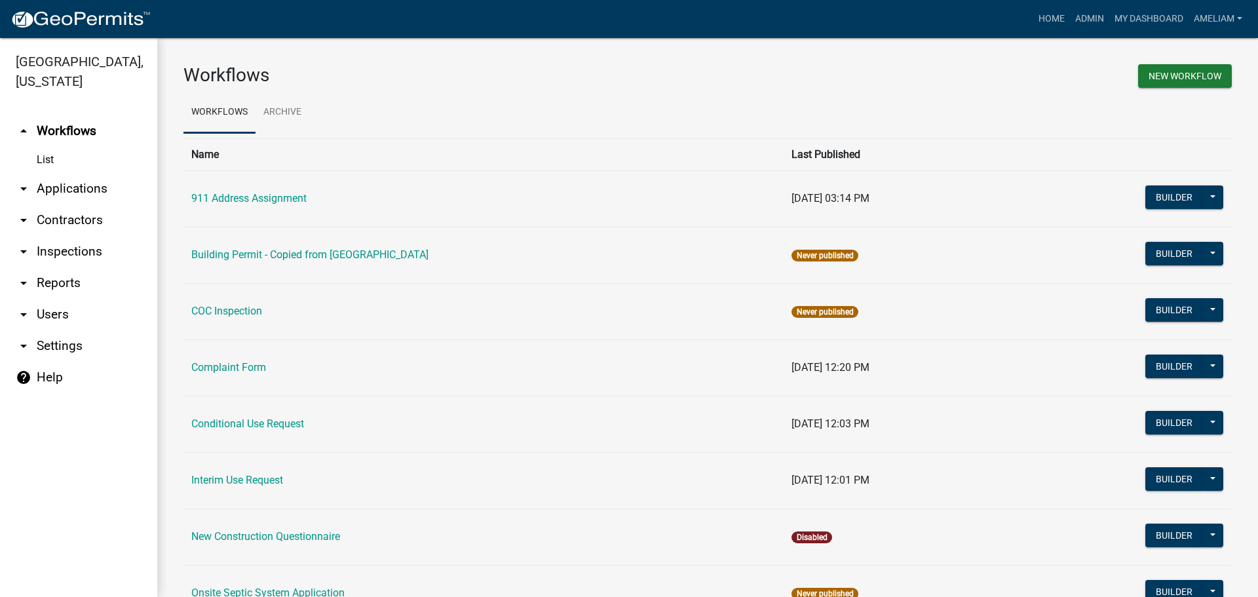
click at [48, 159] on link "List" at bounding box center [78, 160] width 157 height 26
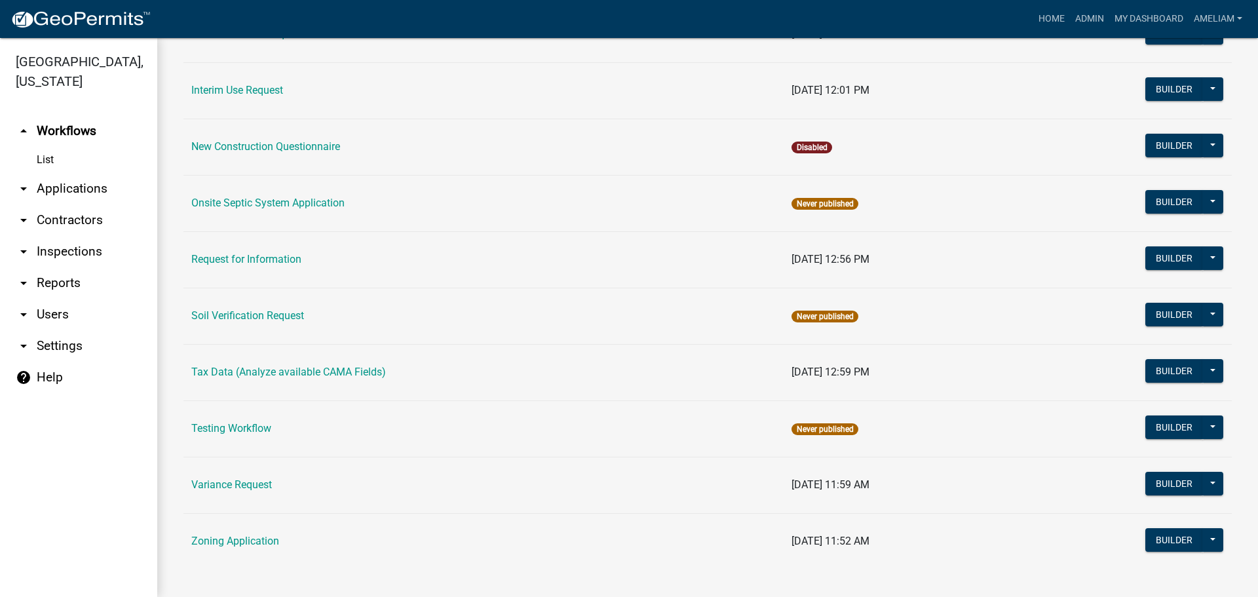
scroll to position [393, 0]
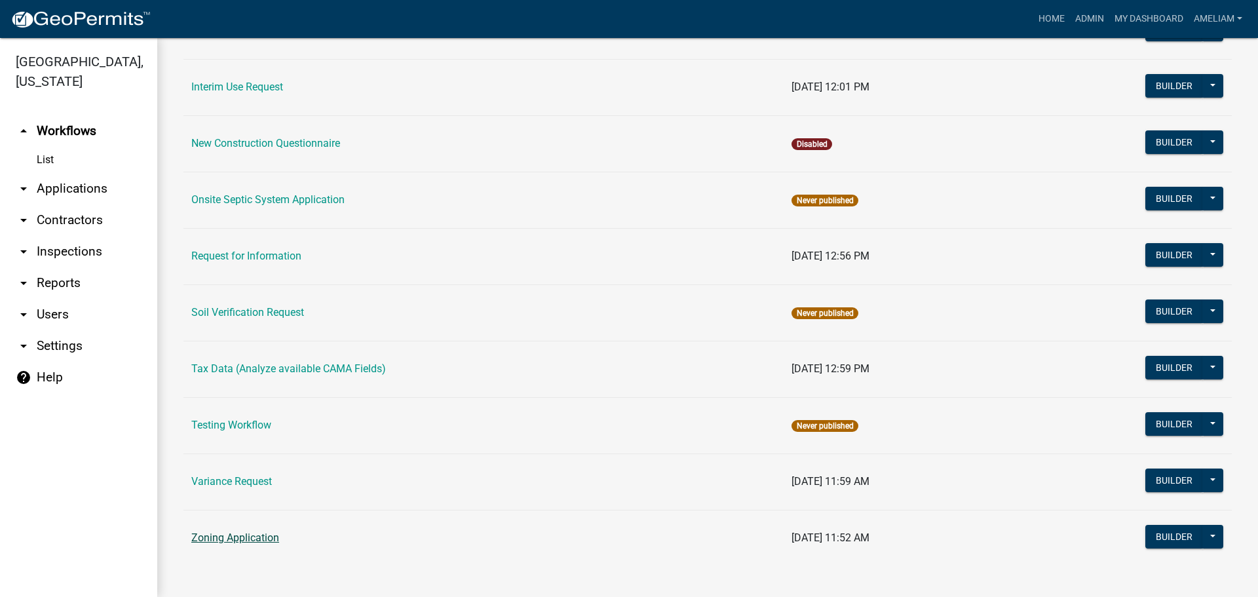
click at [236, 540] on link "Zoning Application" at bounding box center [235, 537] width 88 height 12
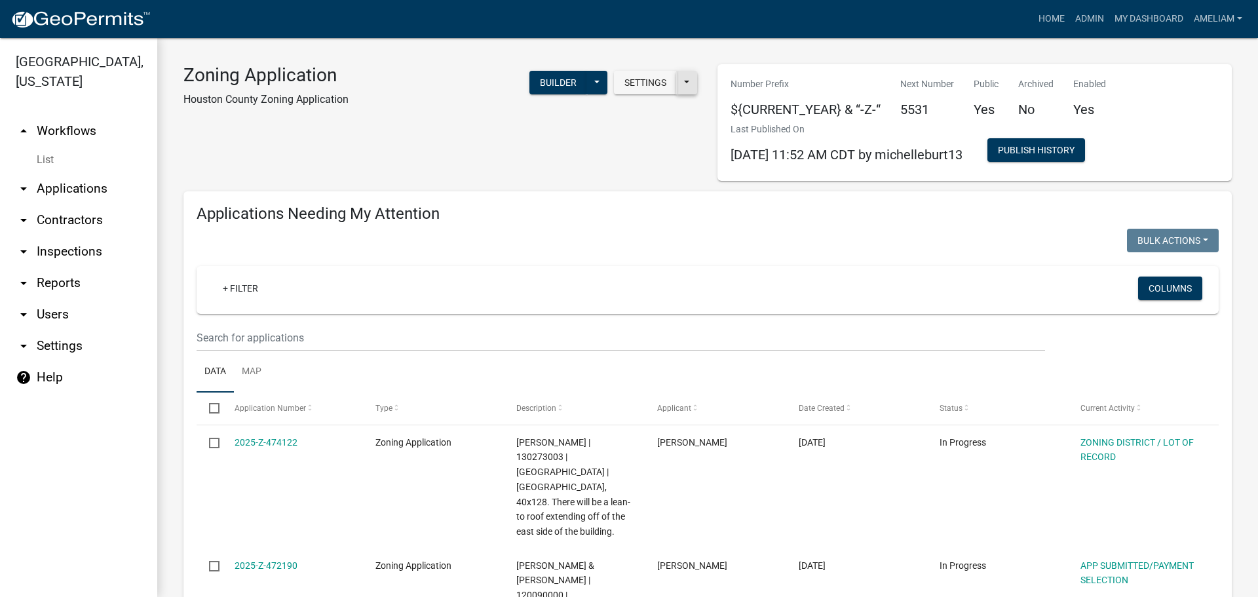
click at [678, 83] on button at bounding box center [686, 83] width 21 height 24
click at [624, 86] on button "Settings" at bounding box center [645, 83] width 63 height 24
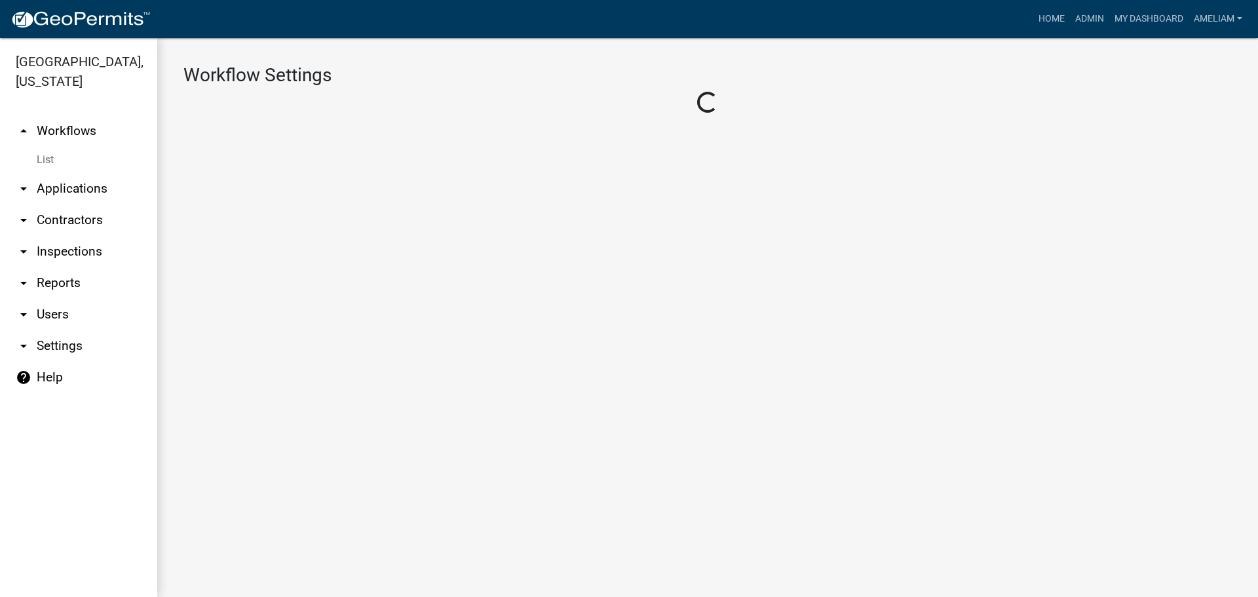
select select "937cc4e8-67b2-4325-b9c3-dc2f50bb50e6"
select select "1e37ce32-13a7-4e53-9c85-86dae0951066"
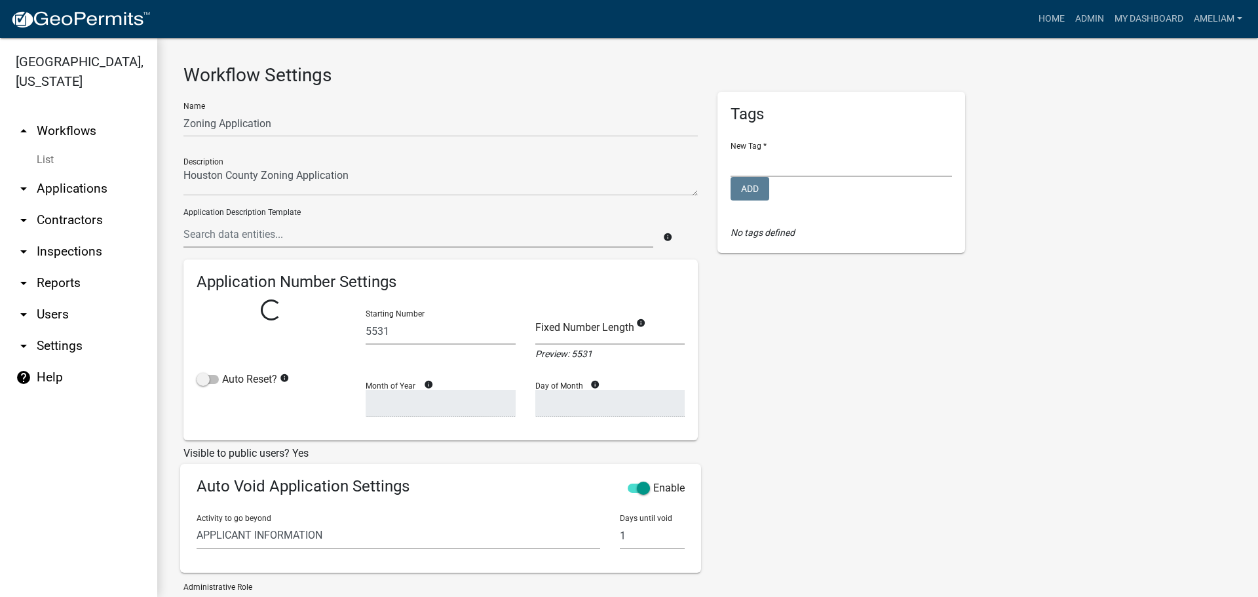
select select
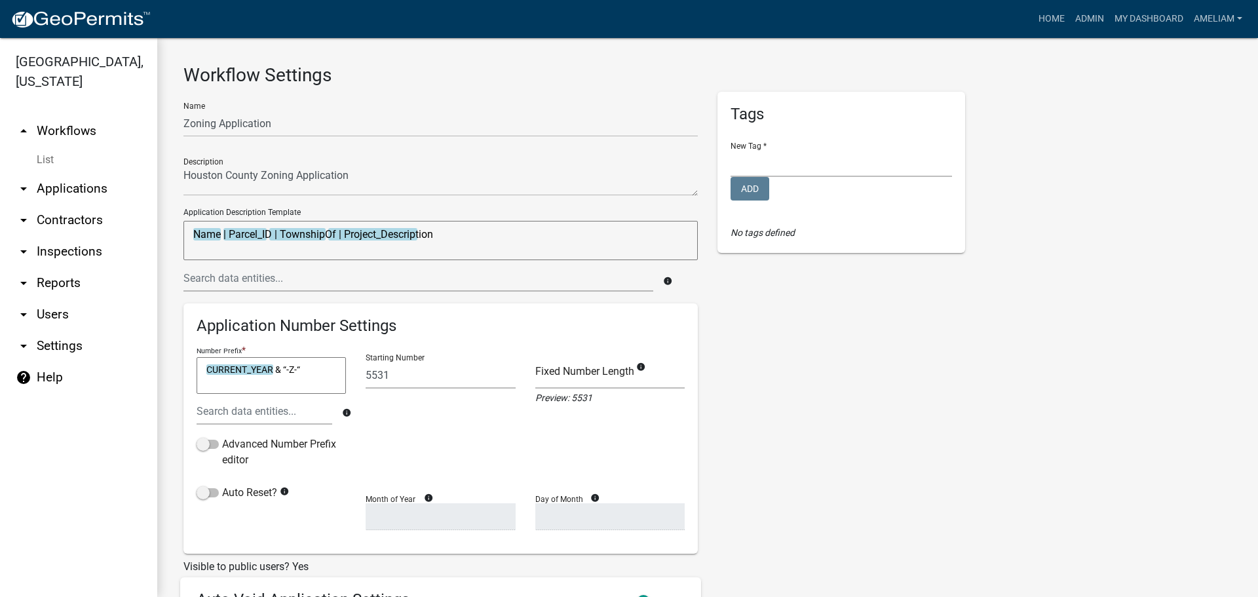
click at [32, 195] on link "arrow_drop_down Applications" at bounding box center [78, 188] width 157 height 31
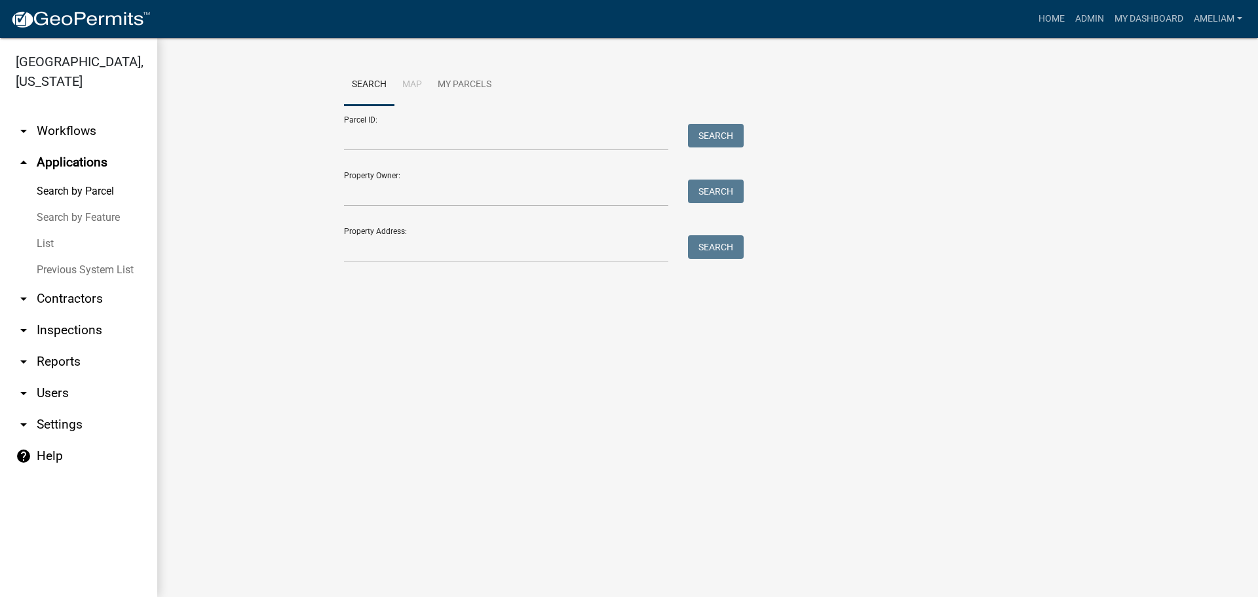
click at [473, 356] on main "Search Map My Parcels Parcel ID: Search Property Owner: Search Property Address…" at bounding box center [707, 317] width 1100 height 559
click at [26, 303] on icon "arrow_drop_down" at bounding box center [24, 299] width 16 height 16
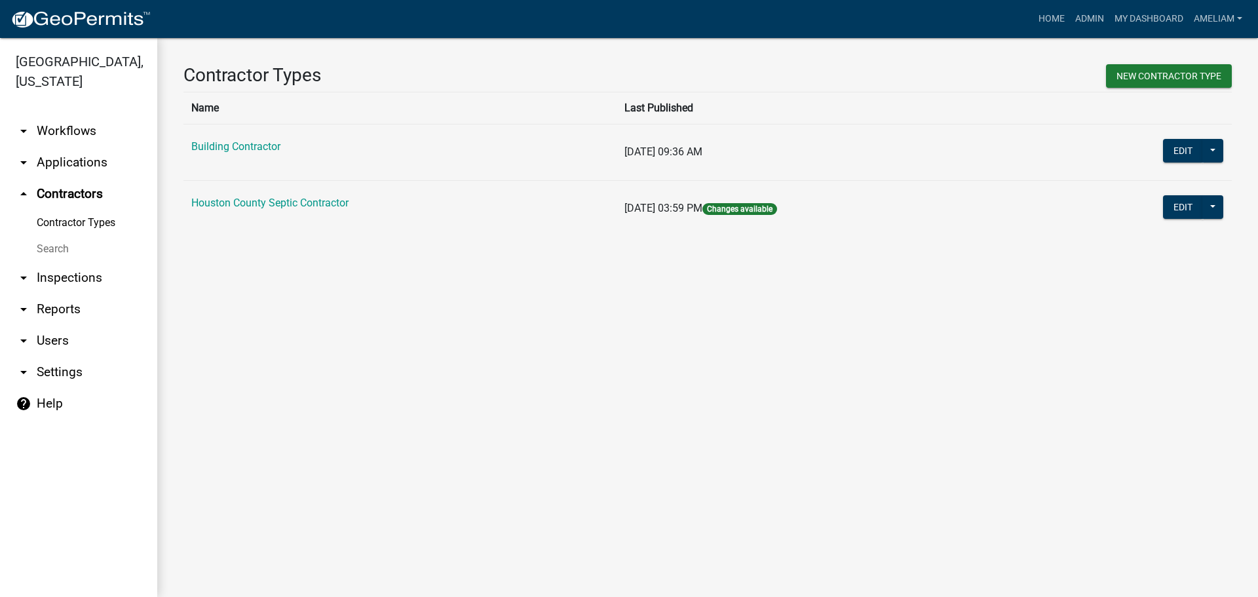
click at [20, 128] on icon "arrow_drop_down" at bounding box center [24, 131] width 16 height 16
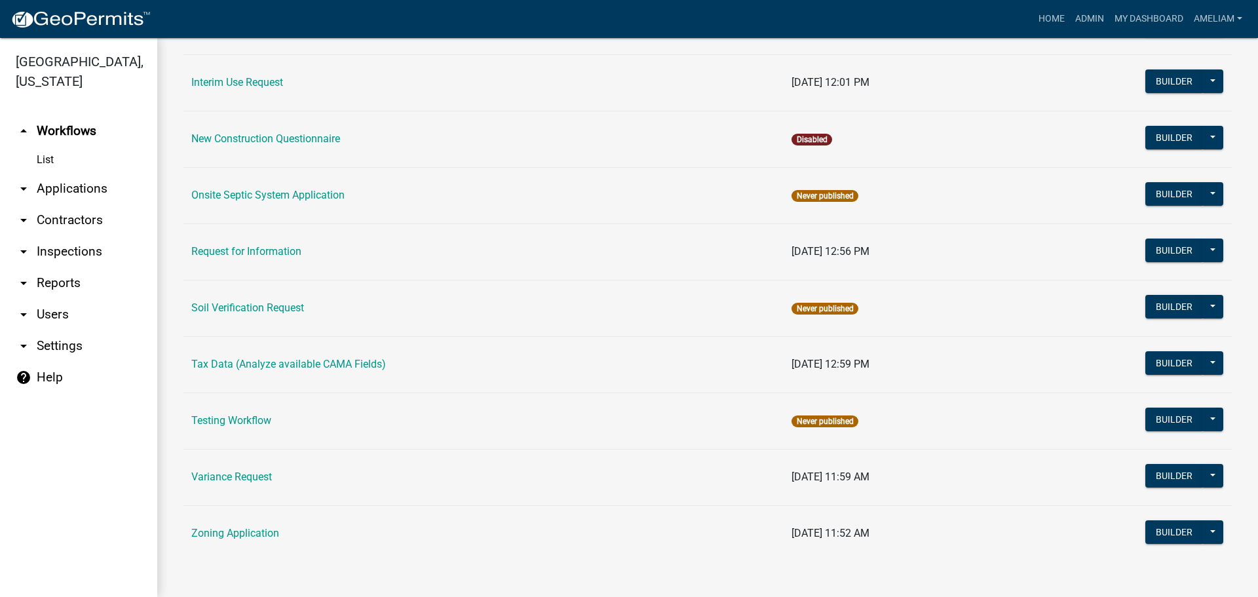
scroll to position [399, 0]
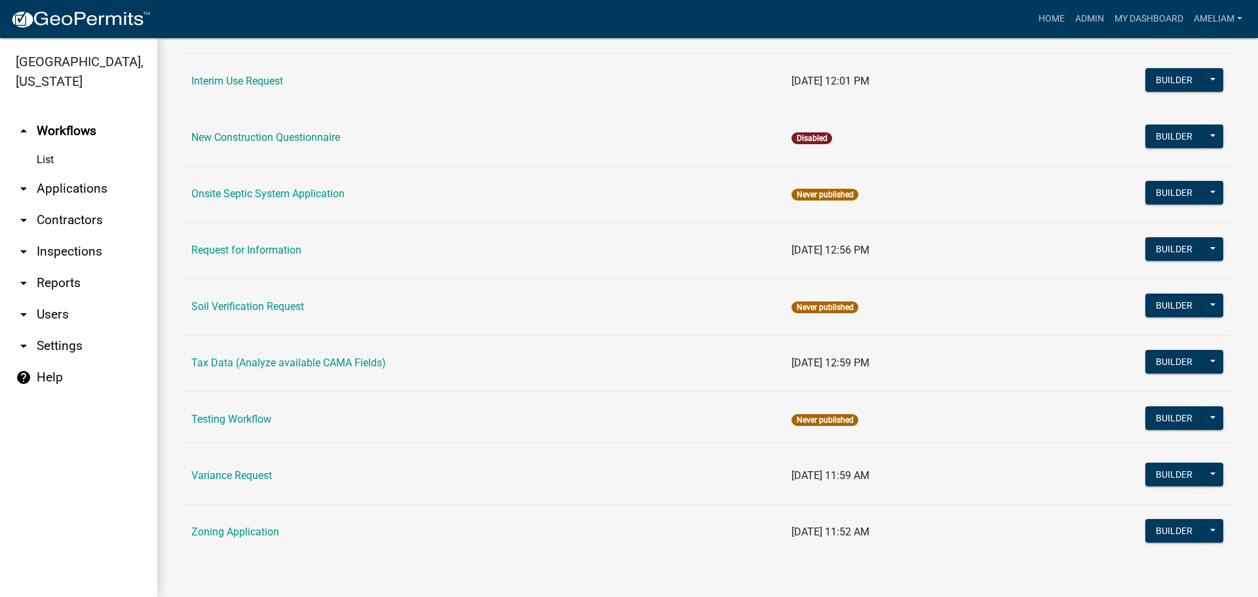
click at [27, 343] on icon "arrow_drop_down" at bounding box center [24, 346] width 16 height 16
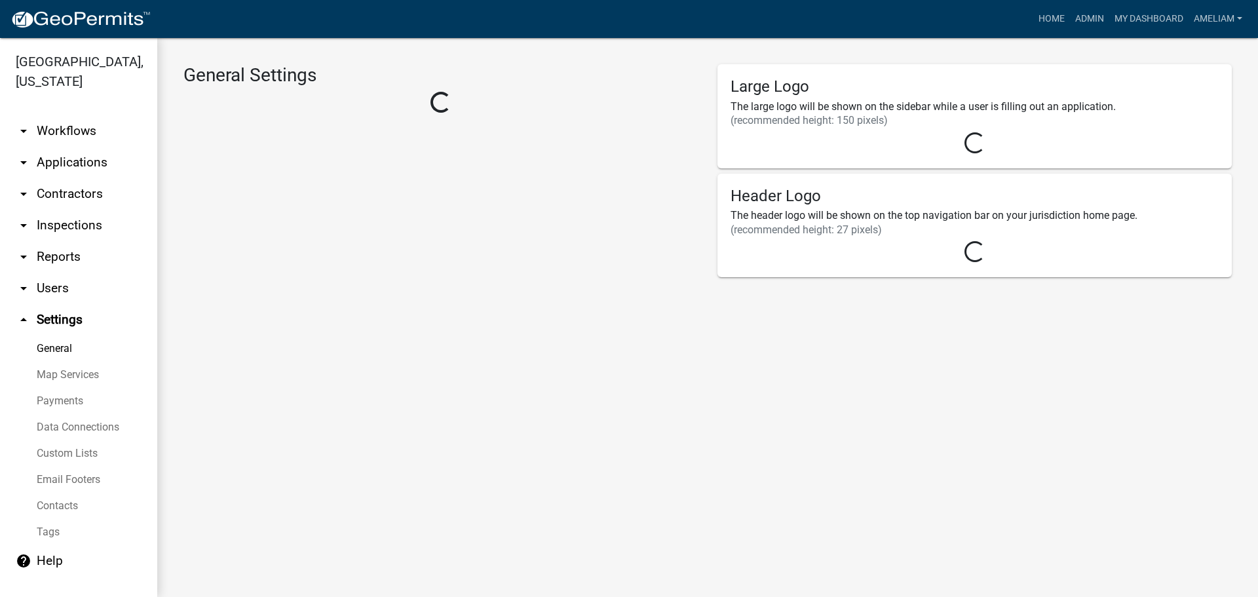
select select "MN"
select select "Central Standard Time"
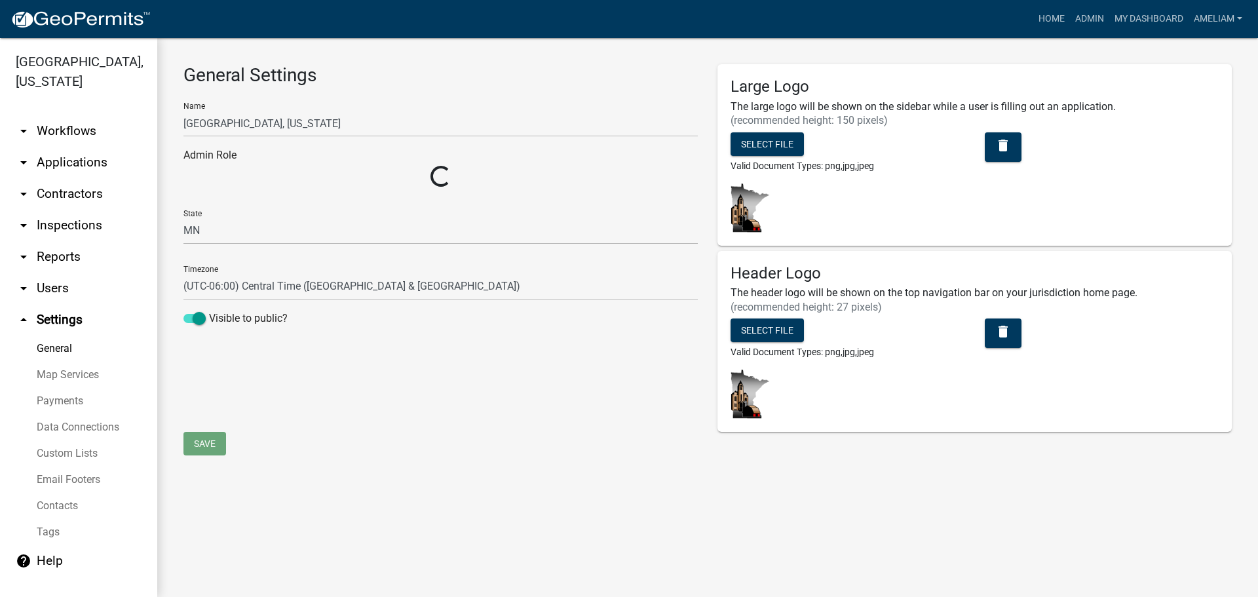
select select "1e37ce32-13a7-4e53-9c85-86dae0951066"
click at [56, 354] on link "General" at bounding box center [78, 348] width 157 height 26
click at [93, 371] on link "Map Services" at bounding box center [78, 375] width 157 height 26
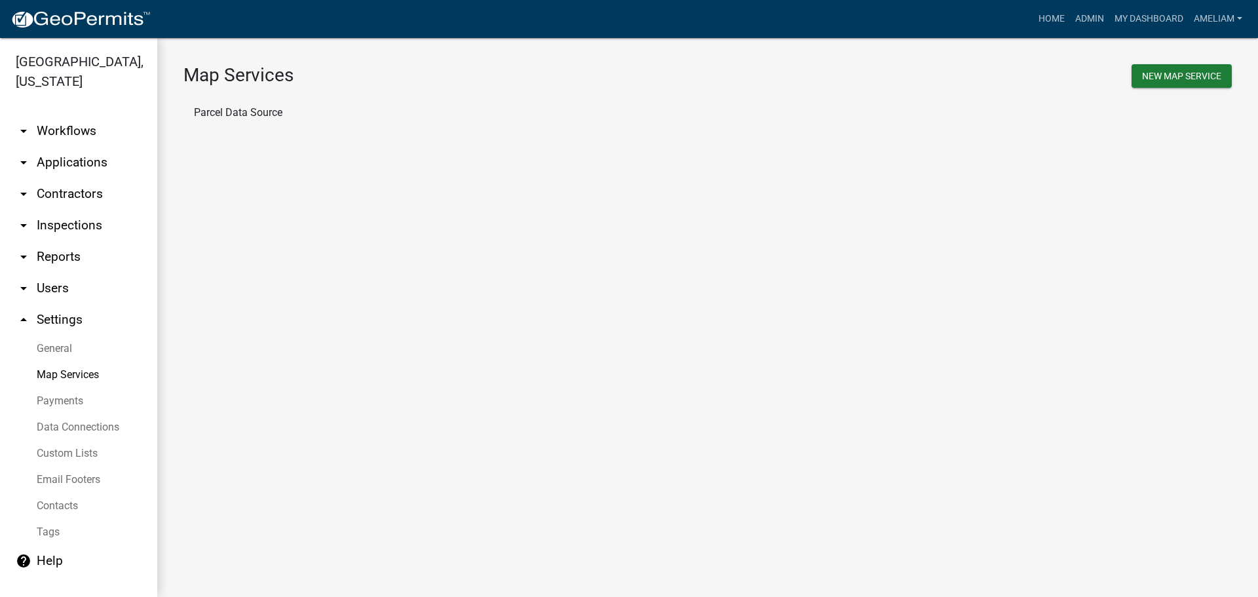
click at [52, 400] on link "Payments" at bounding box center [78, 401] width 157 height 26
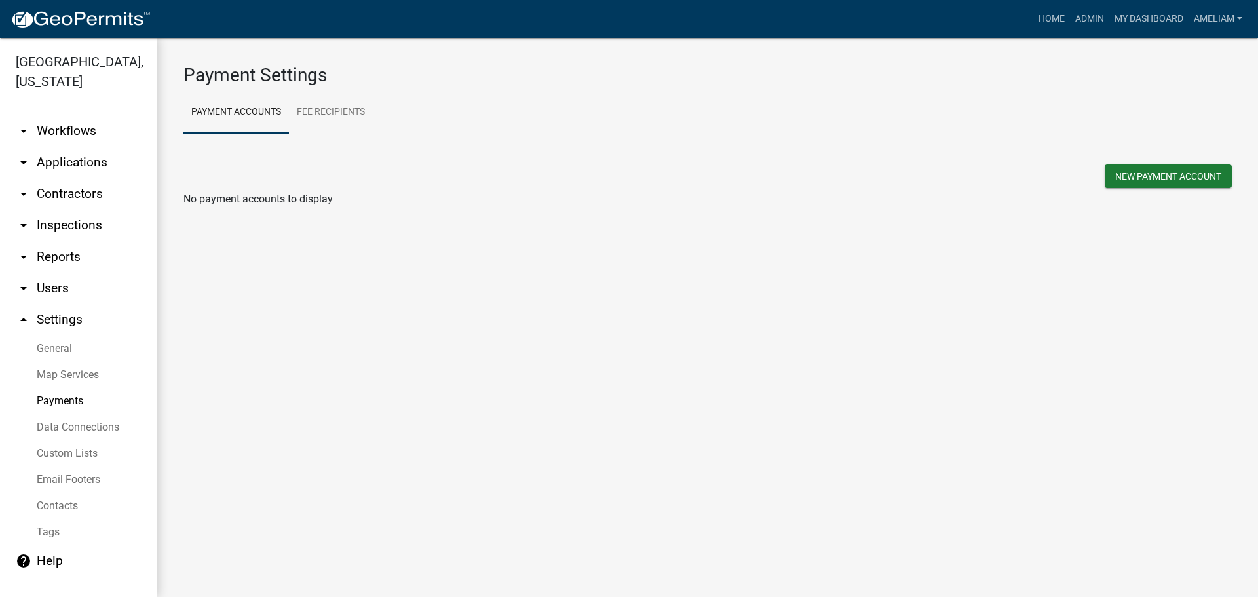
click at [91, 424] on link "Data Connections" at bounding box center [78, 427] width 157 height 26
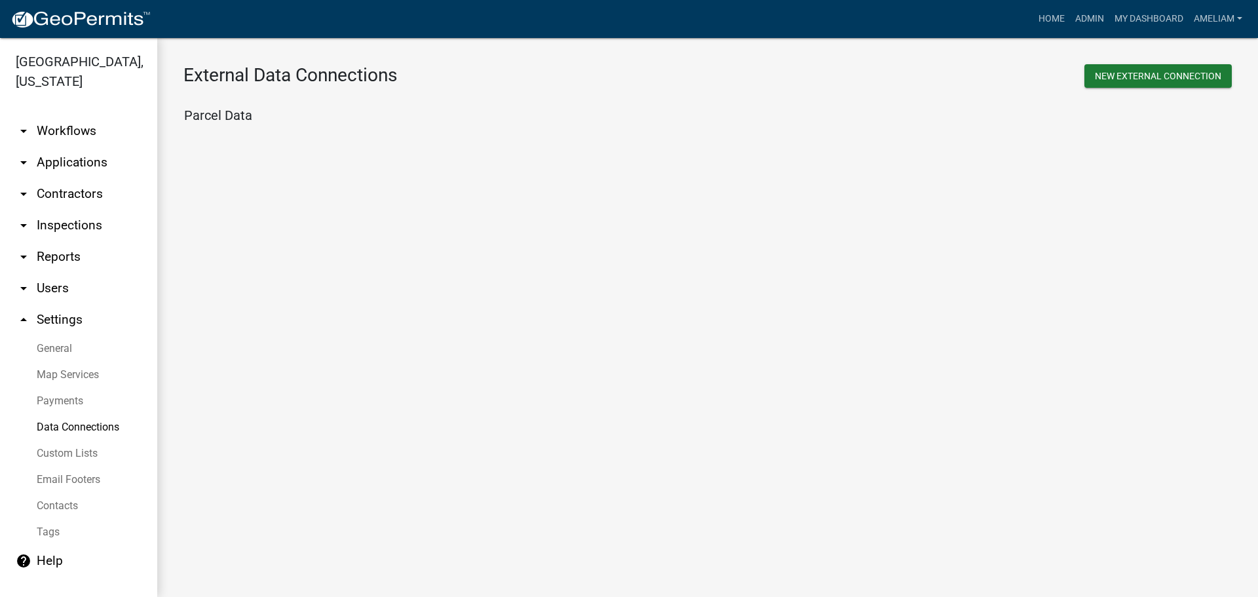
click at [79, 450] on link "Custom Lists" at bounding box center [78, 453] width 157 height 26
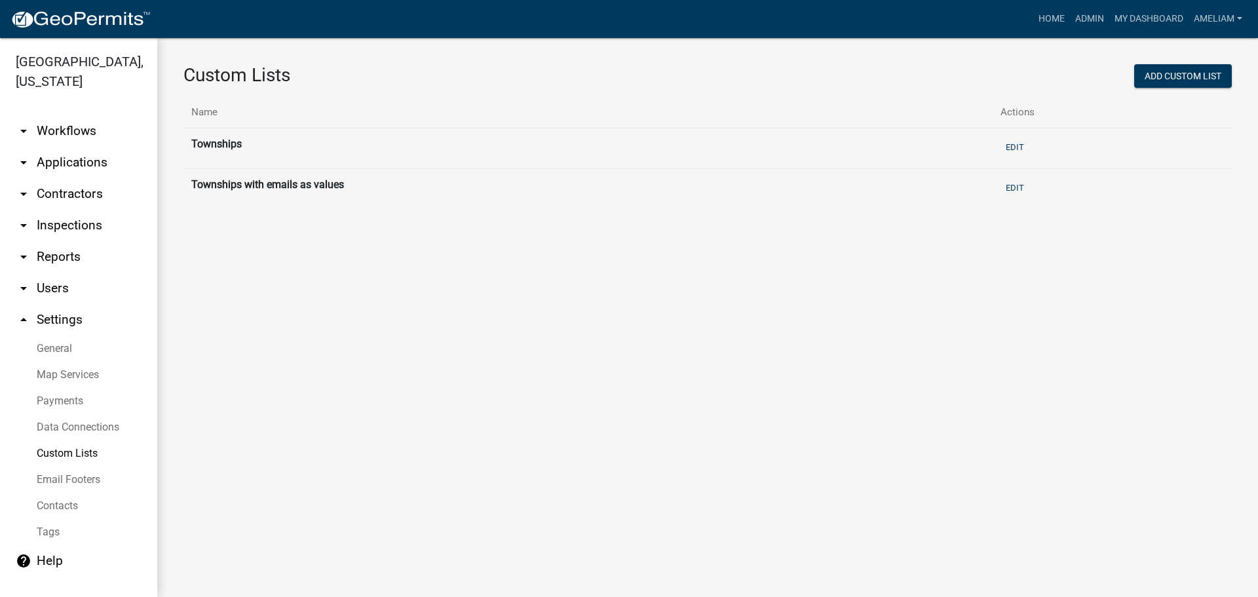
click at [85, 482] on link "Email Footers" at bounding box center [78, 479] width 157 height 26
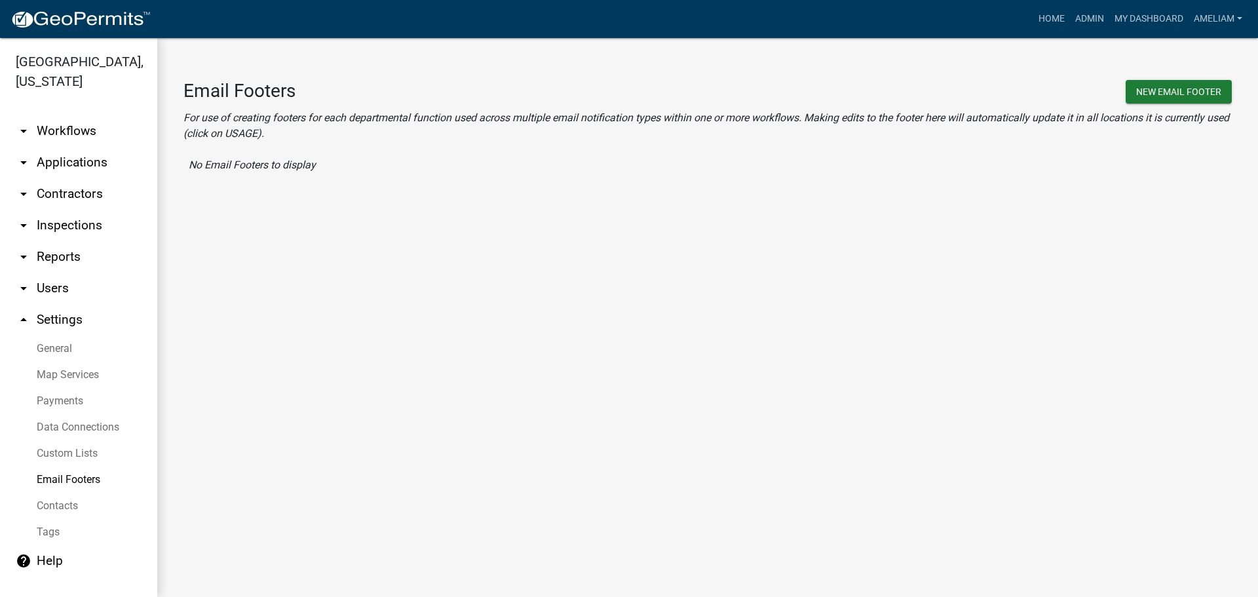
click at [67, 503] on link "Contacts" at bounding box center [78, 506] width 157 height 26
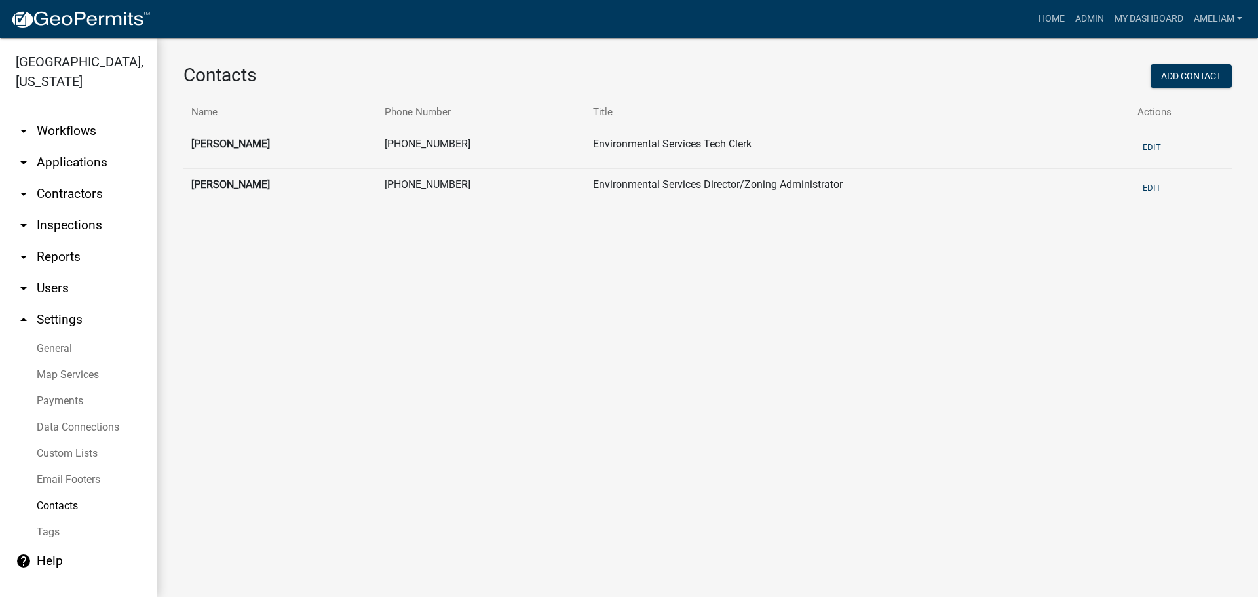
click at [41, 529] on link "Tags" at bounding box center [78, 532] width 157 height 26
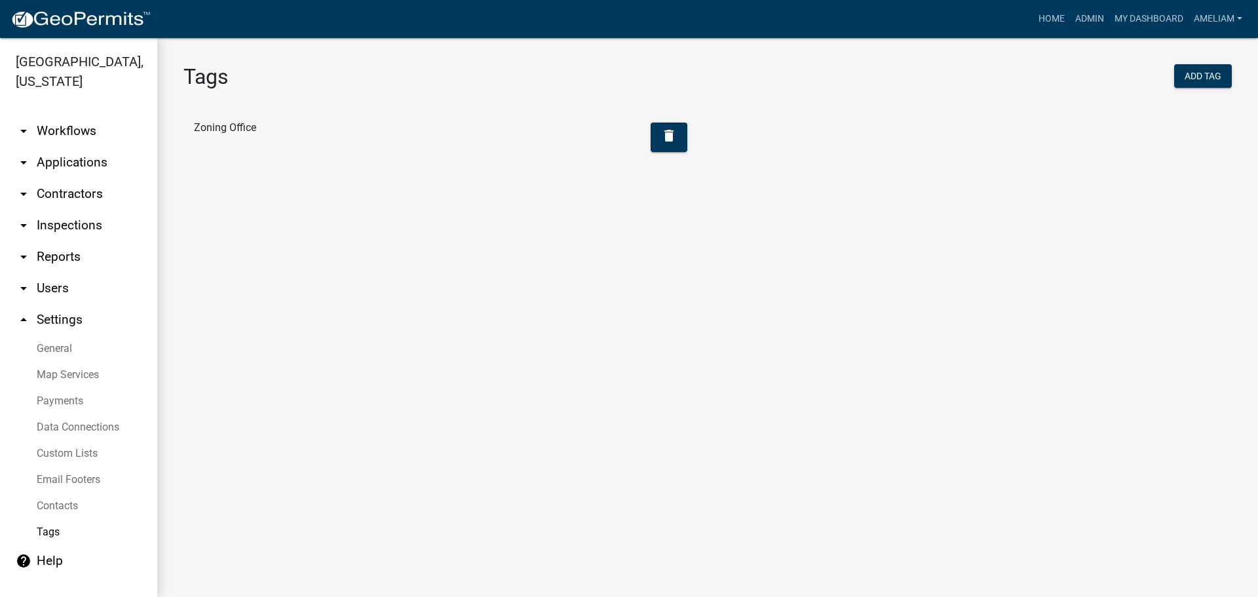
click at [26, 317] on icon "arrow_drop_up" at bounding box center [24, 320] width 16 height 16
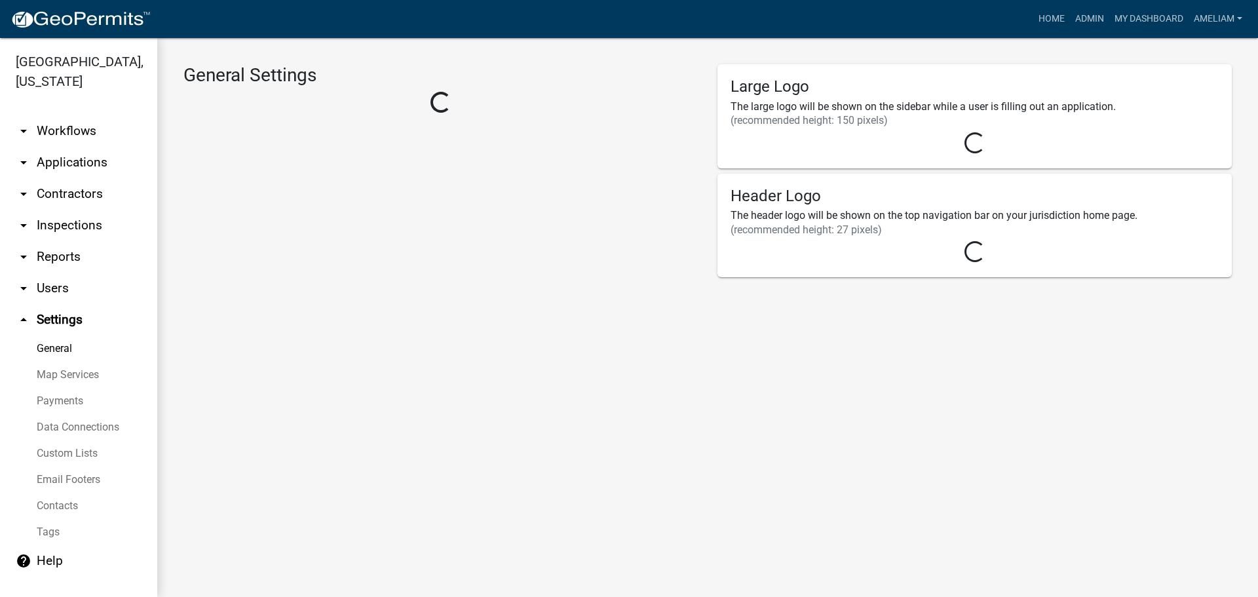
select select "1e37ce32-13a7-4e53-9c85-86dae0951066"
select select "MN"
select select "Central Standard Time"
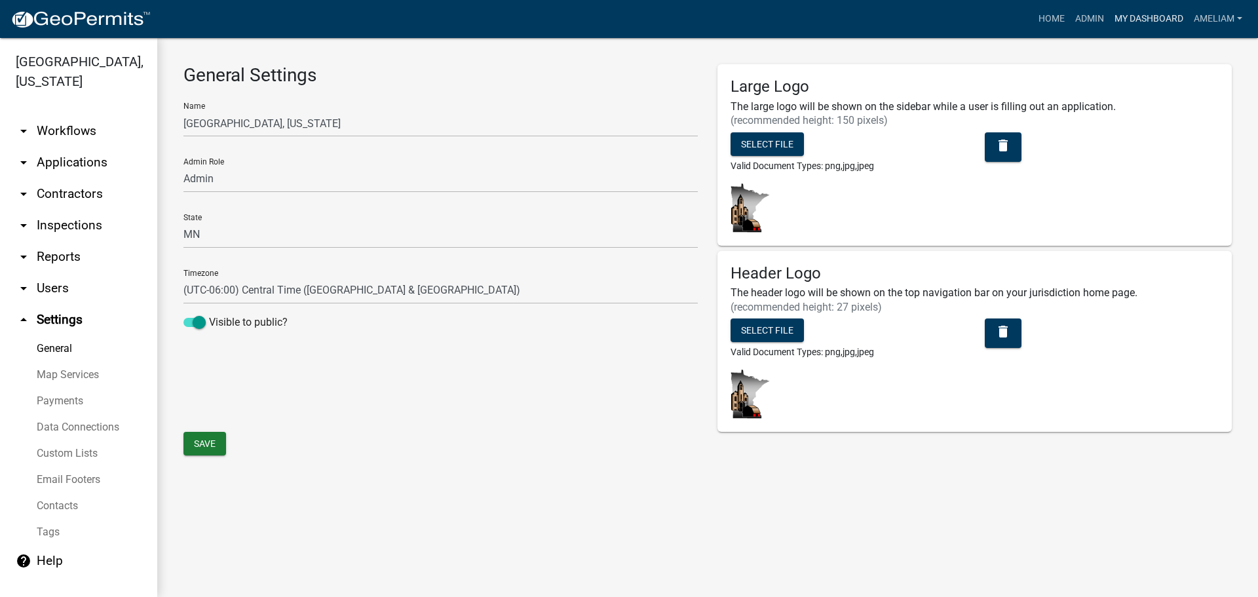
click at [1151, 24] on link "My Dashboard" at bounding box center [1148, 19] width 79 height 25
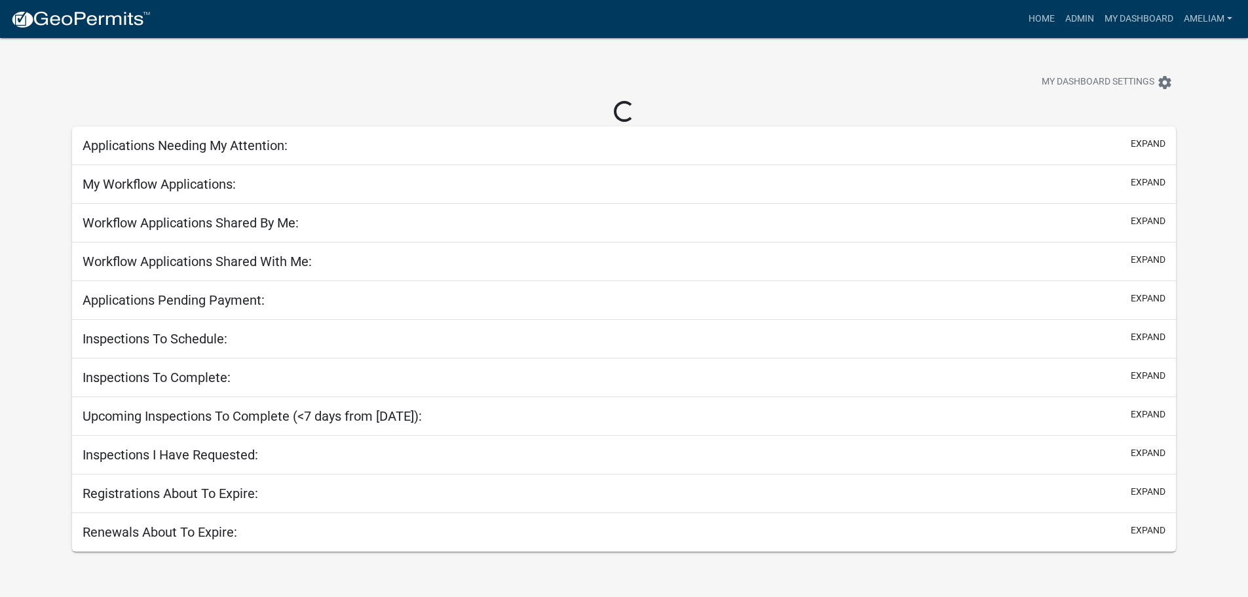
select select "3: 100"
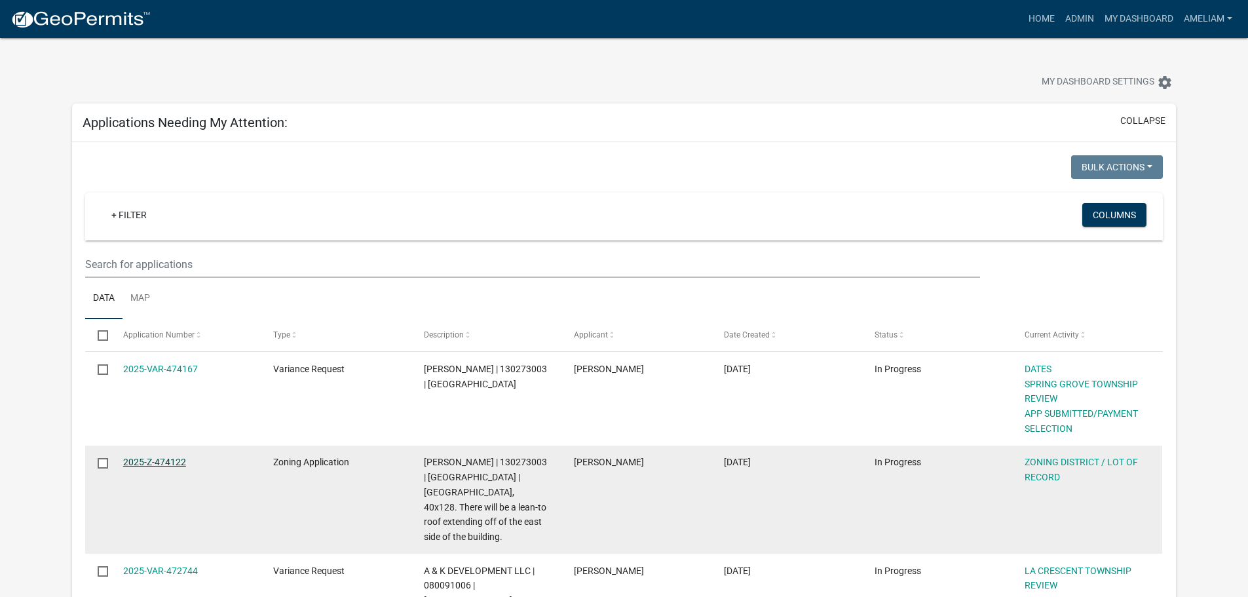
click at [166, 461] on link "2025-Z-474122" at bounding box center [154, 462] width 63 height 10
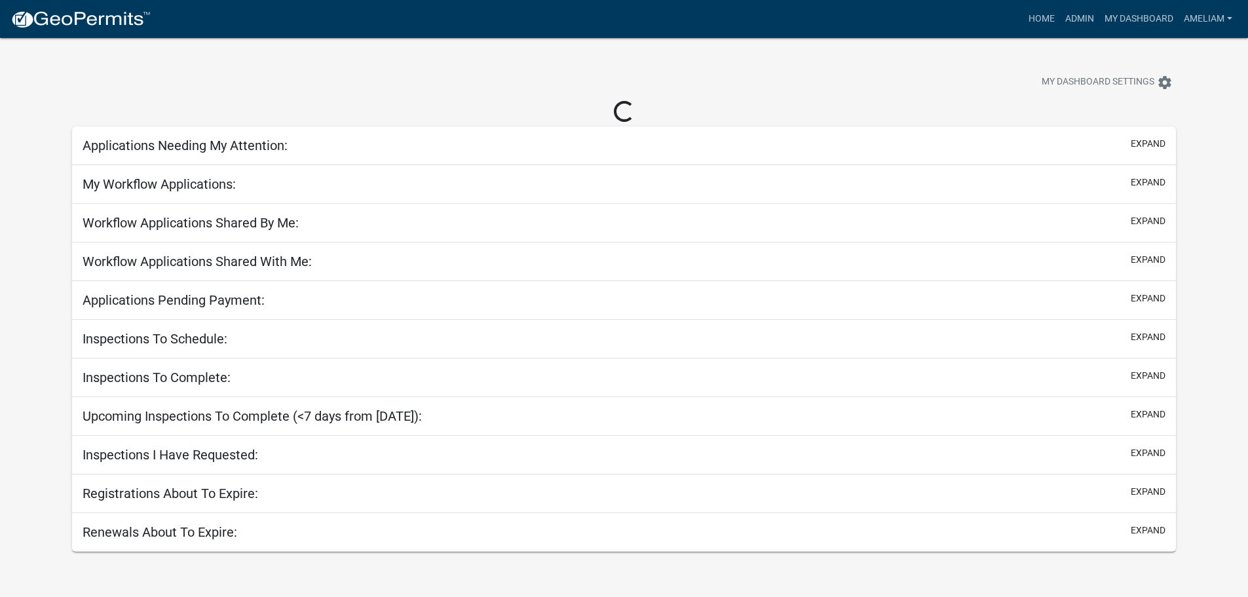
scroll to position [38, 0]
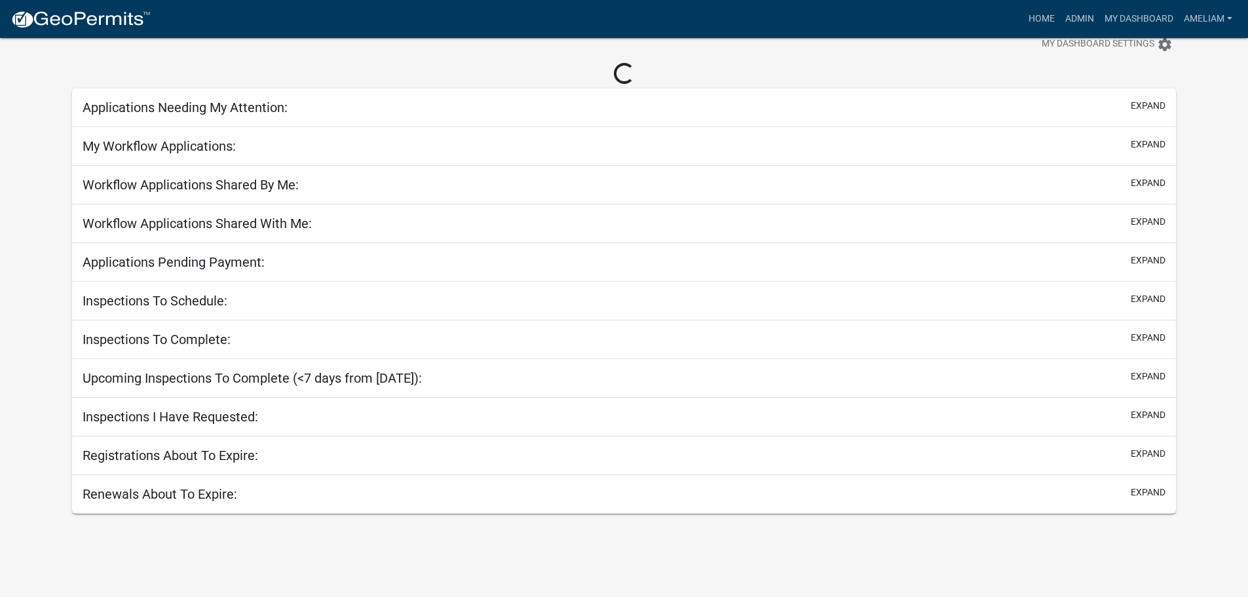
select select "3: 100"
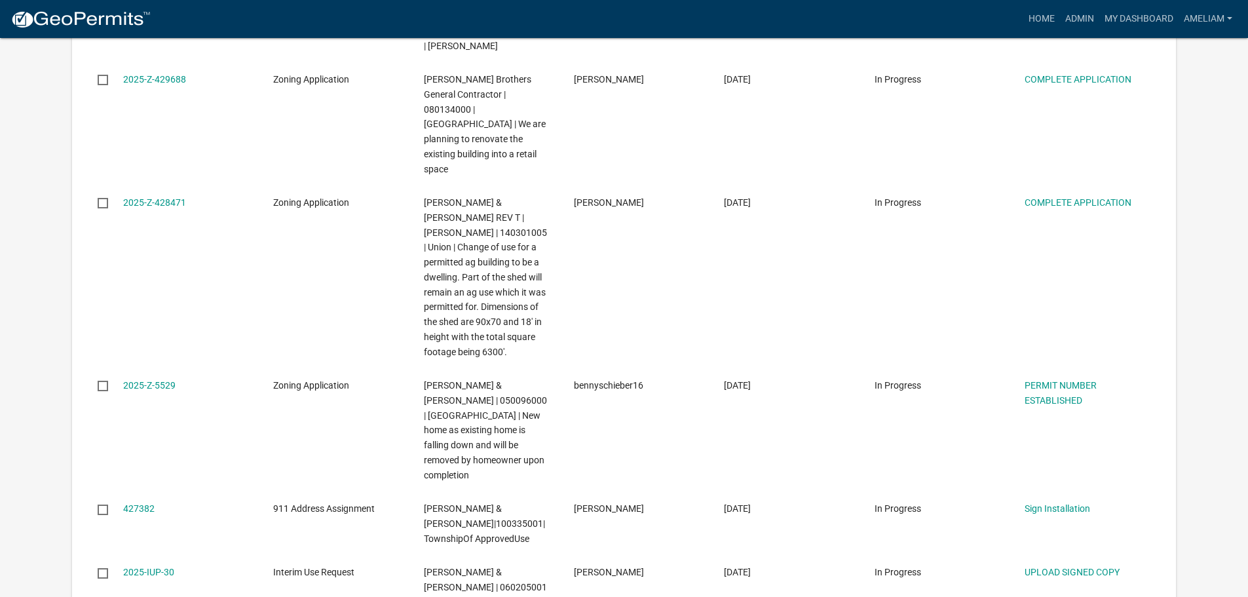
scroll to position [3384, 0]
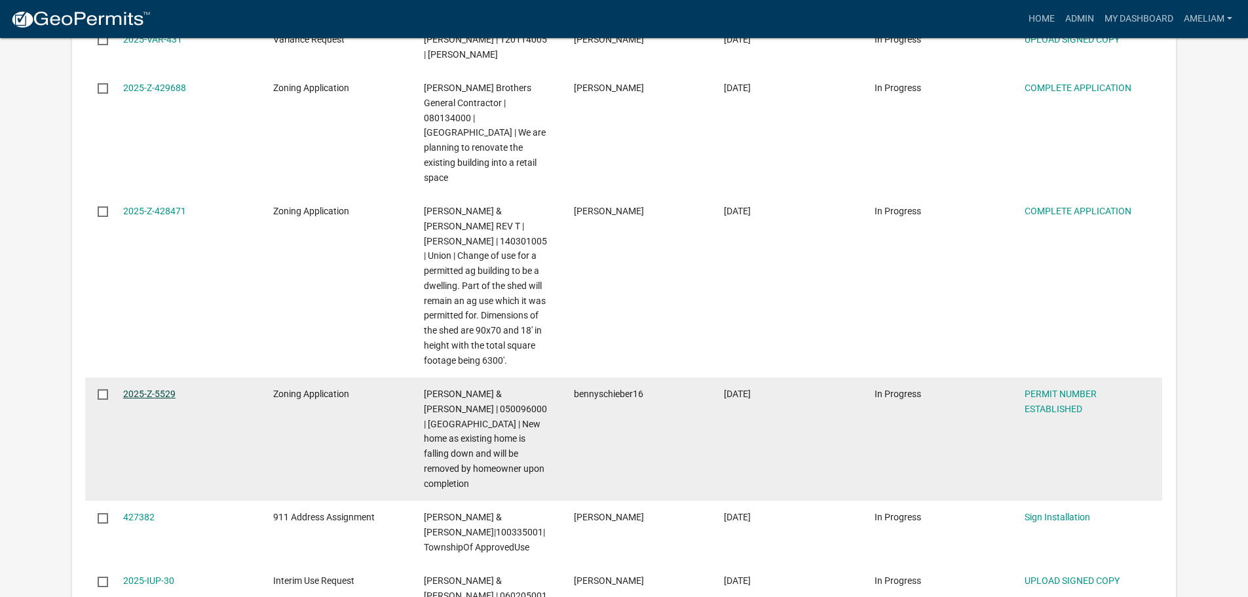
click at [135, 388] on link "2025-Z-5529" at bounding box center [149, 393] width 52 height 10
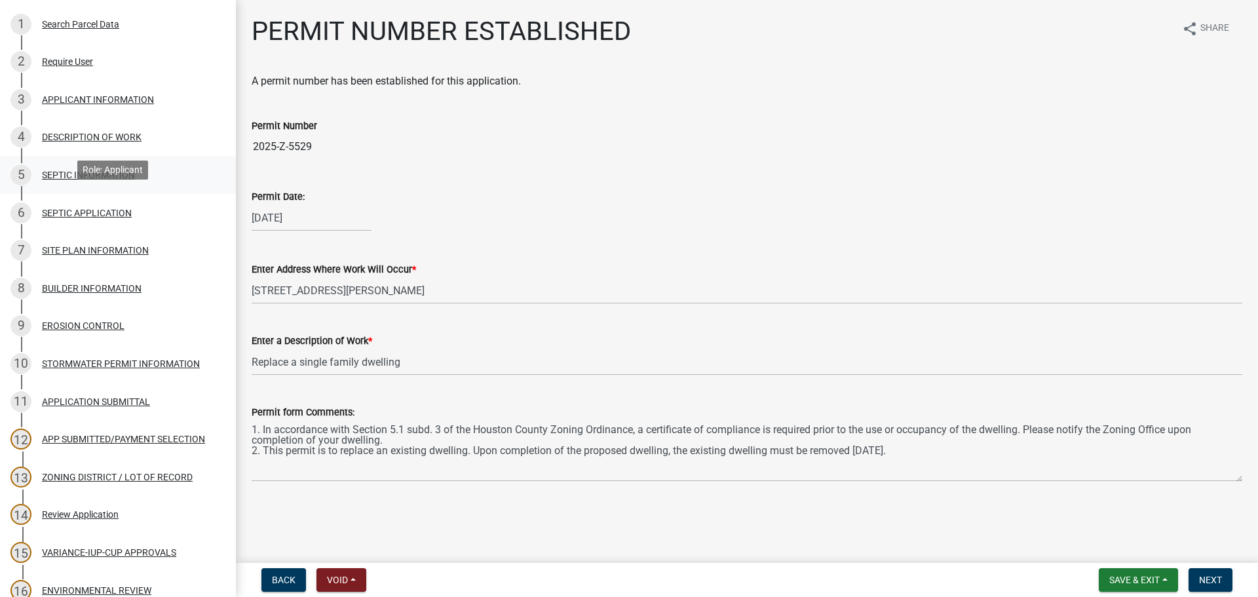
scroll to position [196, 0]
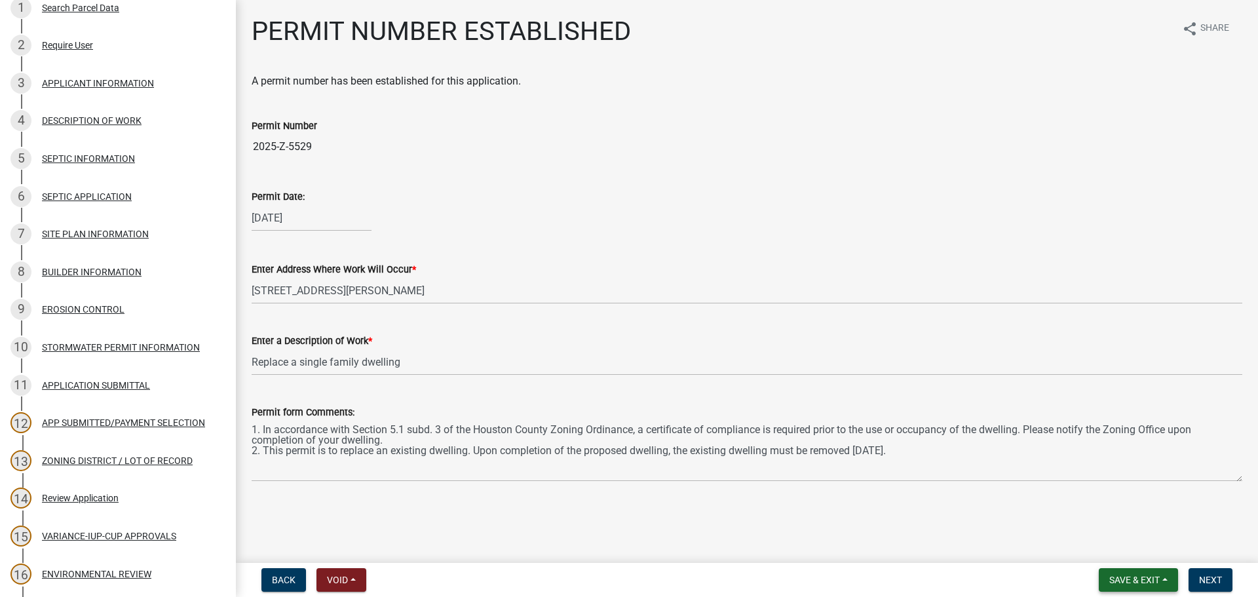
click at [1168, 585] on button "Save & Exit" at bounding box center [1137, 580] width 79 height 24
click at [1125, 539] on button "Save & Exit" at bounding box center [1125, 545] width 105 height 31
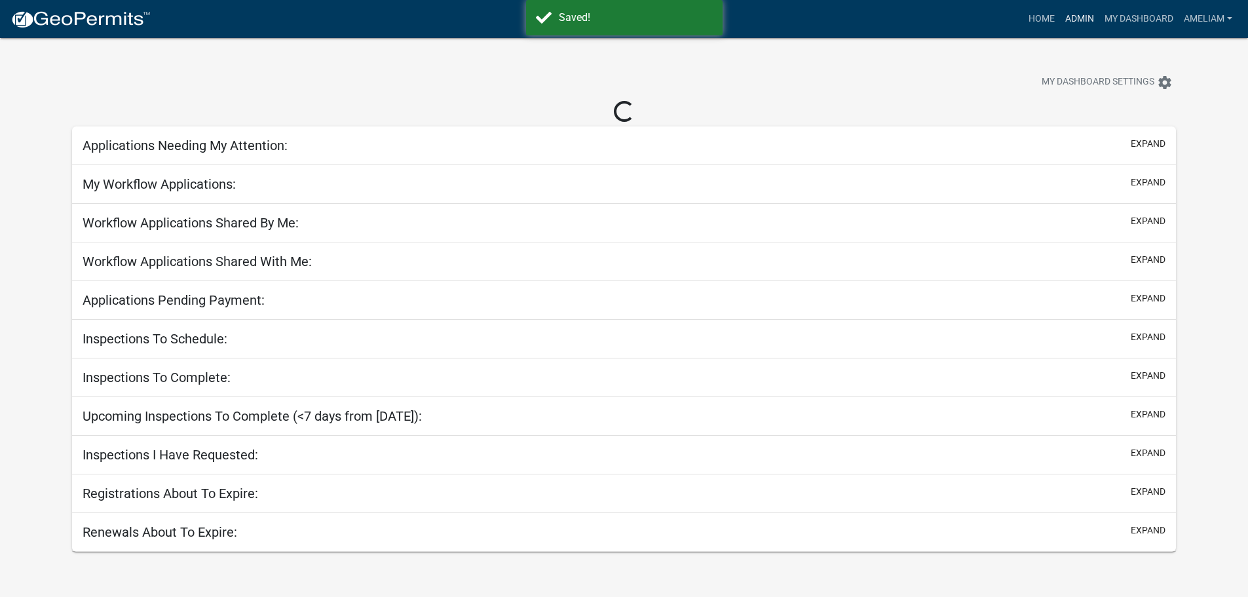
click at [1075, 22] on link "Admin" at bounding box center [1079, 19] width 39 height 25
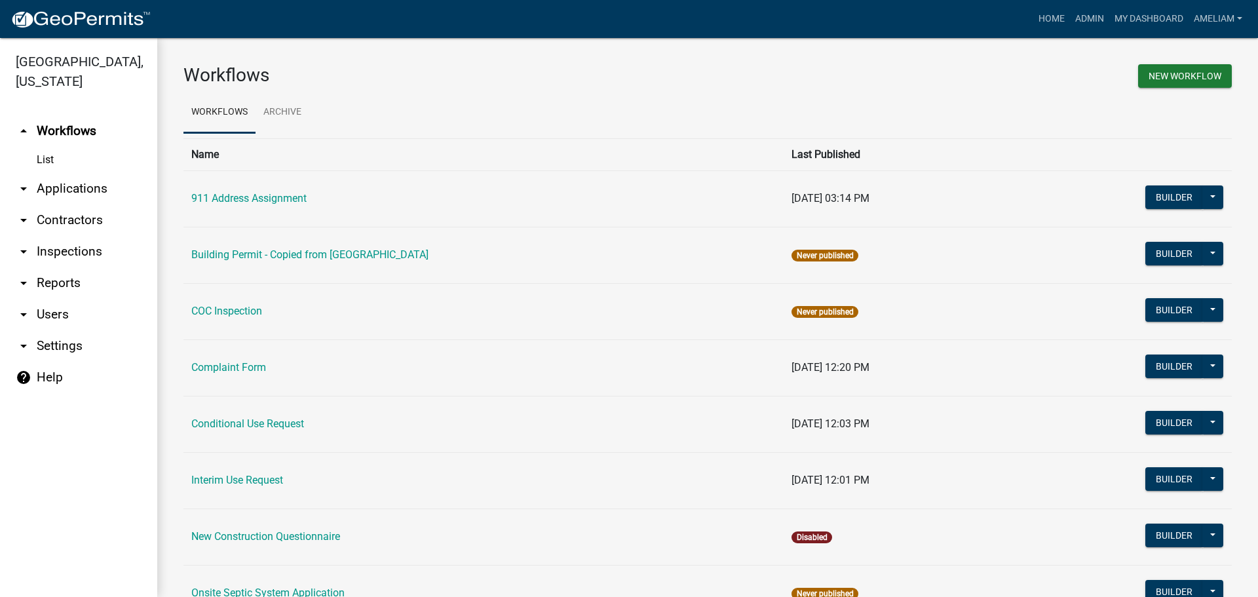
click at [24, 312] on icon "arrow_drop_down" at bounding box center [24, 315] width 16 height 16
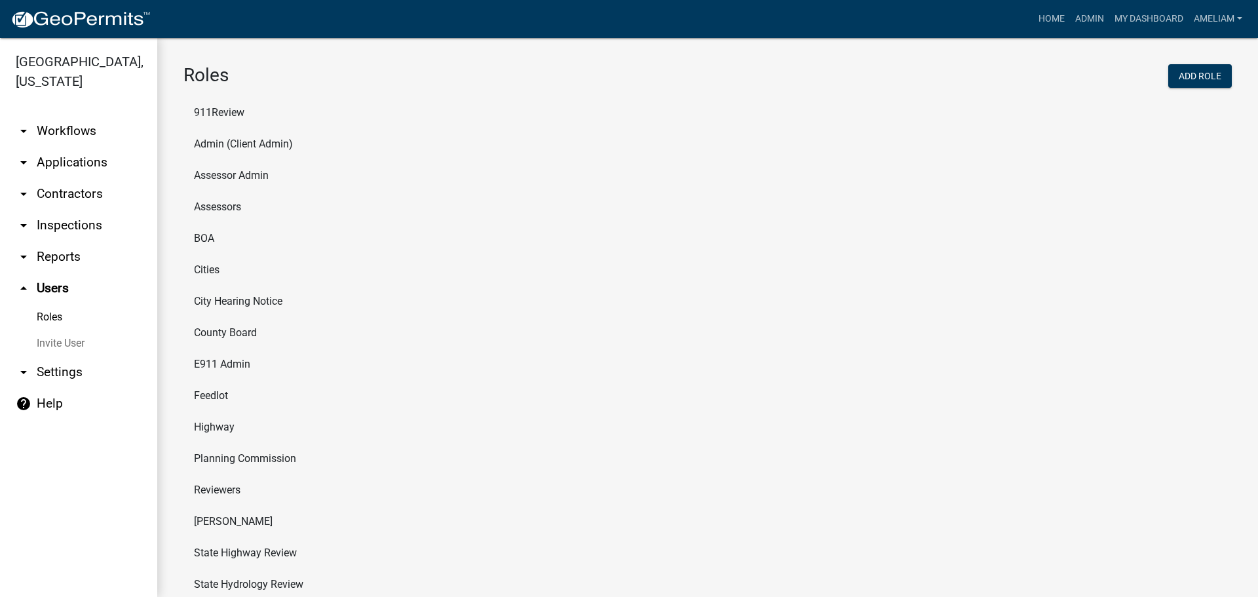
click at [51, 323] on link "Roles" at bounding box center [78, 317] width 157 height 26
click at [58, 315] on link "Roles" at bounding box center [78, 317] width 157 height 26
click at [35, 375] on link "arrow_drop_down Settings" at bounding box center [78, 371] width 157 height 31
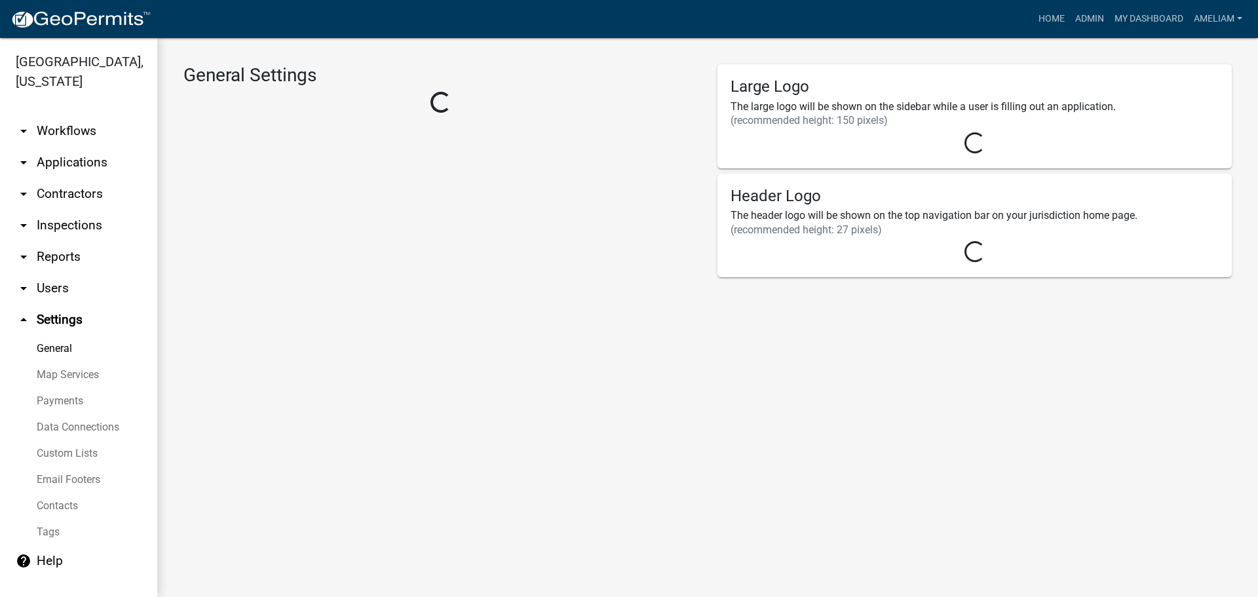
select select "1e37ce32-13a7-4e53-9c85-86dae0951066"
select select "MN"
select select "Central Standard Time"
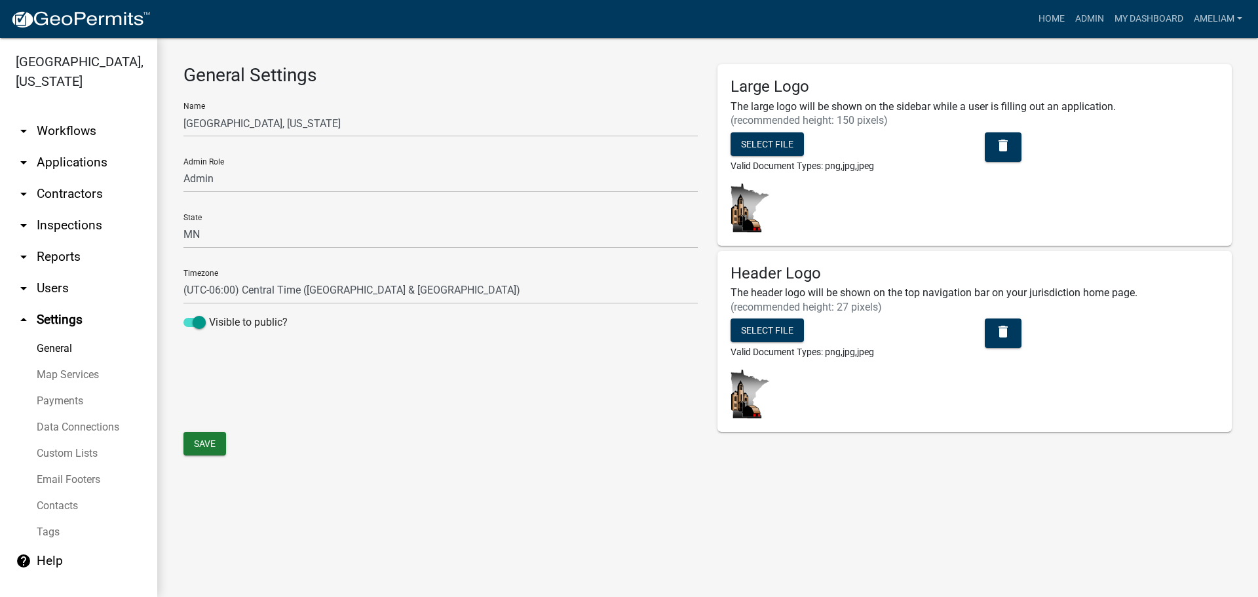
click at [30, 322] on icon "arrow_drop_up" at bounding box center [24, 320] width 16 height 16
click at [43, 295] on link "arrow_drop_down Users" at bounding box center [78, 287] width 157 height 31
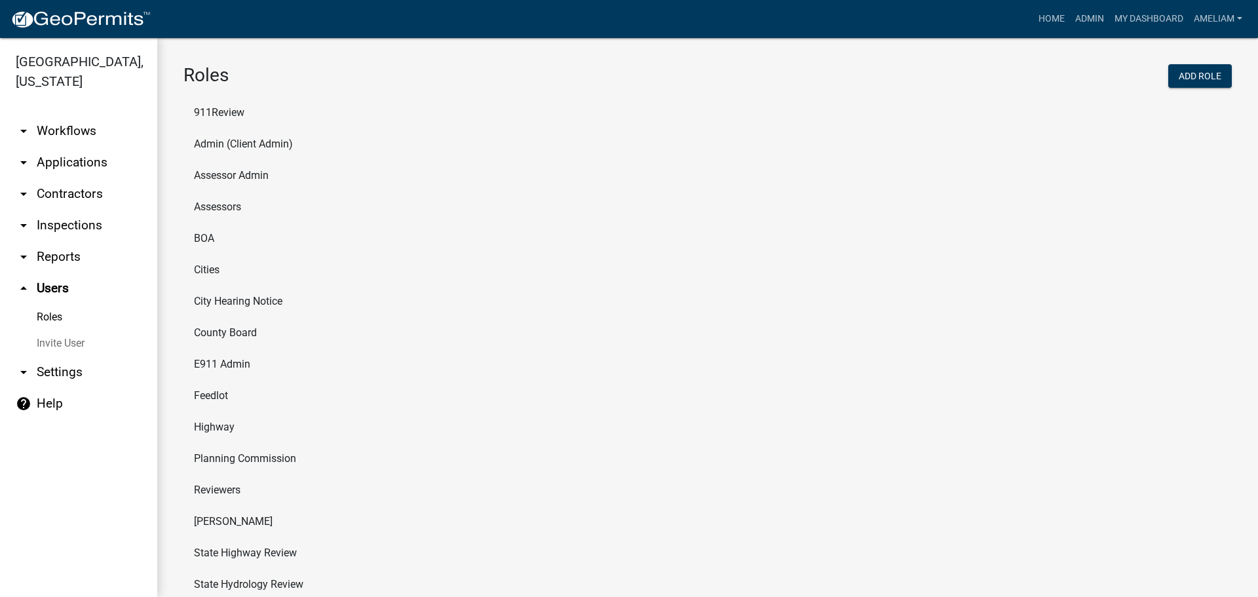
scroll to position [192, 0]
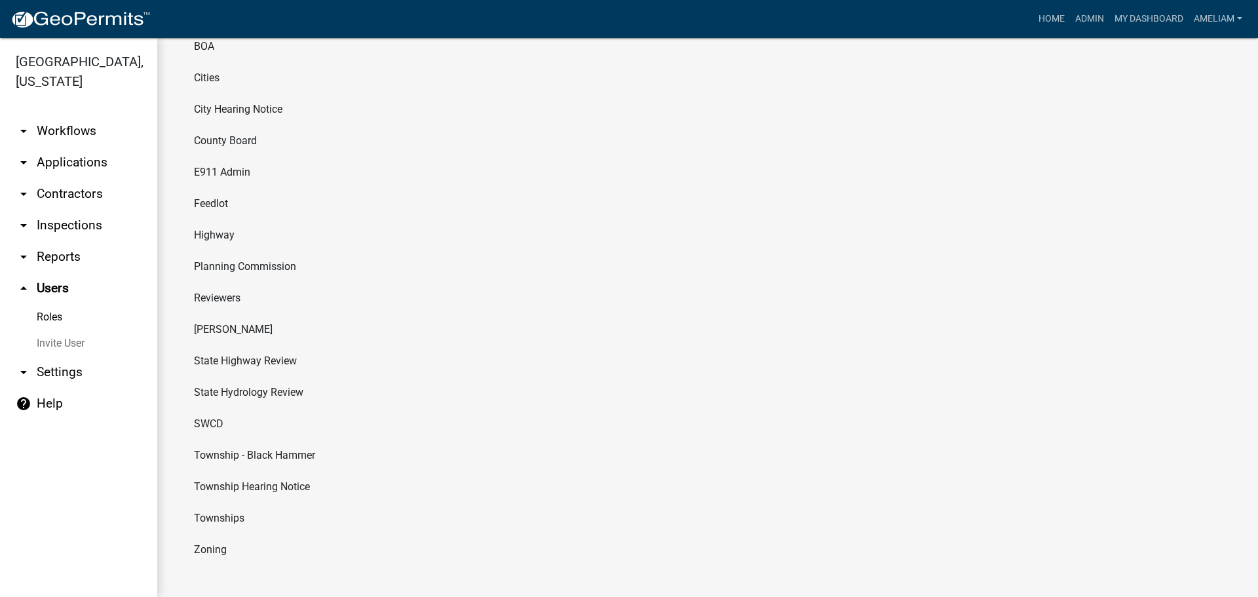
click at [202, 550] on li "Zoning" at bounding box center [707, 549] width 1048 height 31
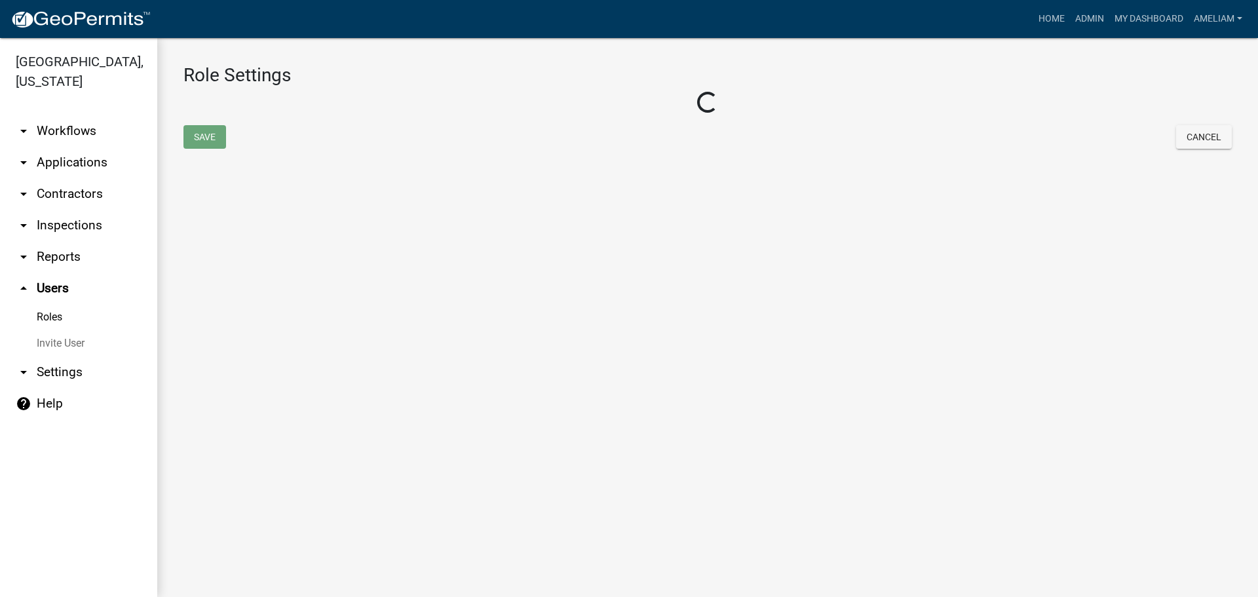
select select "3: orange"
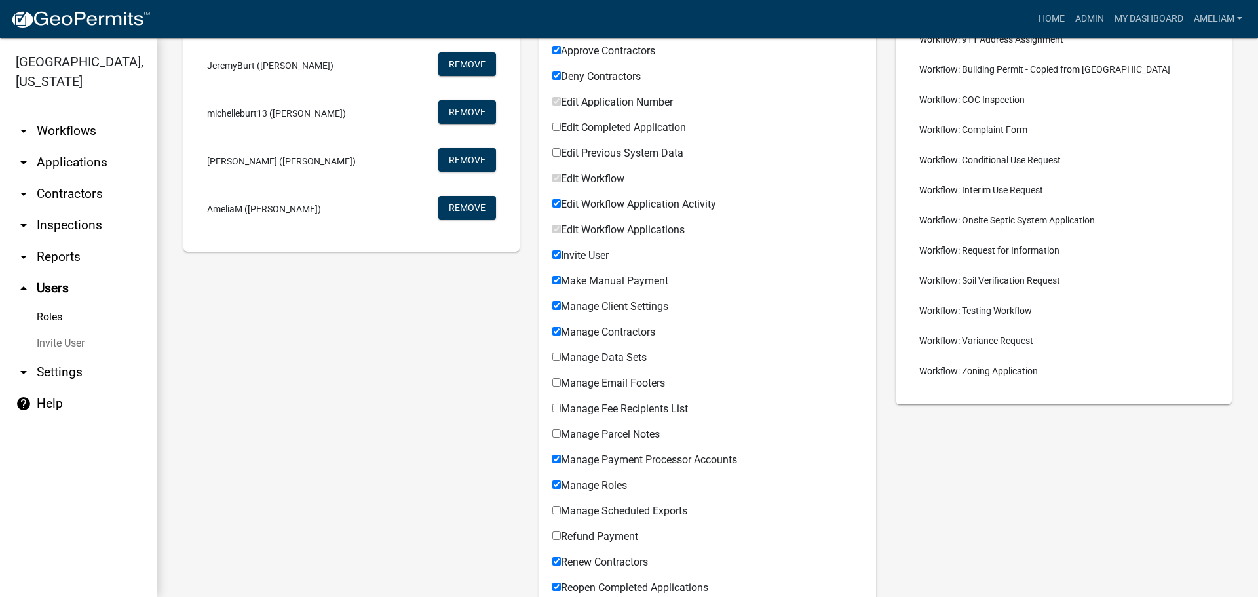
scroll to position [207, 0]
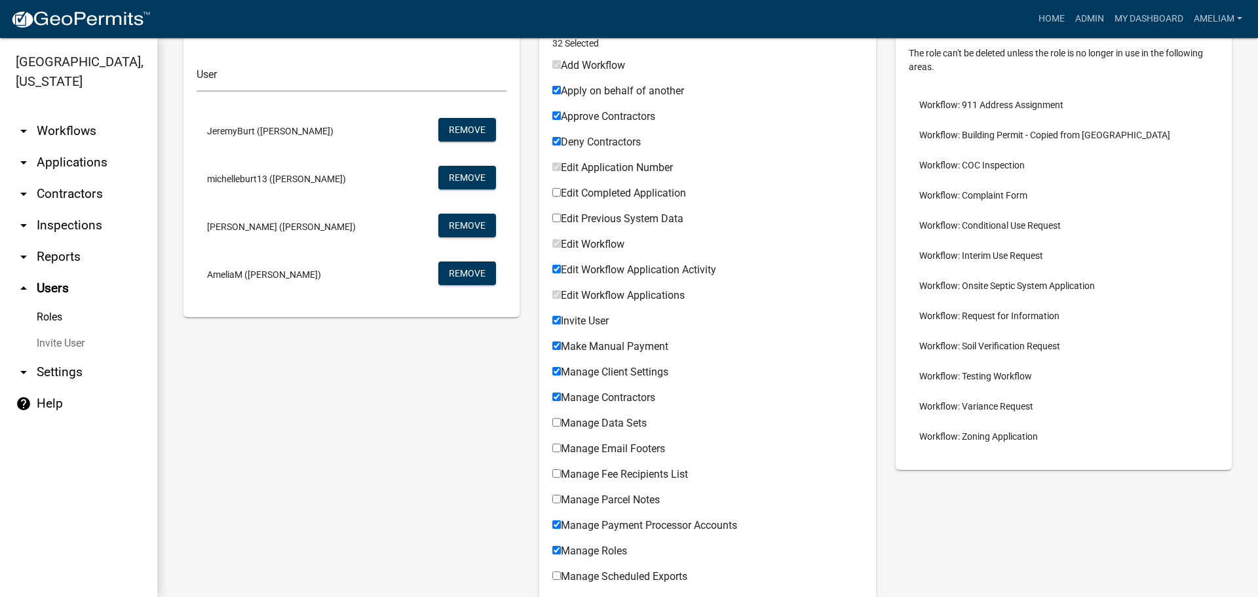
click at [641, 189] on label "Edit Completed Application" at bounding box center [619, 193] width 134 height 10
click at [561, 189] on input "Edit Completed Application" at bounding box center [556, 192] width 9 height 9
click at [639, 190] on span "Edit Completed Application" at bounding box center [623, 193] width 125 height 12
click at [561, 190] on input "Edit Completed Application" at bounding box center [556, 192] width 9 height 9
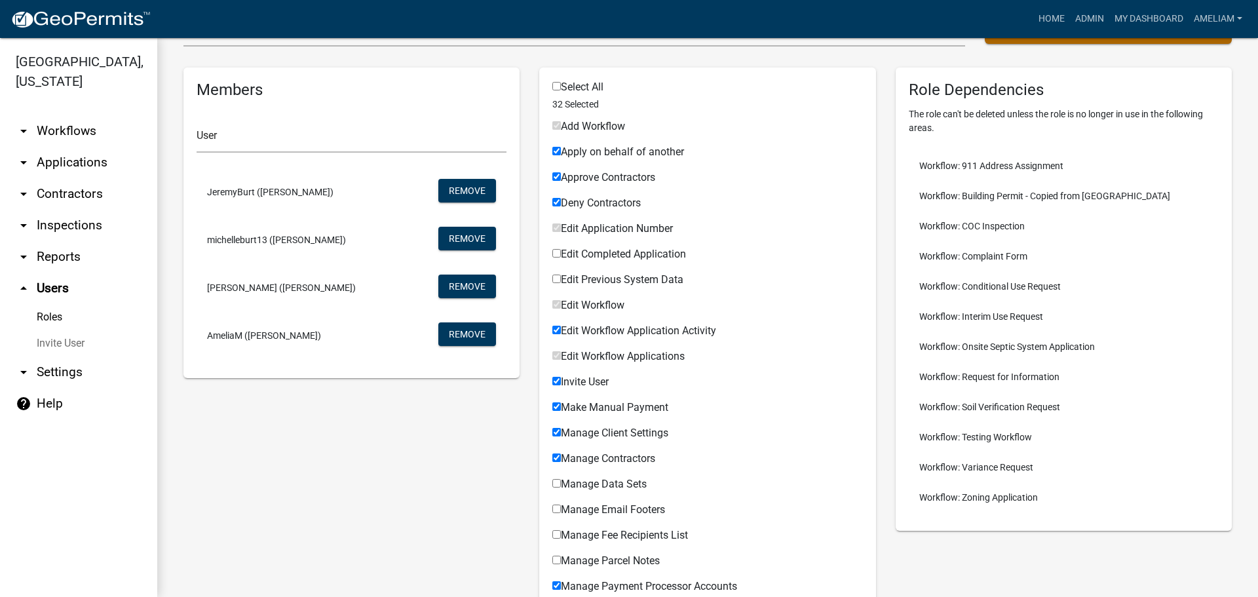
scroll to position [76, 0]
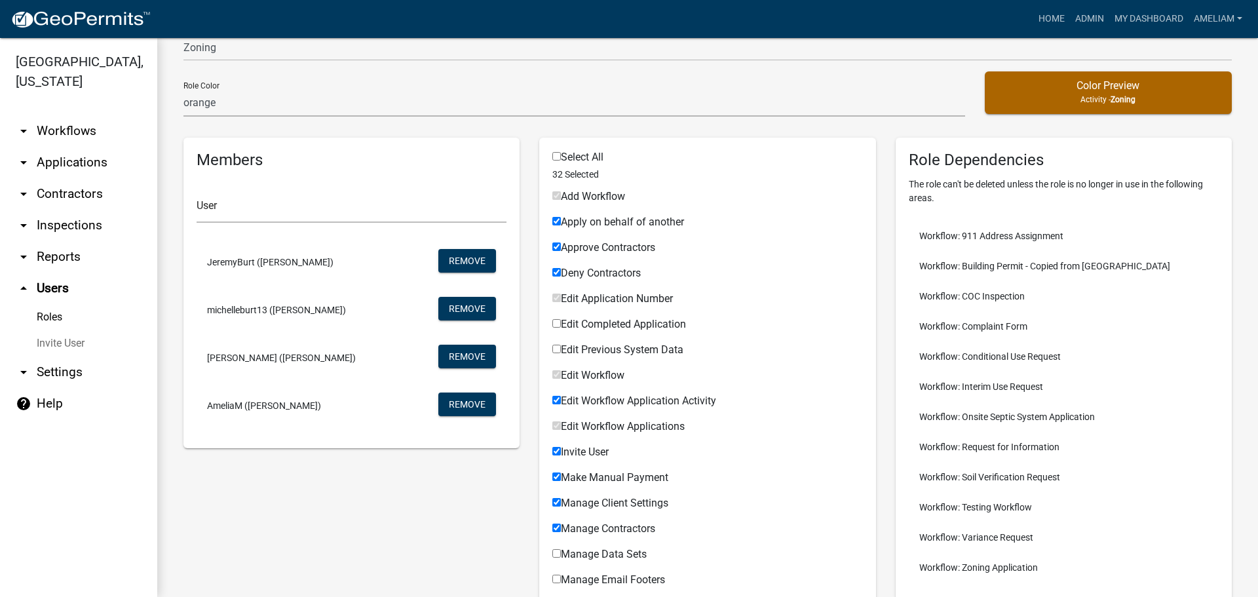
click at [681, 322] on label "Edit Completed Application" at bounding box center [619, 324] width 134 height 10
click at [561, 322] on input "Edit Completed Application" at bounding box center [556, 323] width 9 height 9
checkbox input "true"
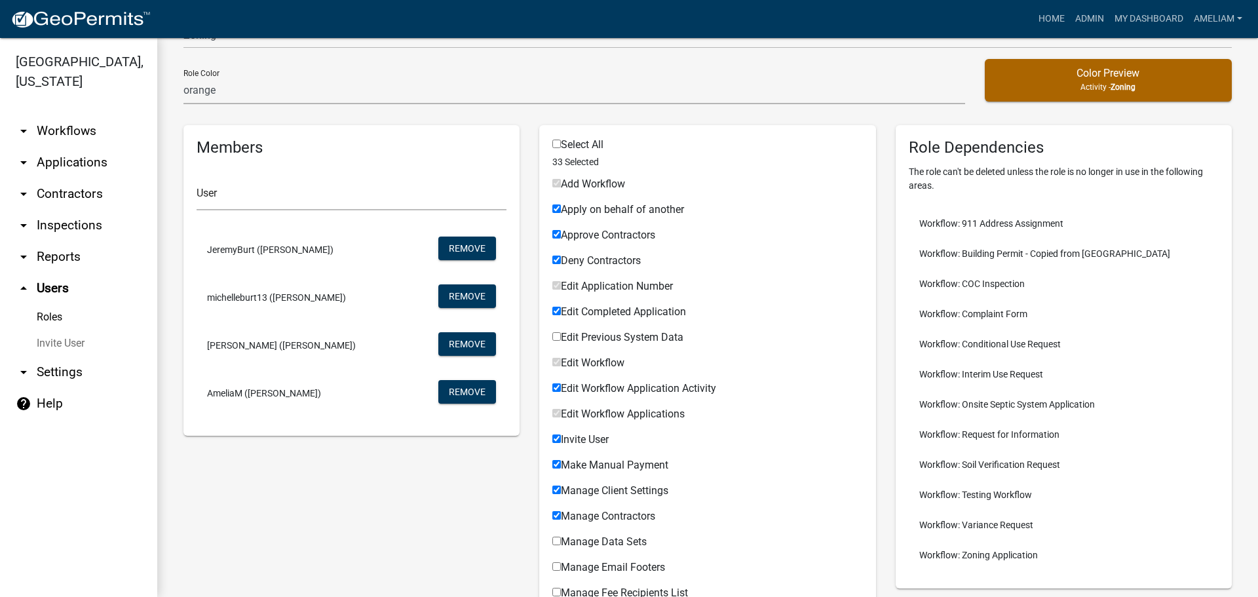
scroll to position [65, 0]
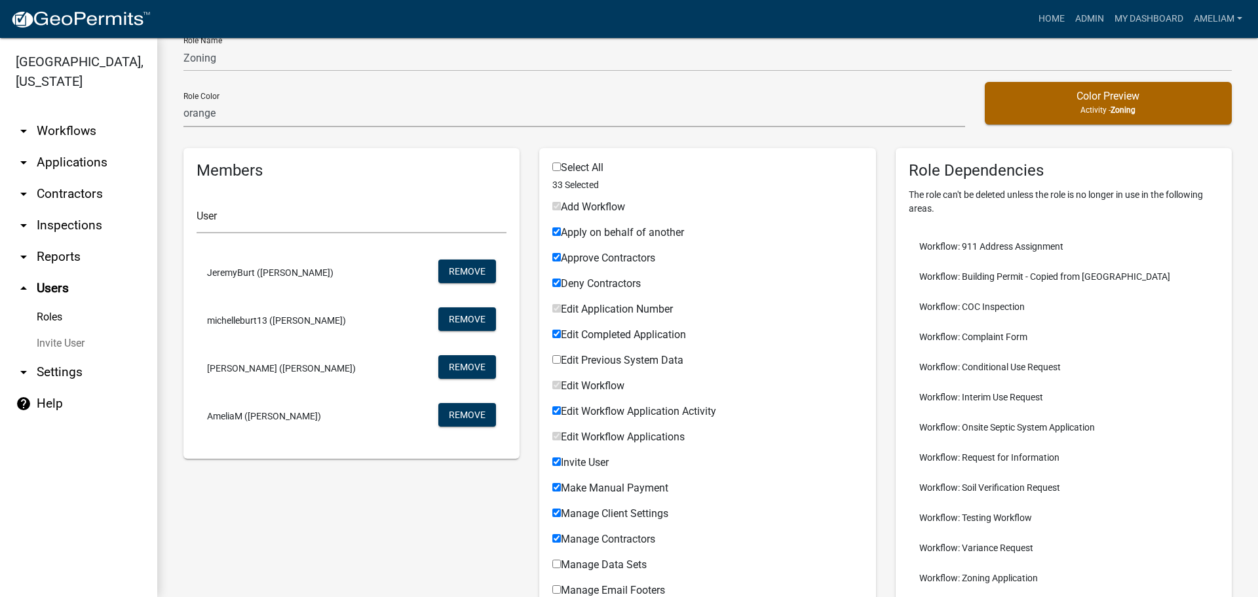
click at [48, 319] on link "Roles" at bounding box center [78, 317] width 157 height 26
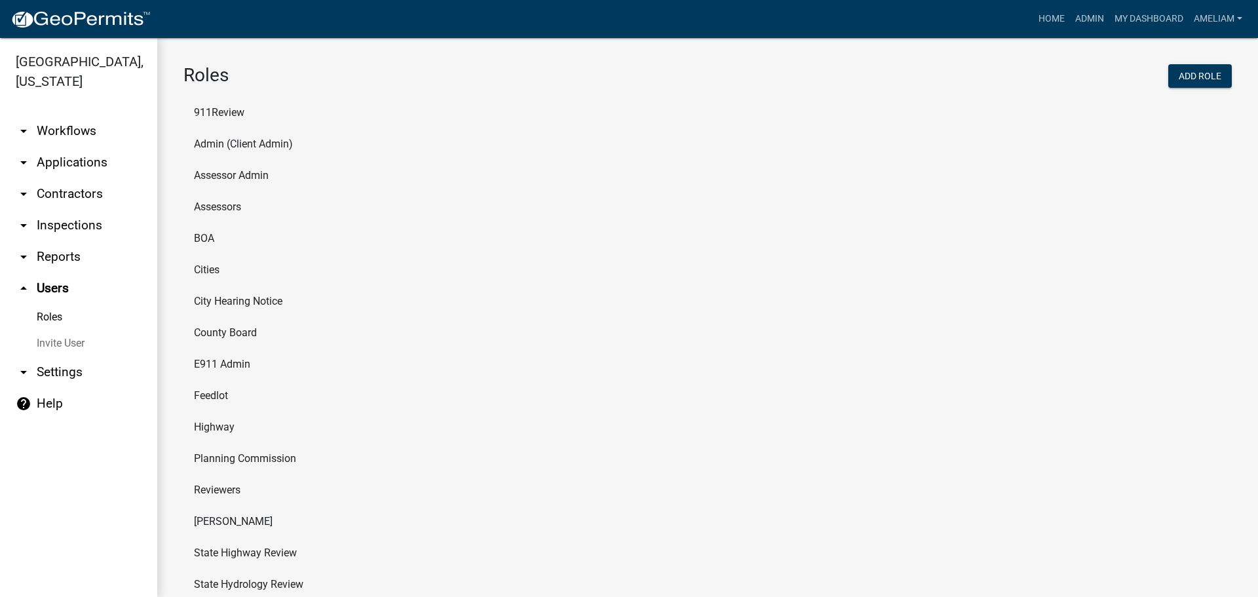
click at [221, 398] on li "Feedlot" at bounding box center [707, 395] width 1048 height 31
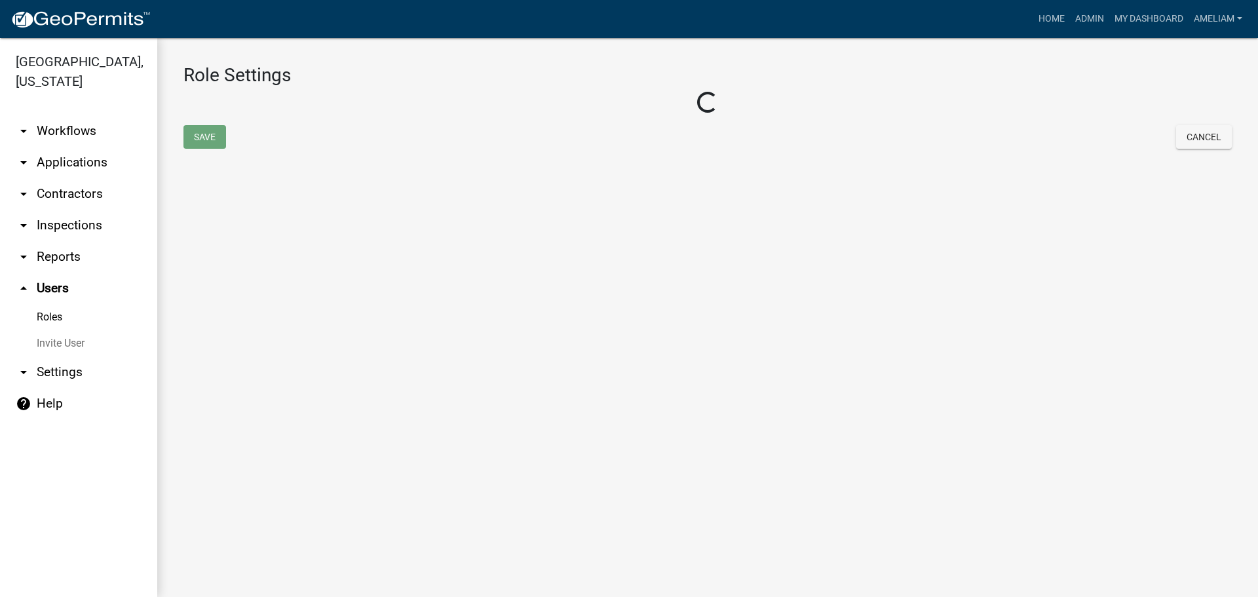
select select "1: green"
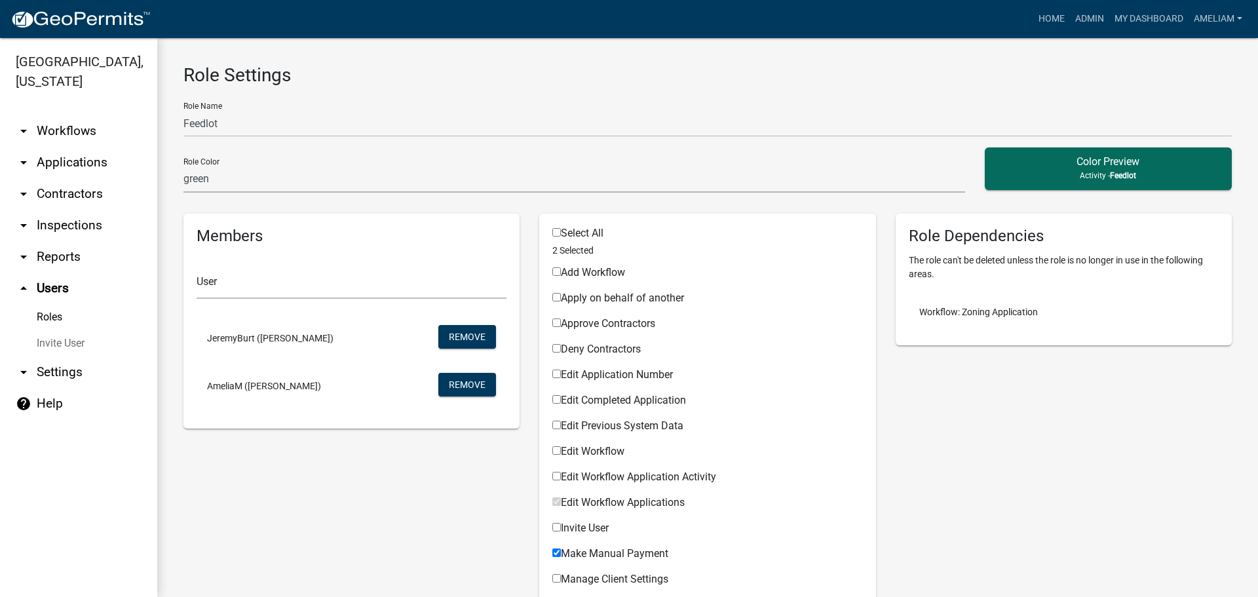
click at [40, 309] on link "Roles" at bounding box center [78, 317] width 157 height 26
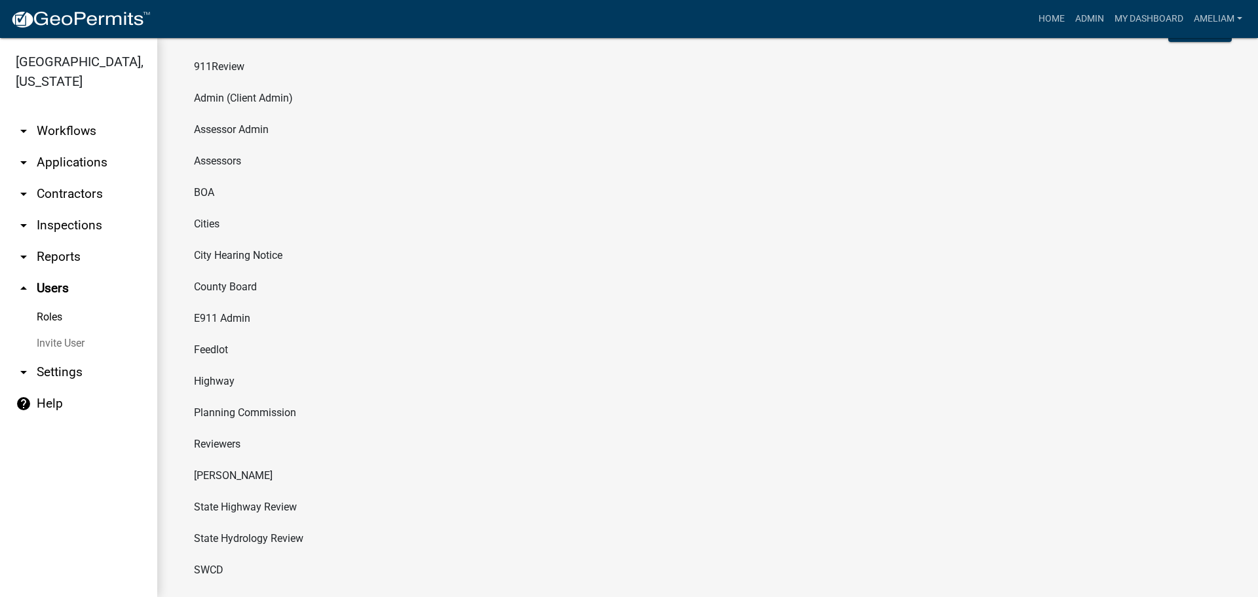
scroll to position [65, 0]
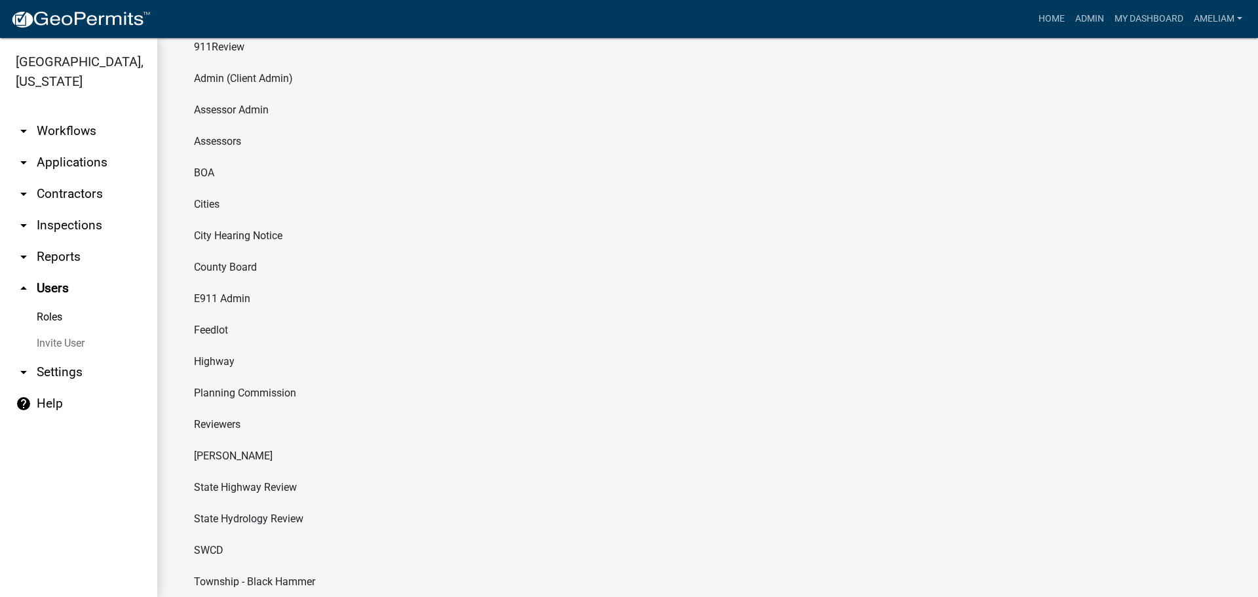
click at [24, 289] on icon "arrow_drop_up" at bounding box center [24, 288] width 16 height 16
click at [52, 295] on link "arrow_drop_up Users" at bounding box center [78, 287] width 157 height 31
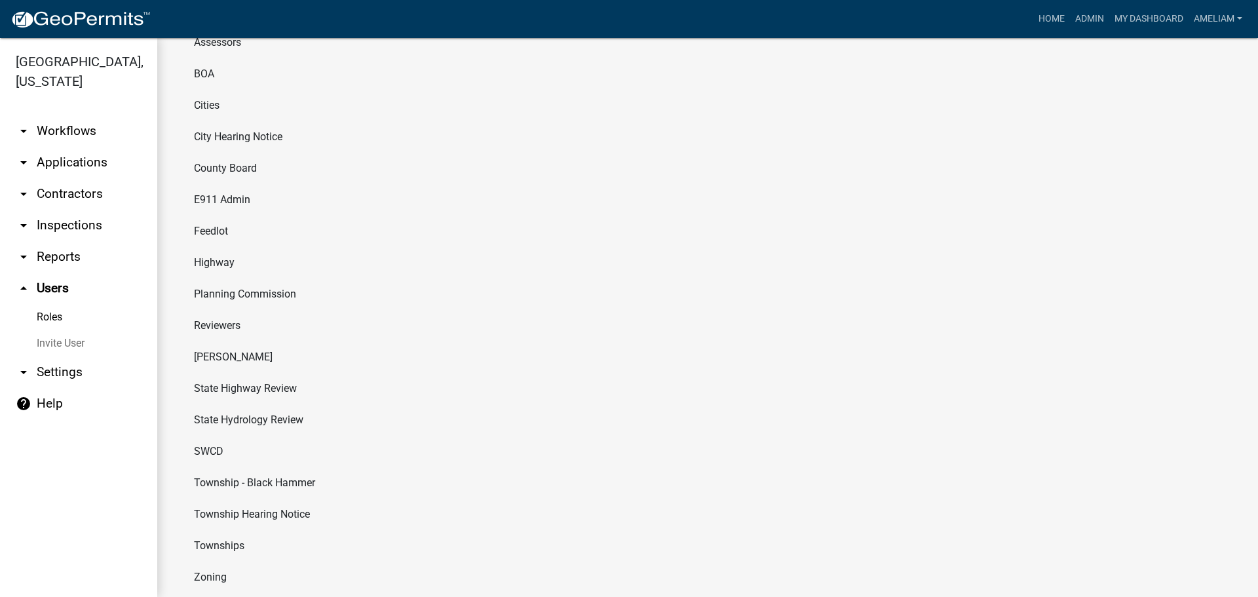
scroll to position [192, 0]
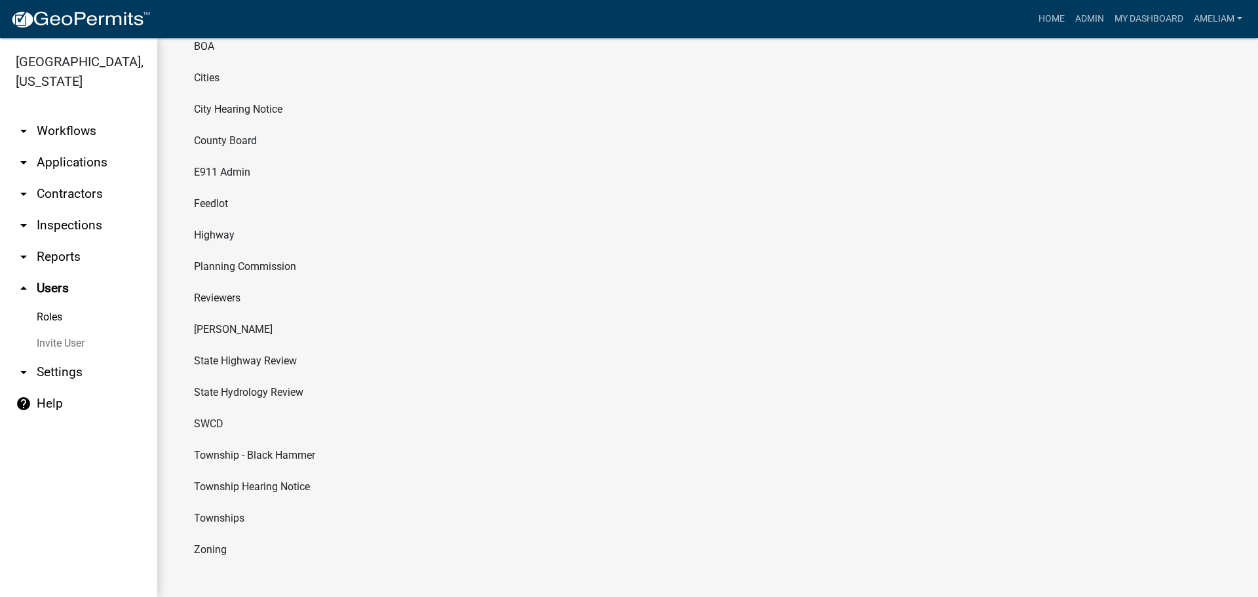
click at [211, 552] on li "Zoning" at bounding box center [707, 549] width 1048 height 31
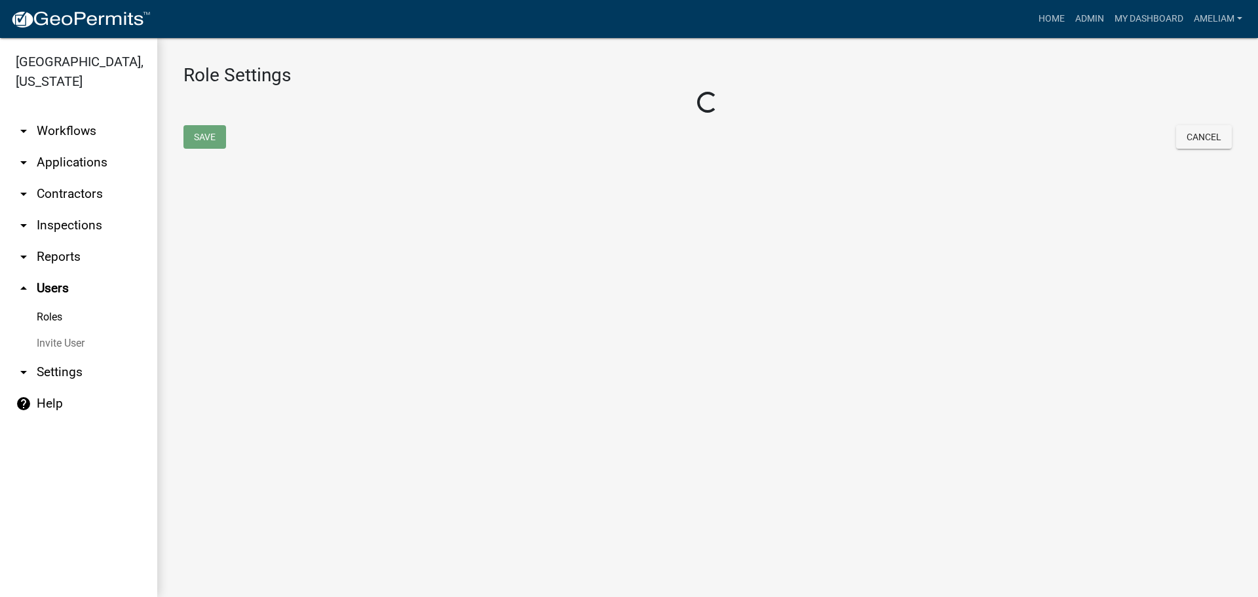
select select "3: orange"
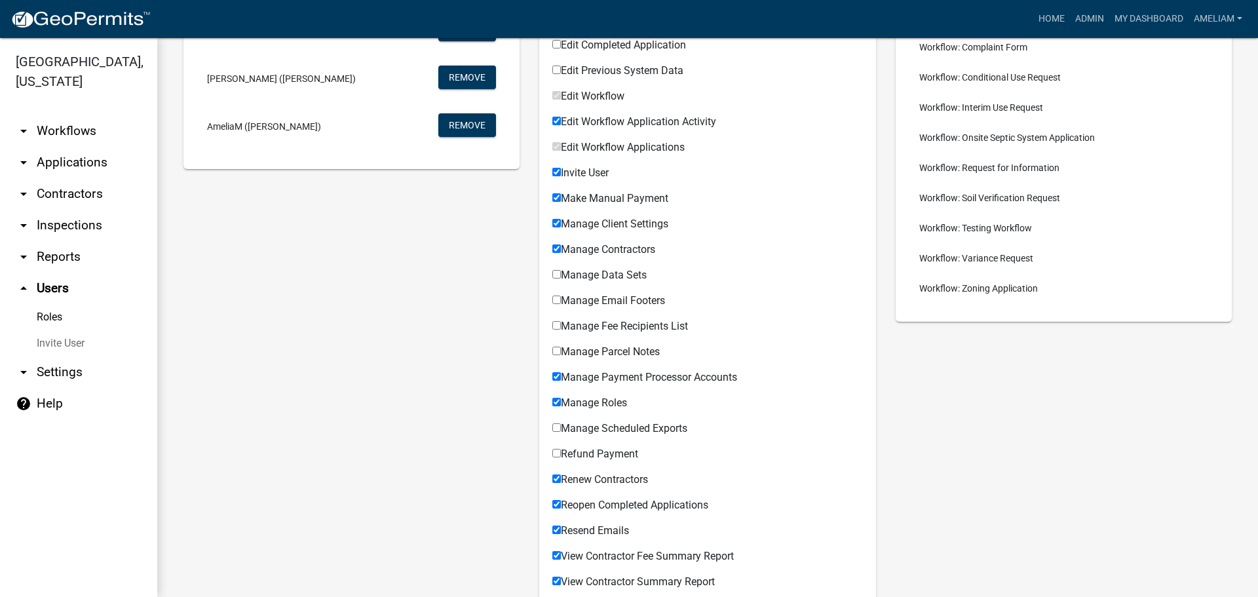
scroll to position [141, 0]
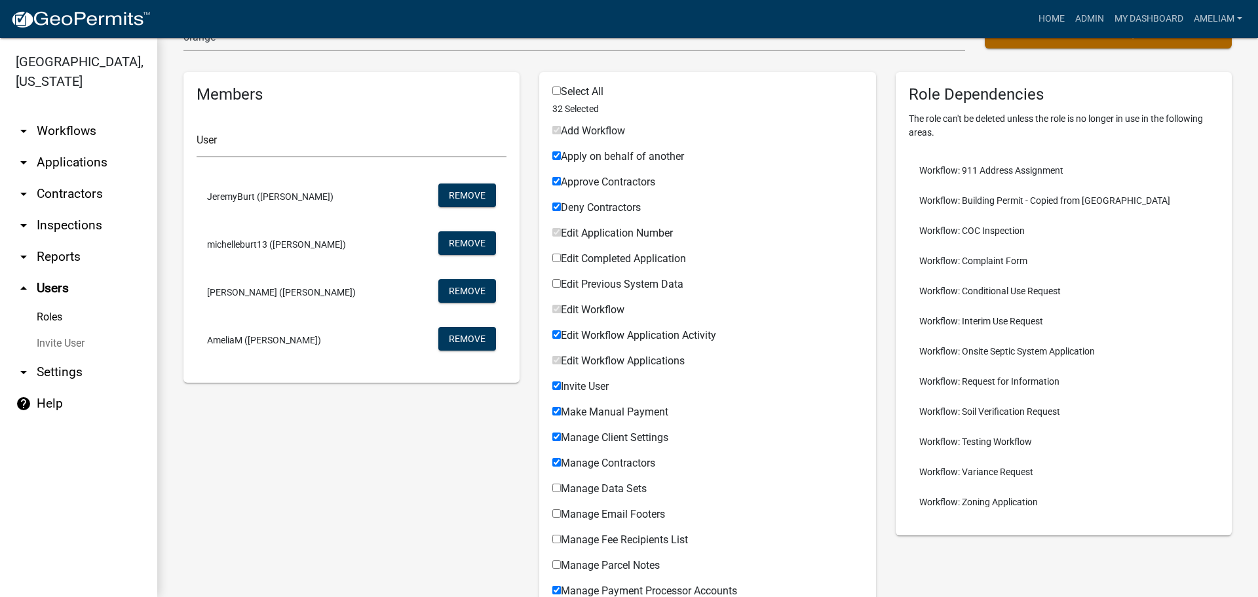
click at [557, 260] on input "Edit Completed Application" at bounding box center [556, 257] width 9 height 9
checkbox input "true"
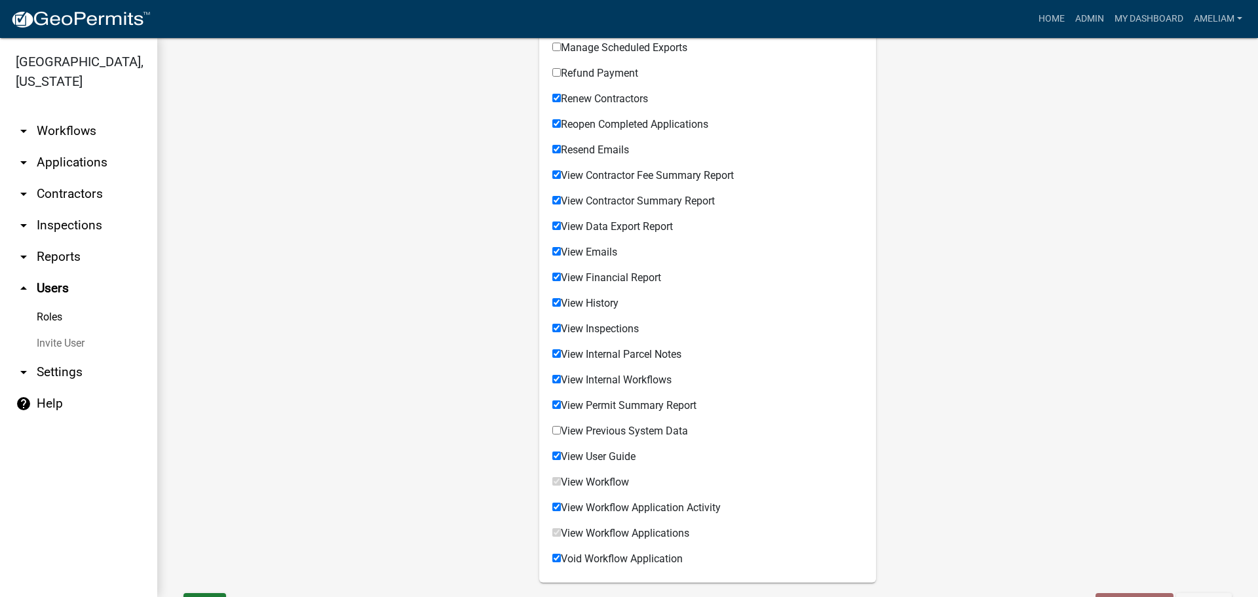
scroll to position [796, 0]
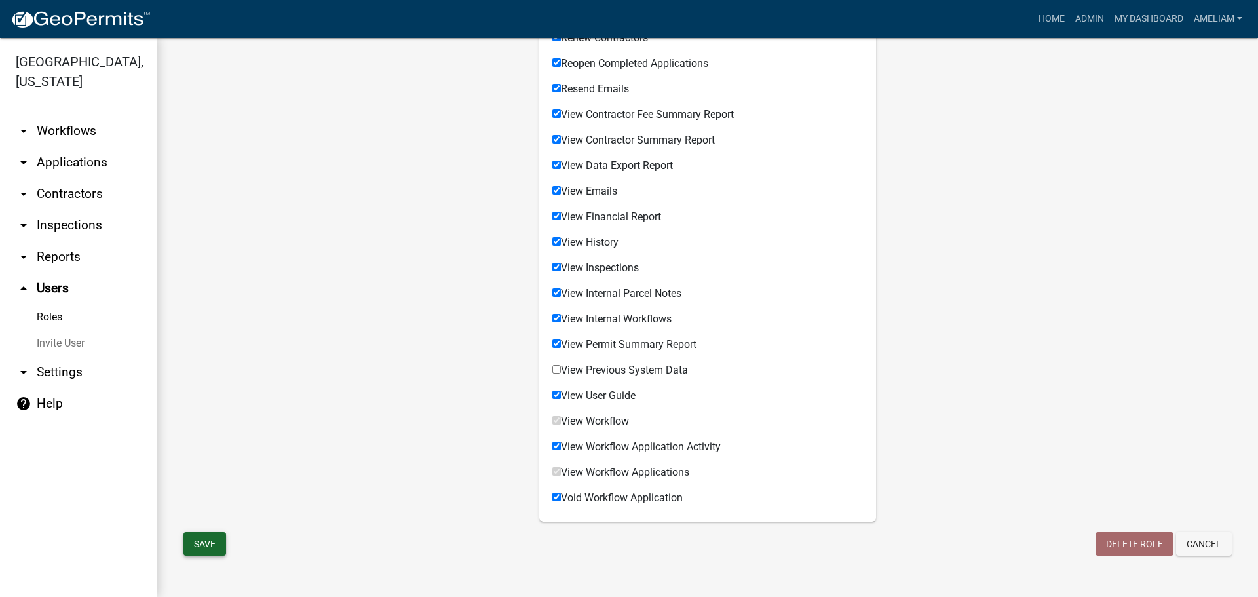
click at [193, 540] on button "Save" at bounding box center [204, 544] width 43 height 24
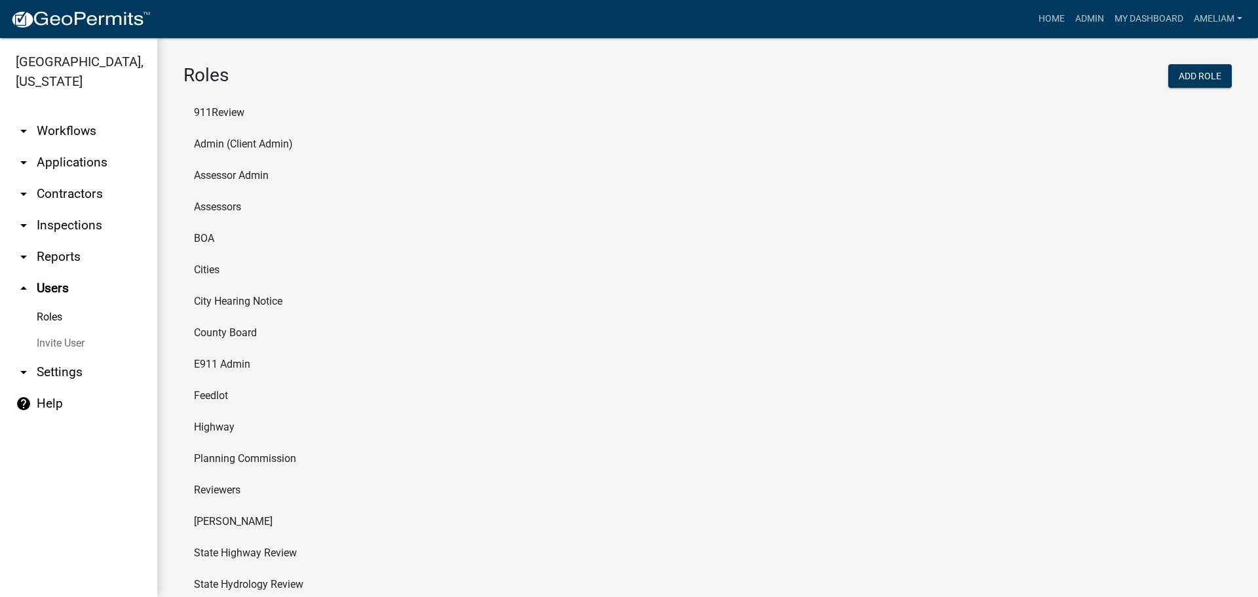
click at [216, 140] on li "Admin (Client Admin)" at bounding box center [707, 143] width 1048 height 31
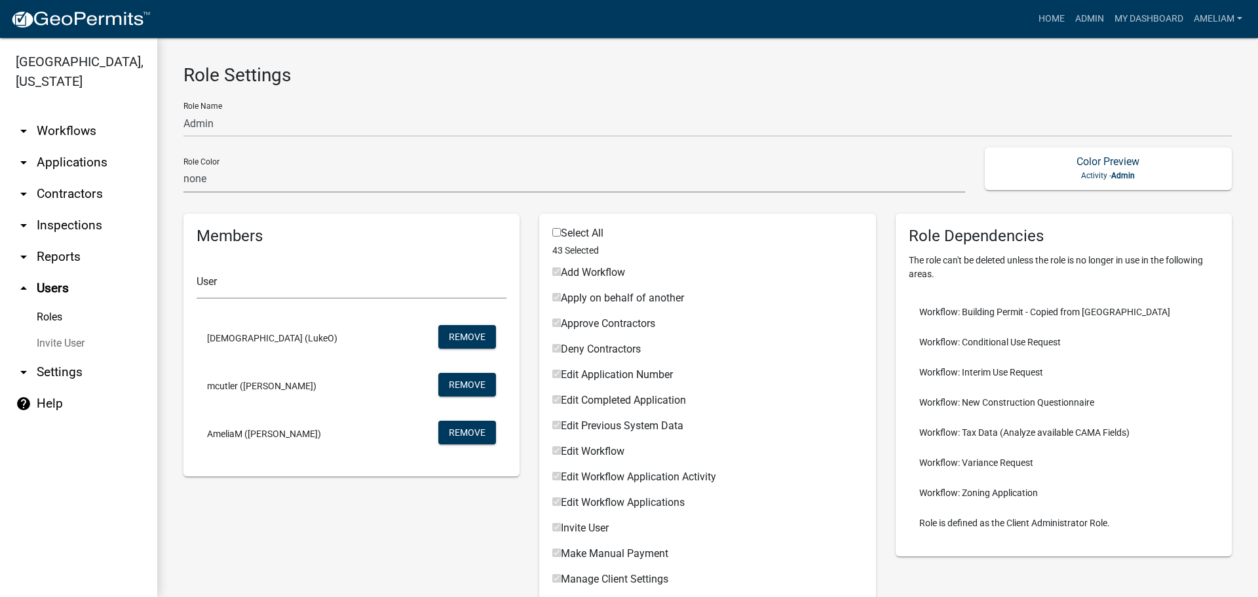
click at [51, 314] on link "Roles" at bounding box center [78, 317] width 157 height 26
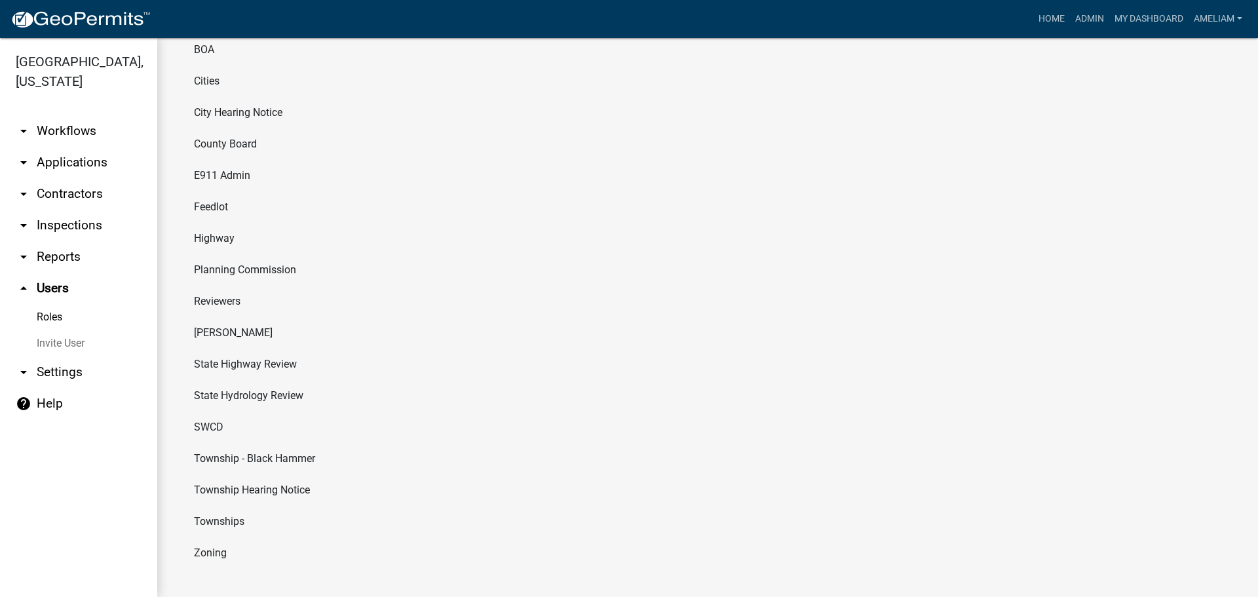
scroll to position [192, 0]
click at [220, 552] on li "Zoning" at bounding box center [707, 549] width 1048 height 31
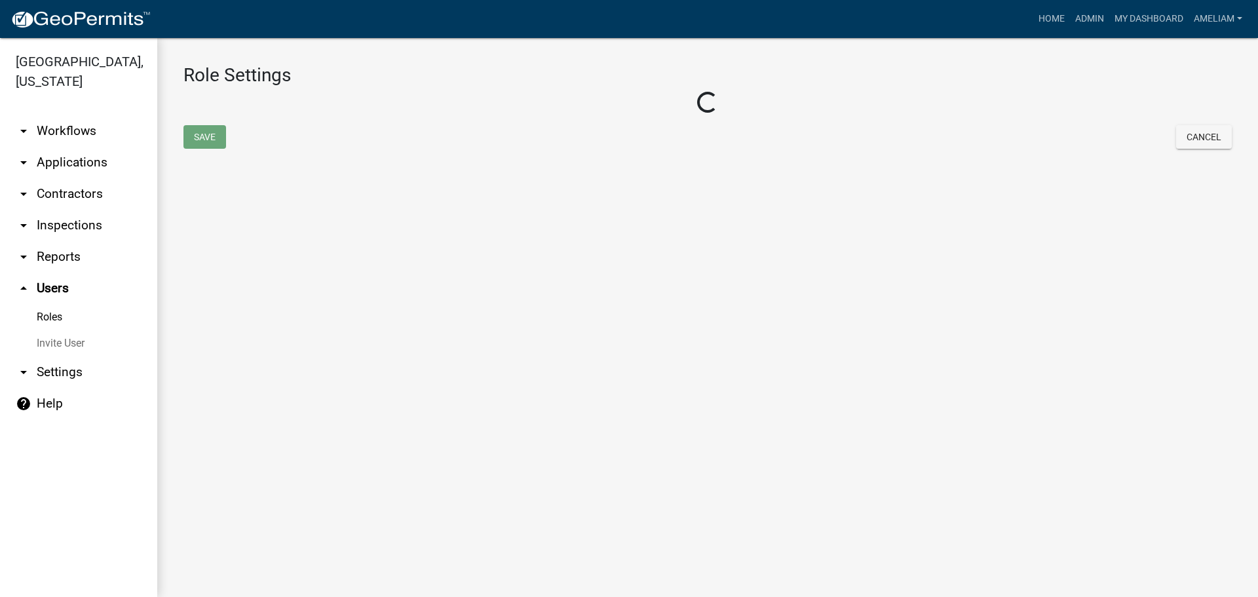
select select "3: orange"
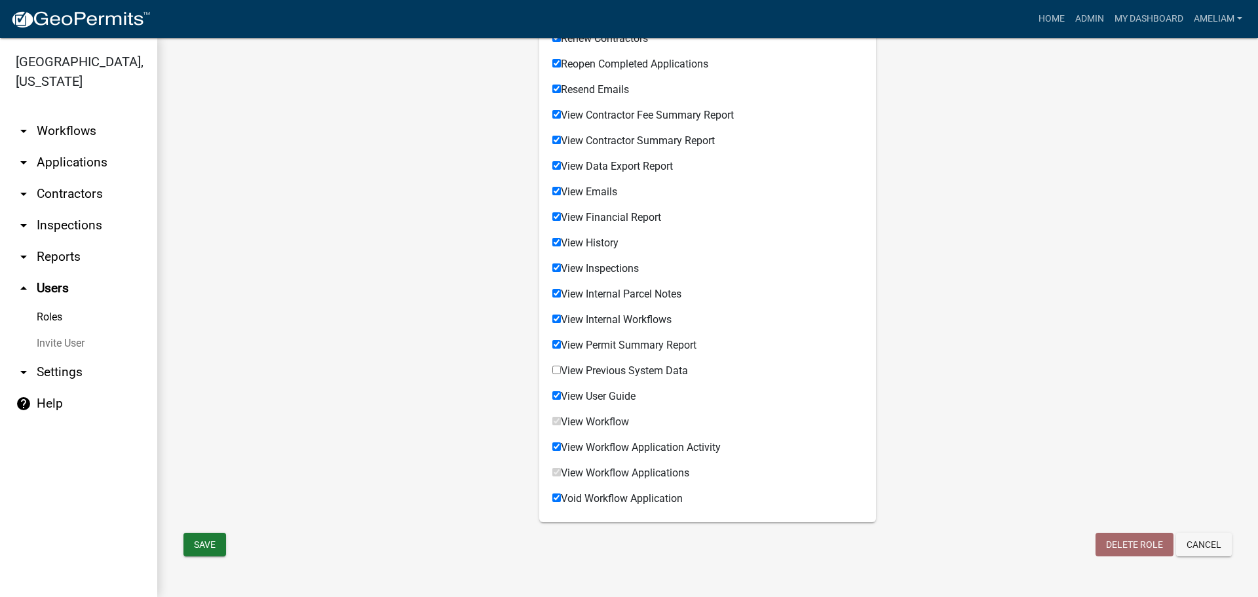
scroll to position [796, 0]
click at [652, 372] on label "View Previous System Data" at bounding box center [620, 370] width 136 height 10
click at [561, 372] on input "View Previous System Data" at bounding box center [556, 369] width 9 height 9
checkbox input "true"
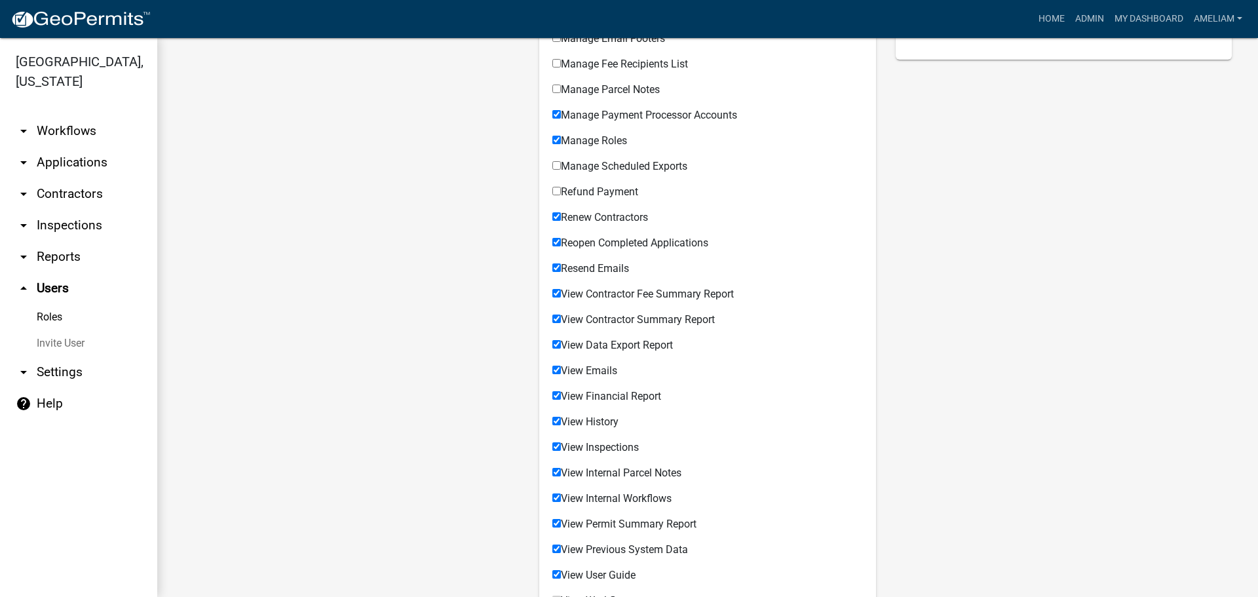
scroll to position [469, 0]
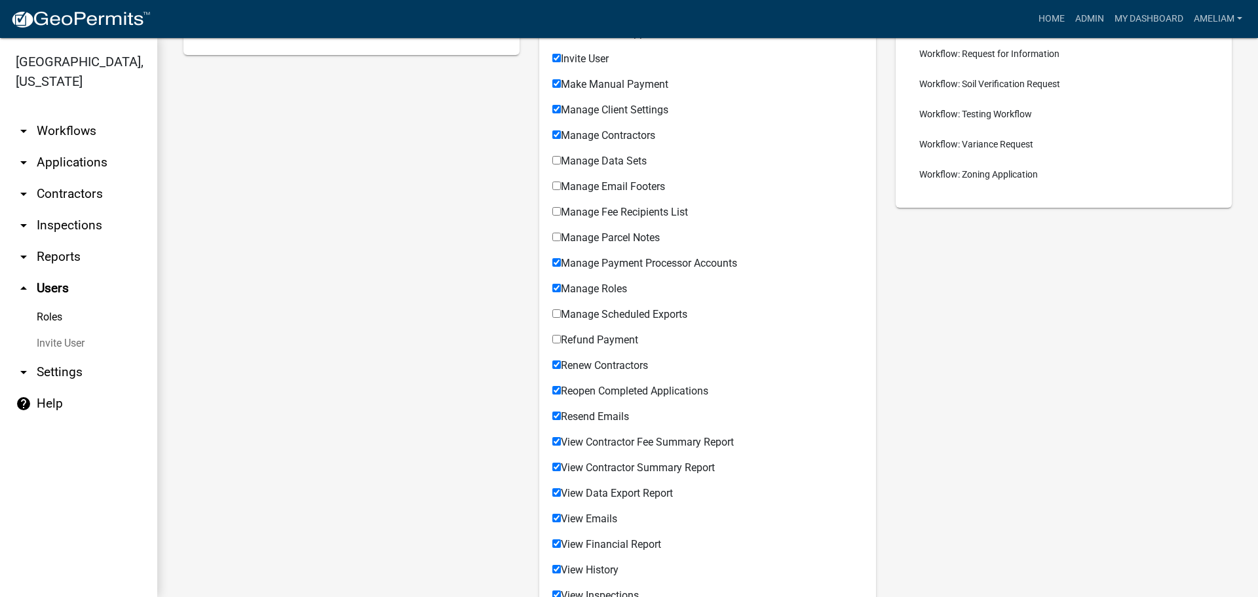
click at [662, 315] on label "Manage Scheduled Exports" at bounding box center [619, 314] width 135 height 10
click at [561, 315] on input "Manage Scheduled Exports" at bounding box center [556, 313] width 9 height 9
checkbox input "true"
click at [638, 242] on label "Manage Parcel Notes" at bounding box center [605, 238] width 107 height 10
click at [561, 241] on input "Manage Parcel Notes" at bounding box center [556, 237] width 9 height 9
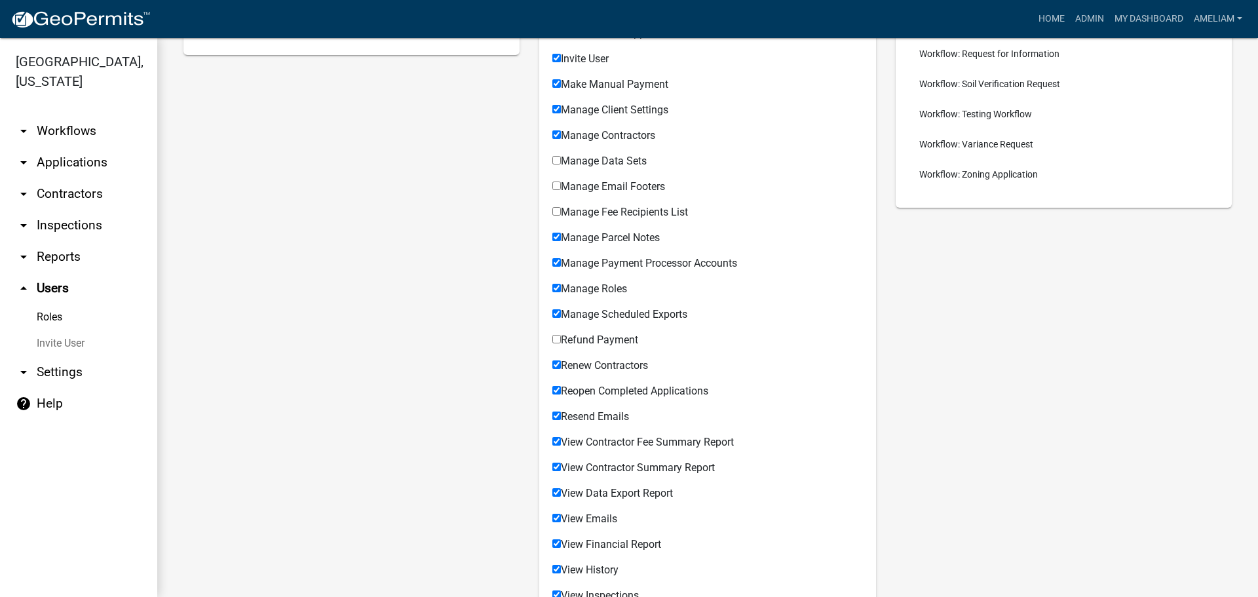
click at [639, 239] on span "Manage Parcel Notes" at bounding box center [610, 237] width 99 height 12
click at [561, 239] on input "Manage Parcel Notes" at bounding box center [556, 237] width 9 height 9
checkbox input "false"
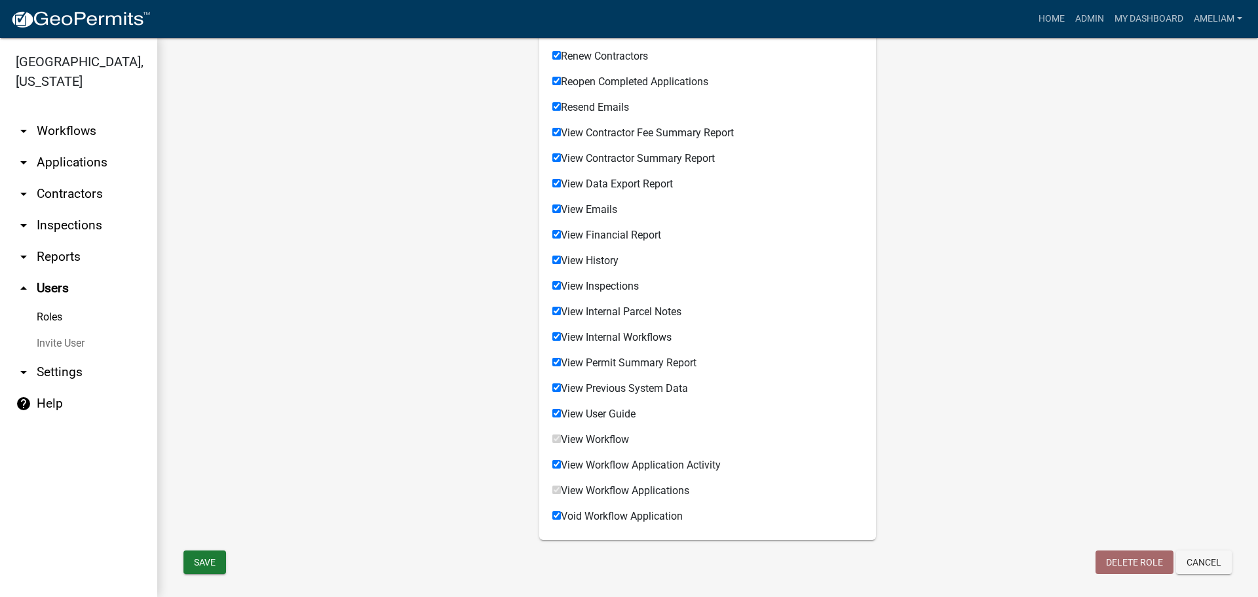
scroll to position [796, 0]
